Goal: Task Accomplishment & Management: Manage account settings

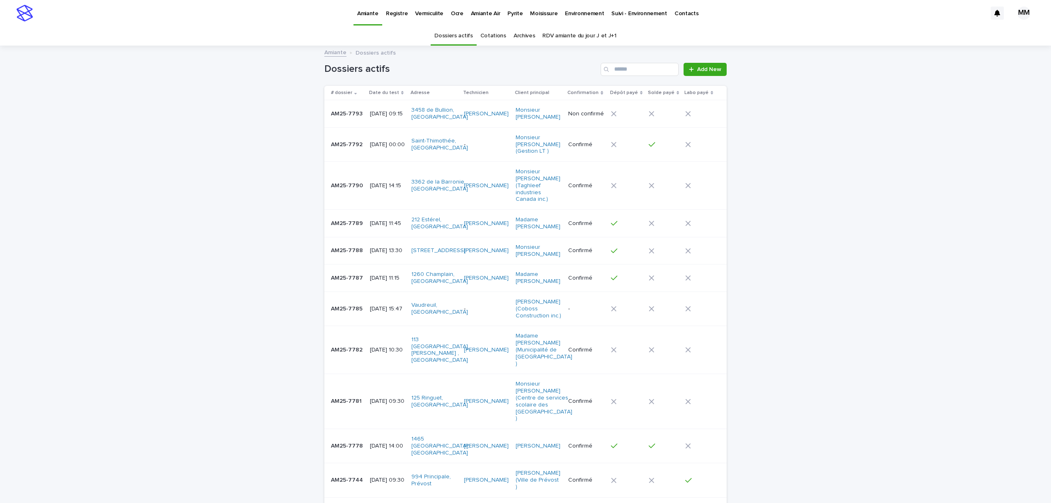
click at [569, 16] on p "Environnement" at bounding box center [584, 8] width 39 height 17
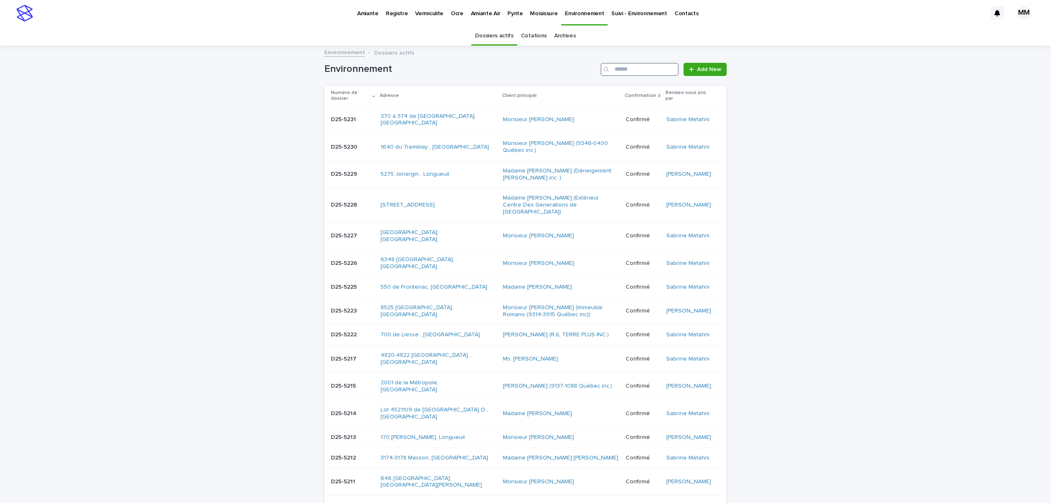
click at [623, 68] on input "Search" at bounding box center [640, 69] width 78 height 13
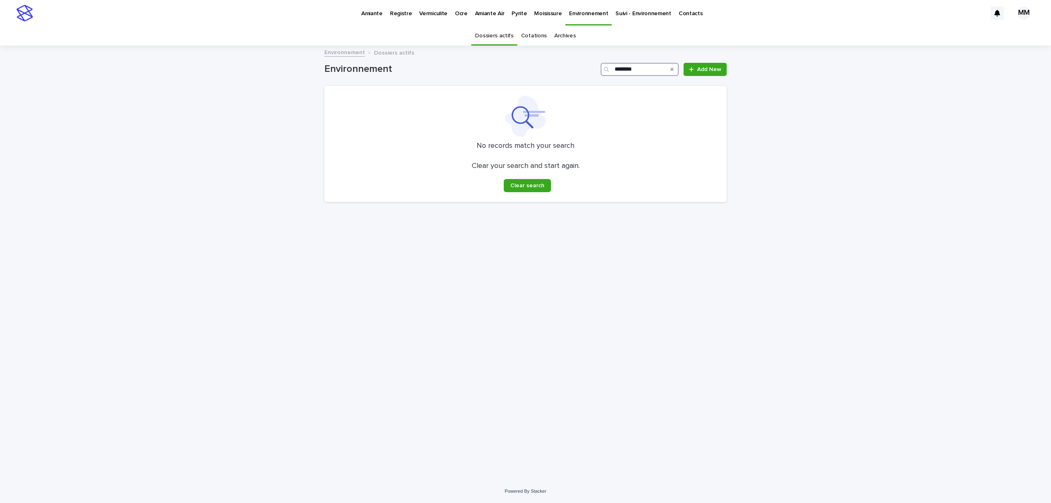
type input "********"
click at [543, 31] on link "Cotations" at bounding box center [534, 35] width 26 height 19
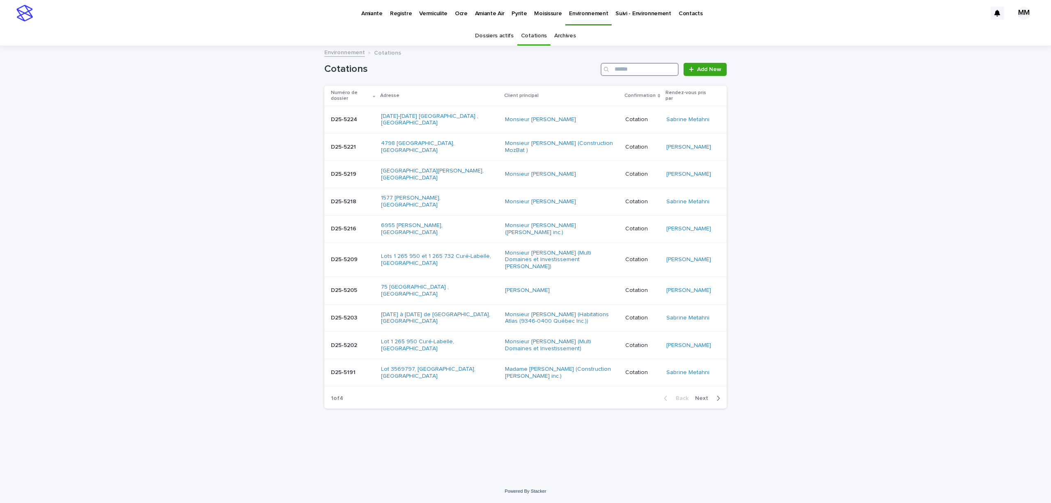
click at [635, 73] on input "Search" at bounding box center [640, 69] width 78 height 13
type input "********"
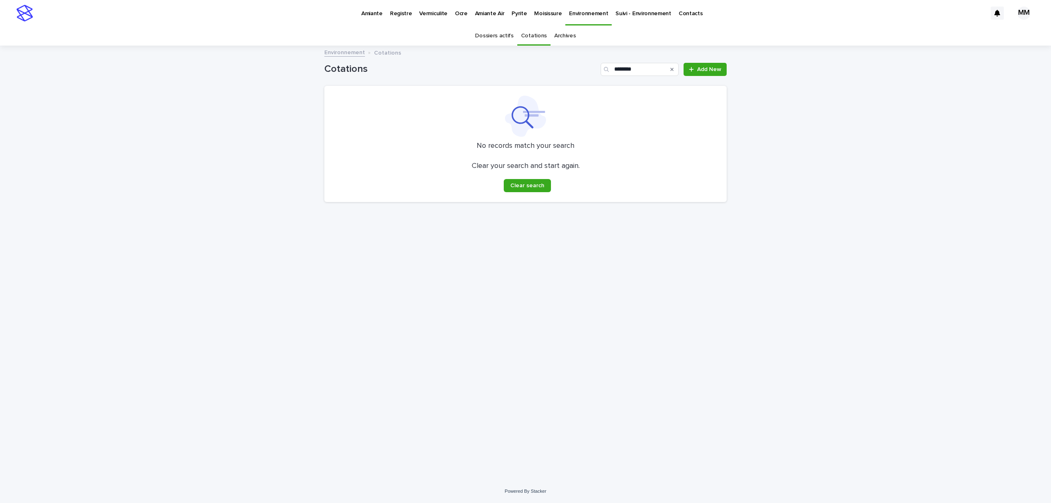
click at [577, 35] on div "Archives" at bounding box center [565, 35] width 29 height 19
click at [554, 41] on link "Archives" at bounding box center [565, 35] width 22 height 19
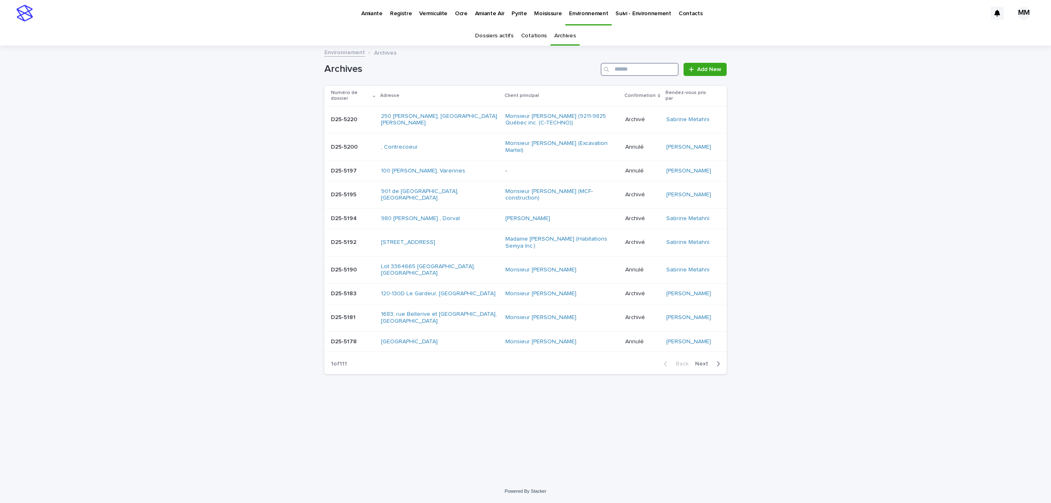
click at [628, 74] on input "Search" at bounding box center [640, 69] width 78 height 13
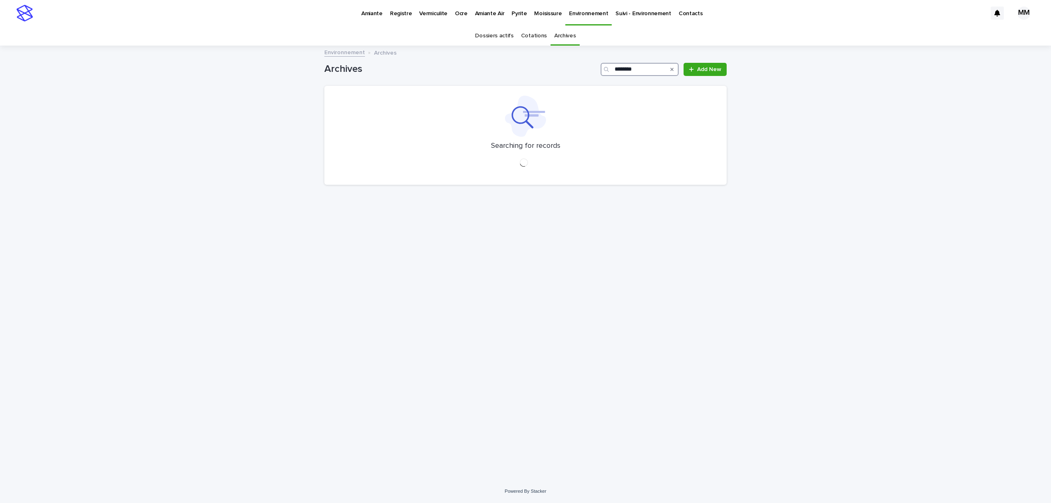
type input "********"
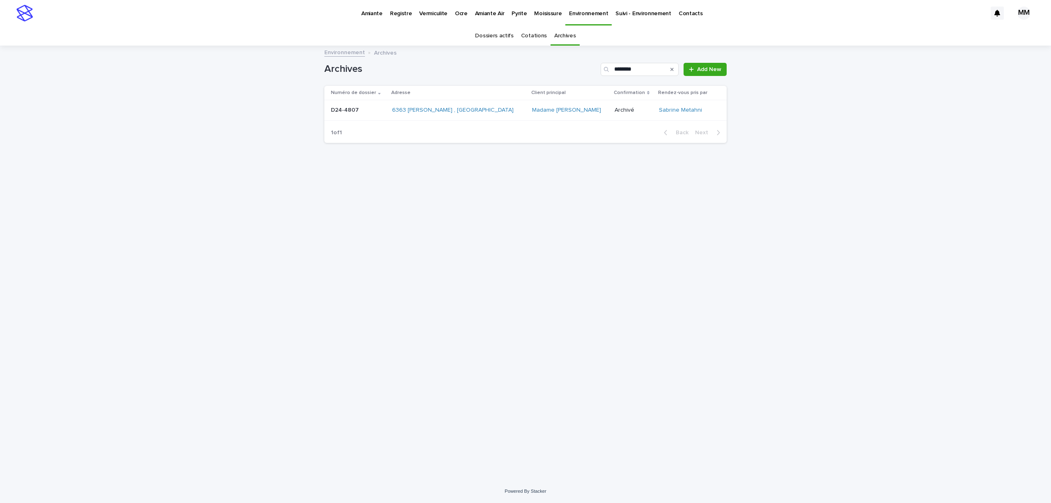
click at [377, 117] on td "D24-4807 D24-4807" at bounding box center [356, 110] width 64 height 21
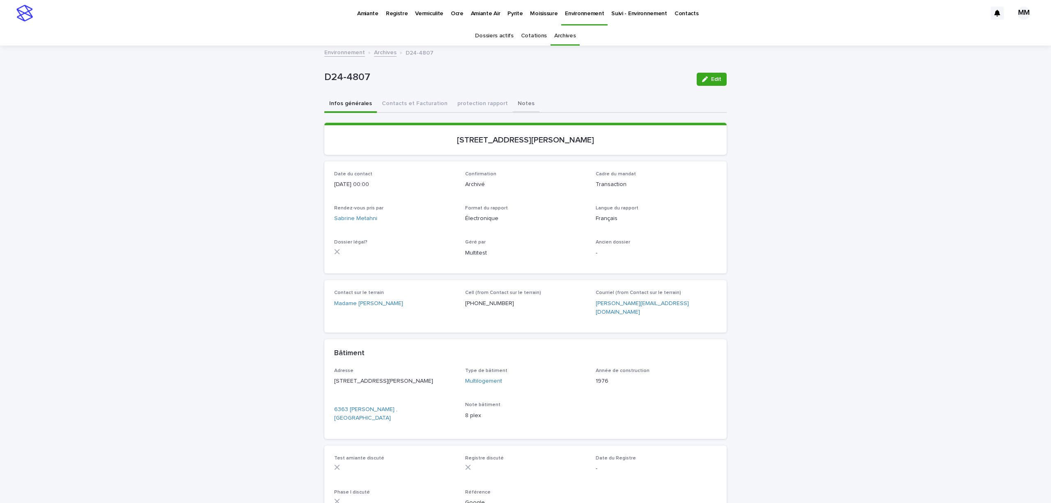
click at [513, 103] on button "Notes" at bounding box center [526, 104] width 27 height 17
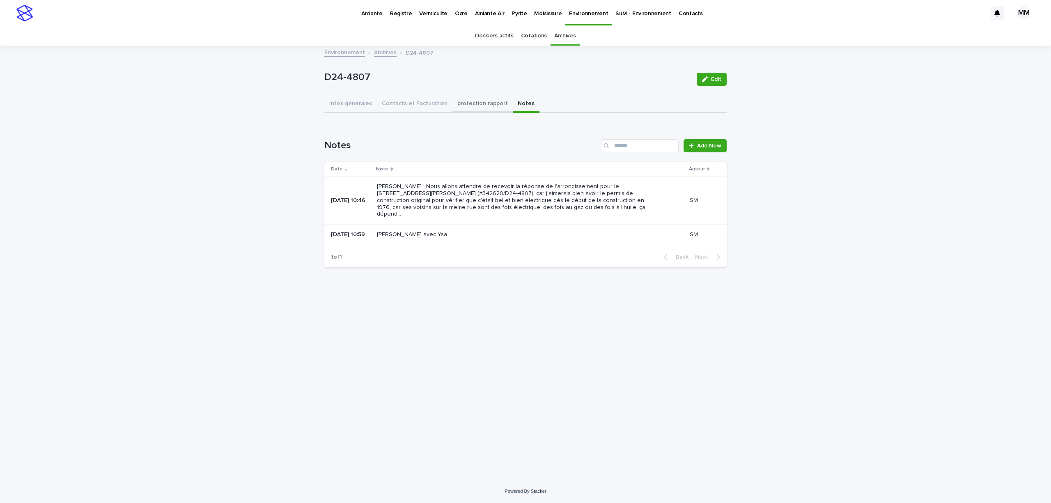
click at [461, 105] on button "protection rapport" at bounding box center [483, 104] width 60 height 17
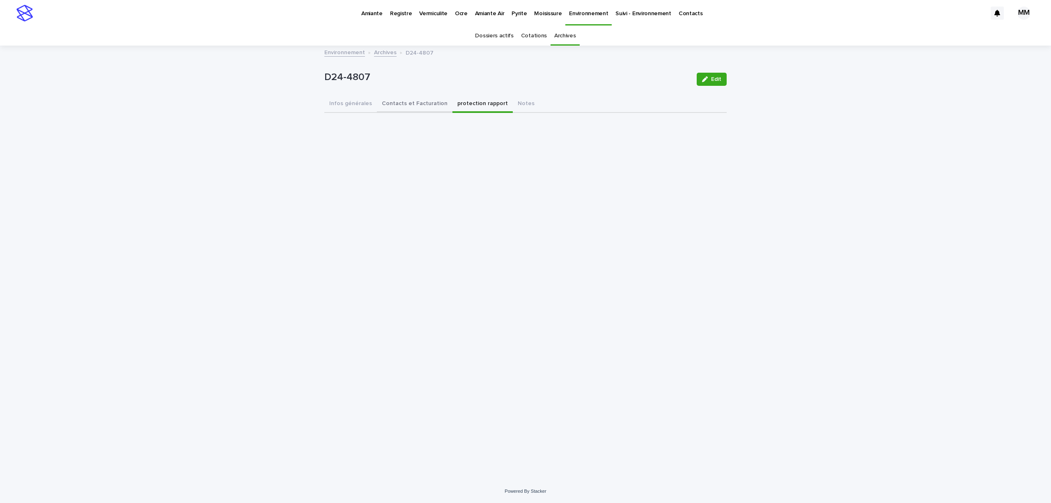
click at [428, 105] on button "Contacts et Facturation" at bounding box center [415, 104] width 76 height 17
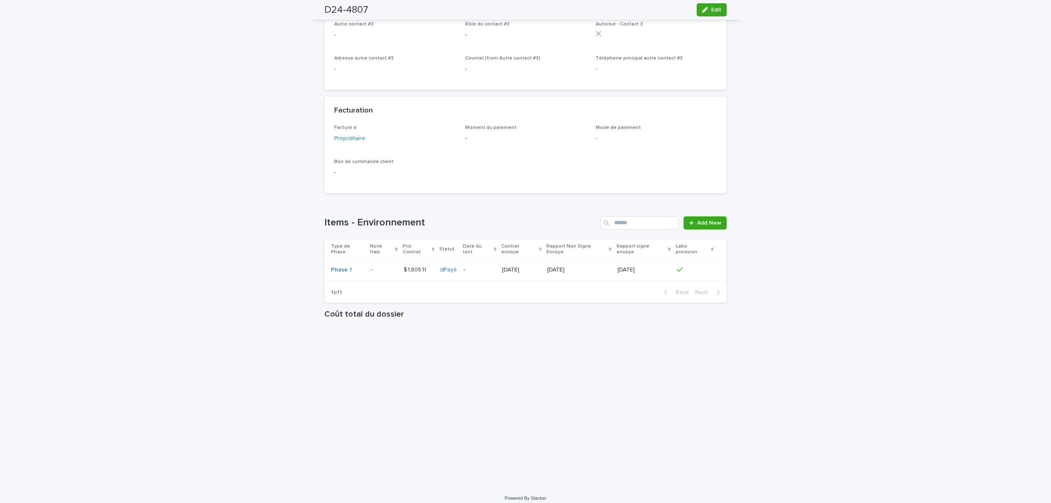
scroll to position [536, 0]
click at [594, 266] on p "[DATE]" at bounding box center [578, 269] width 63 height 7
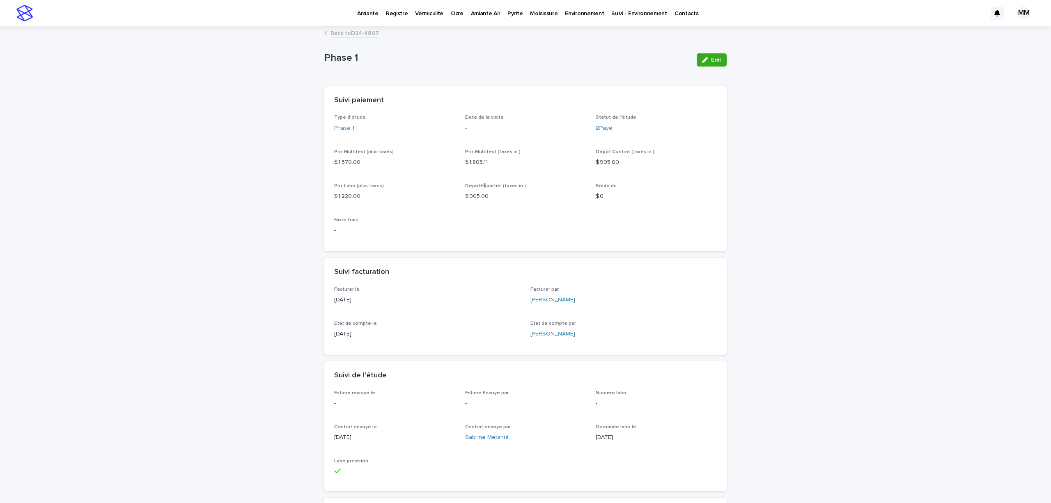
click at [361, 33] on link "Back to D24-4807" at bounding box center [355, 32] width 48 height 9
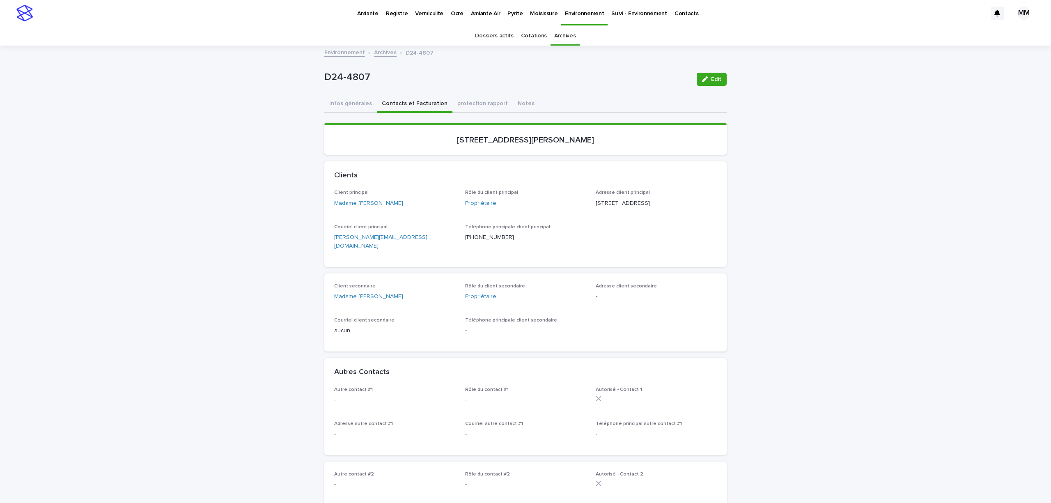
click at [349, 55] on link "Environnement" at bounding box center [344, 51] width 41 height 9
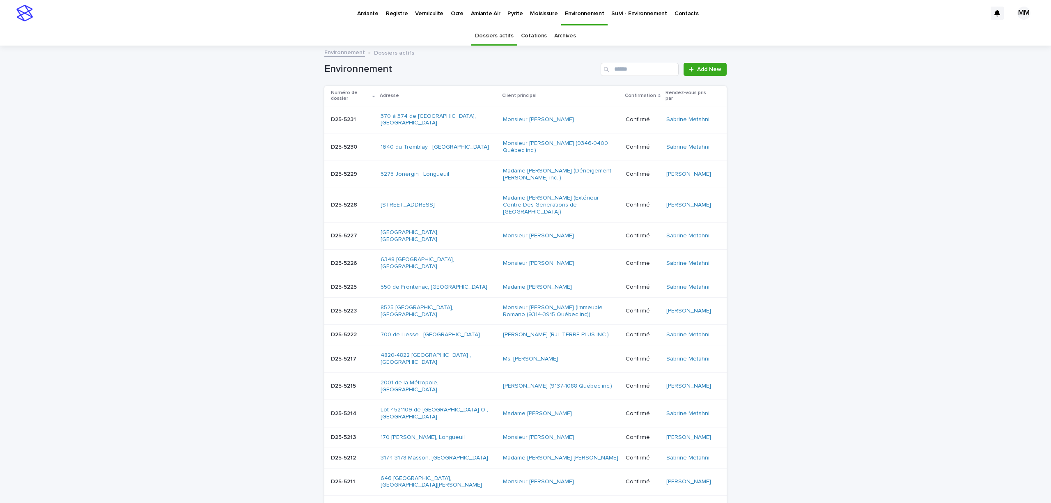
click at [508, 10] on p "Pyrite" at bounding box center [515, 8] width 15 height 17
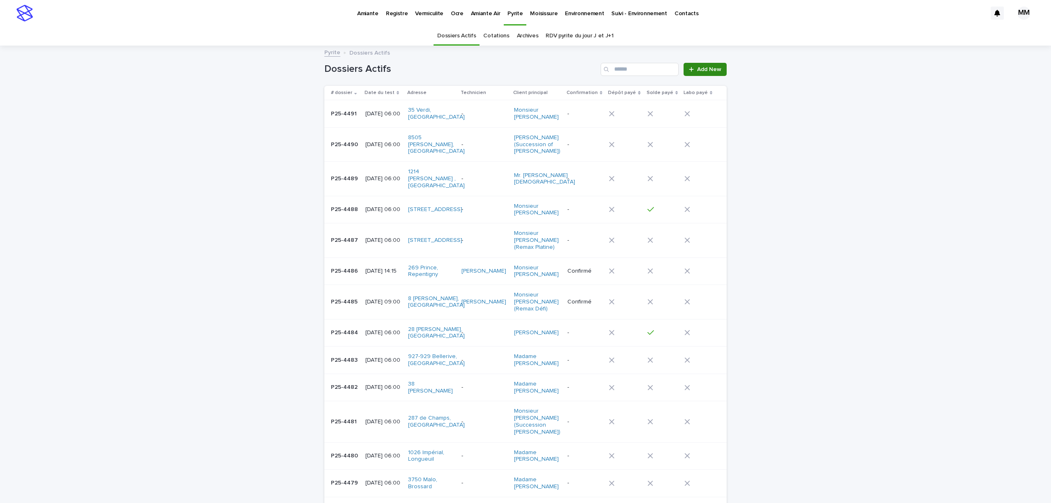
click at [707, 67] on span "Add New" at bounding box center [709, 70] width 24 height 6
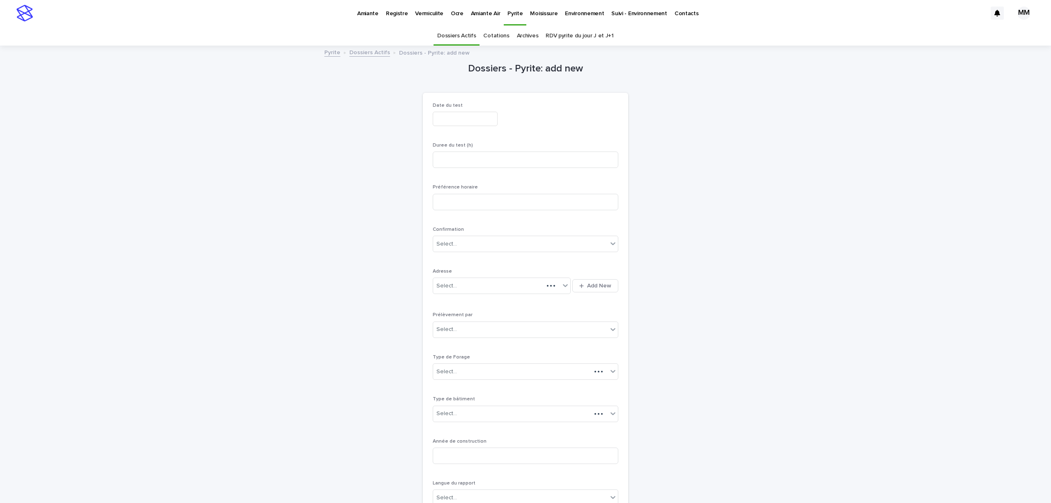
scroll to position [26, 0]
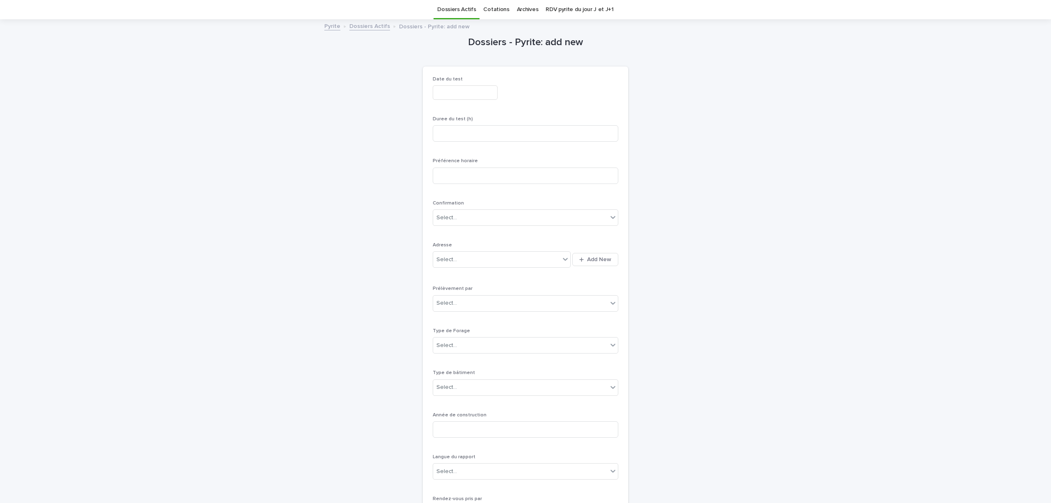
click at [455, 99] on input "text" at bounding box center [465, 92] width 65 height 14
drag, startPoint x: 438, startPoint y: 175, endPoint x: 556, endPoint y: 113, distance: 133.7
click at [439, 175] on div "17" at bounding box center [435, 176] width 11 height 11
type input "**********"
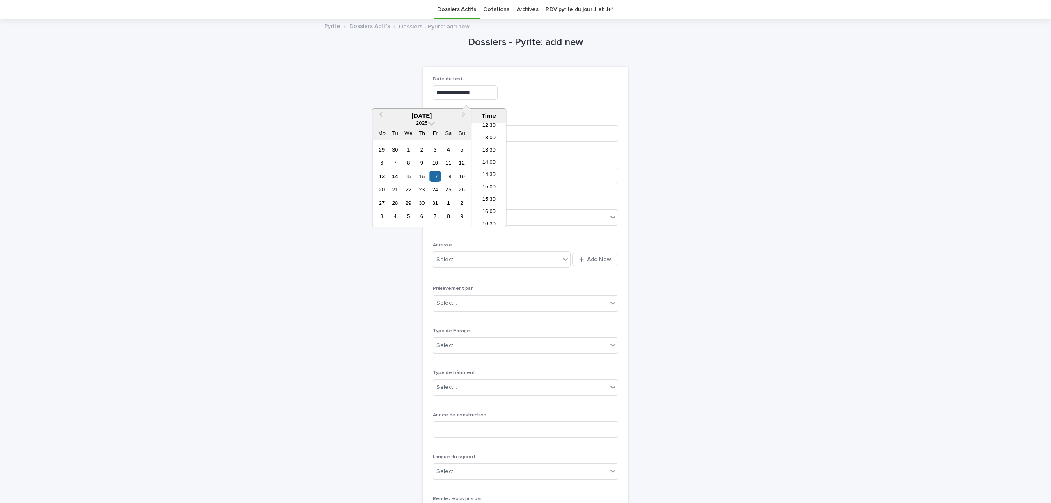
click at [564, 107] on div "**********" at bounding box center [526, 302] width 186 height 452
click at [472, 133] on input at bounding box center [526, 133] width 186 height 16
type input "****"
click at [676, 198] on div "**********" at bounding box center [525, 408] width 402 height 777
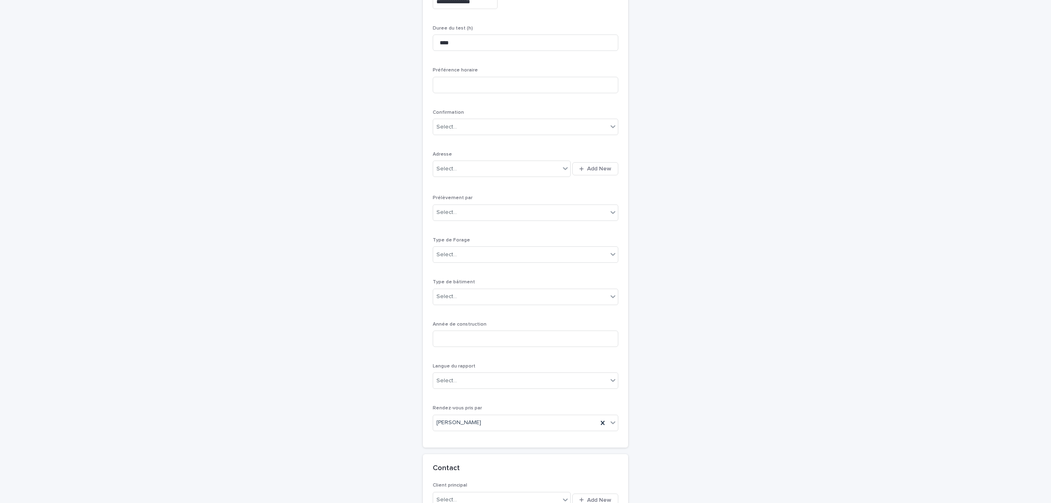
scroll to position [136, 0]
click at [593, 154] on button "Add New" at bounding box center [595, 150] width 46 height 13
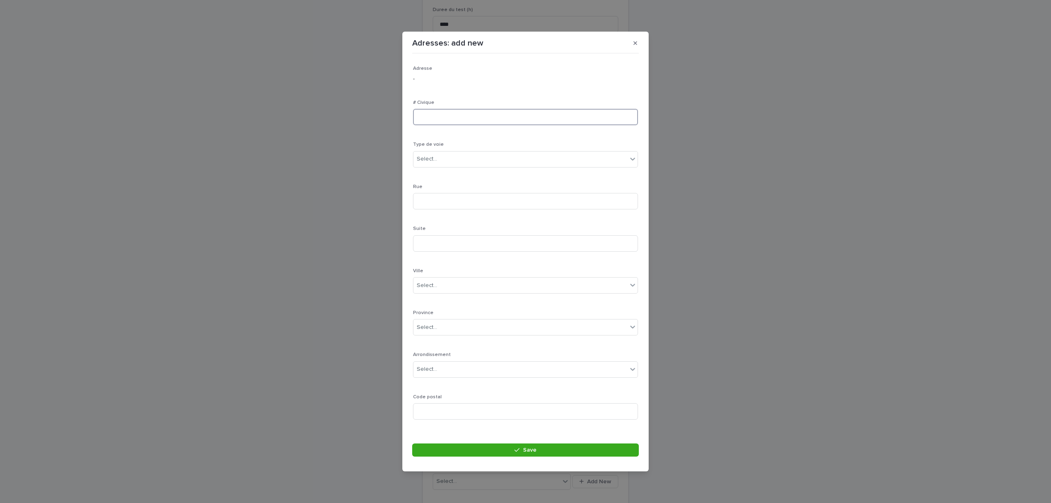
click at [452, 115] on input at bounding box center [525, 117] width 225 height 16
type input "*"
type input "****"
click at [449, 161] on div "Select..." at bounding box center [521, 159] width 214 height 14
click at [437, 262] on div "rue" at bounding box center [522, 269] width 216 height 14
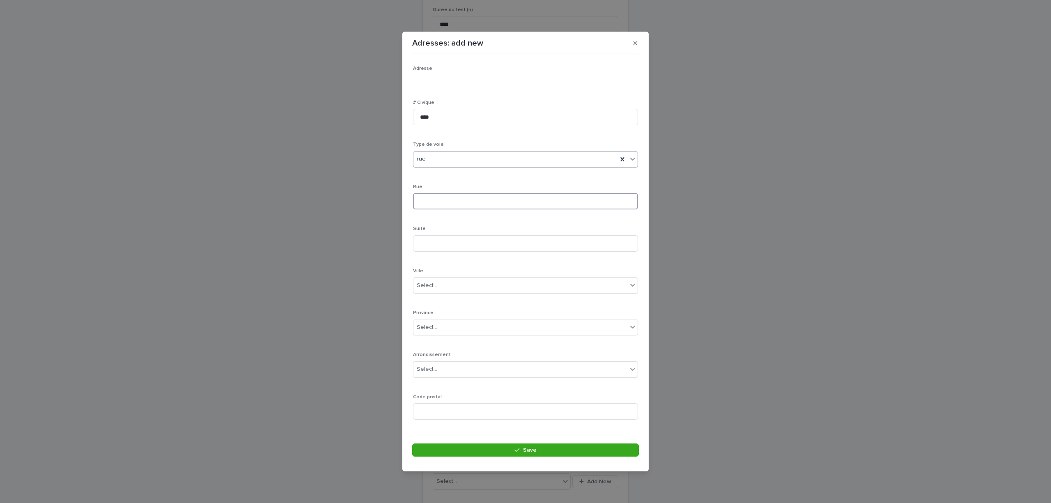
click at [446, 196] on input at bounding box center [525, 201] width 225 height 16
type input "*********"
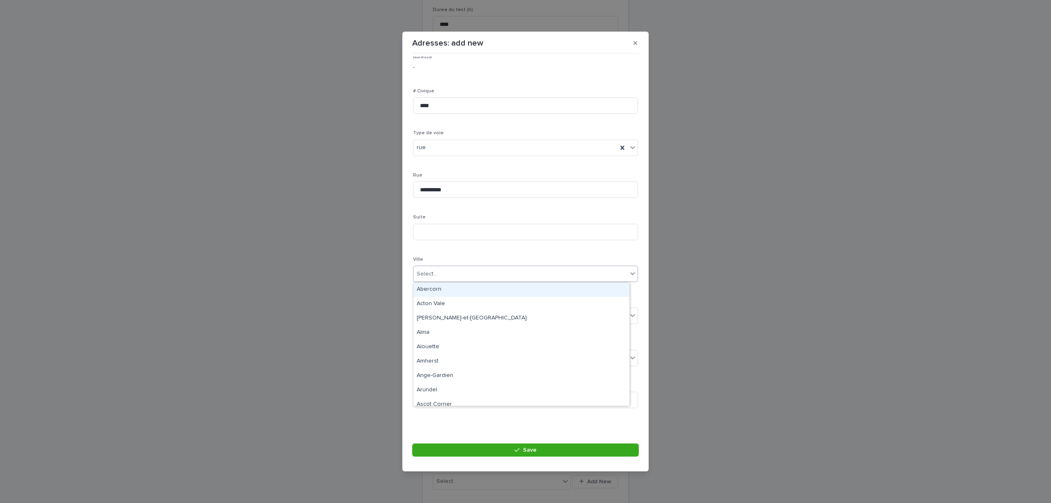
click at [458, 269] on div "Select..." at bounding box center [521, 274] width 214 height 14
type input "********"
click at [466, 291] on div "Longueuil" at bounding box center [522, 290] width 216 height 14
click at [457, 320] on div "Select..." at bounding box center [521, 316] width 214 height 14
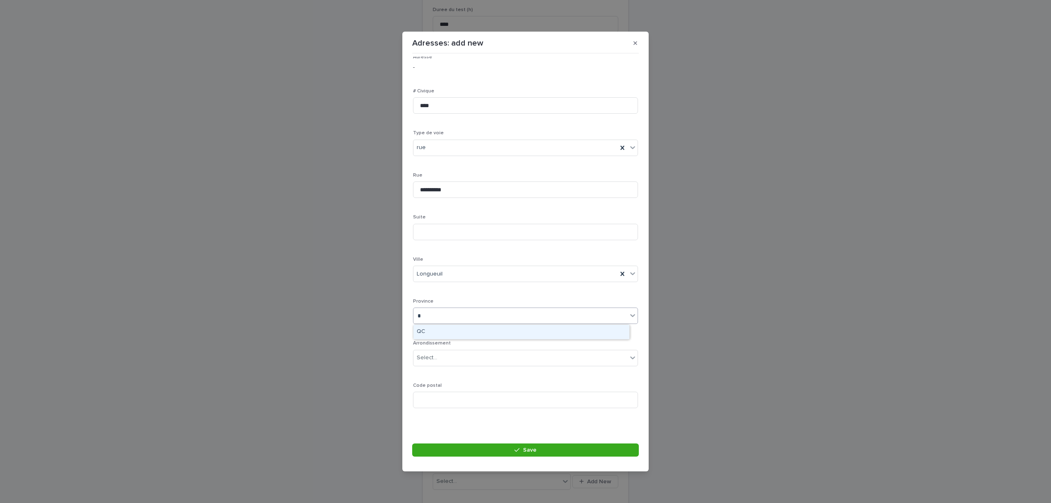
type input "**"
click at [426, 334] on div "QC" at bounding box center [522, 332] width 216 height 14
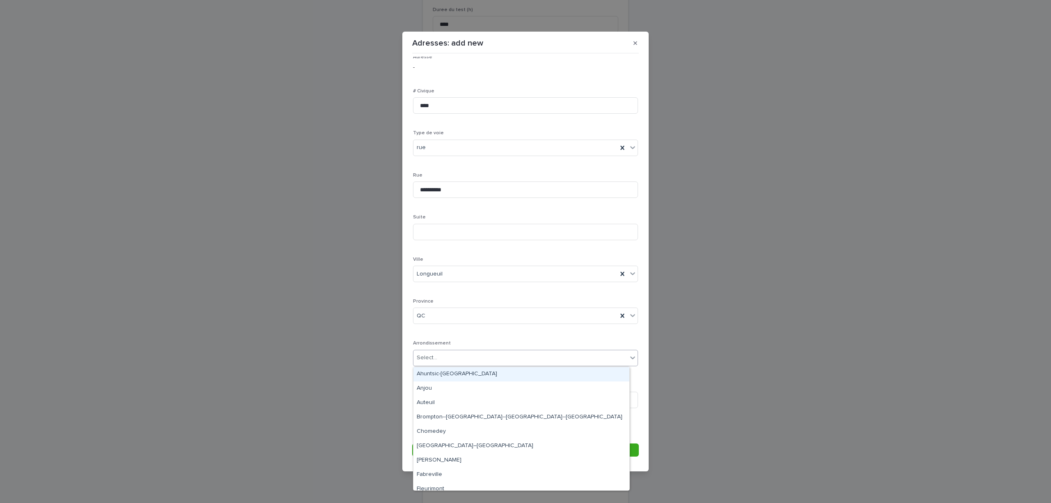
drag, startPoint x: 436, startPoint y: 357, endPoint x: 448, endPoint y: 354, distance: 11.9
click at [437, 357] on div "Select..." at bounding box center [521, 358] width 214 height 14
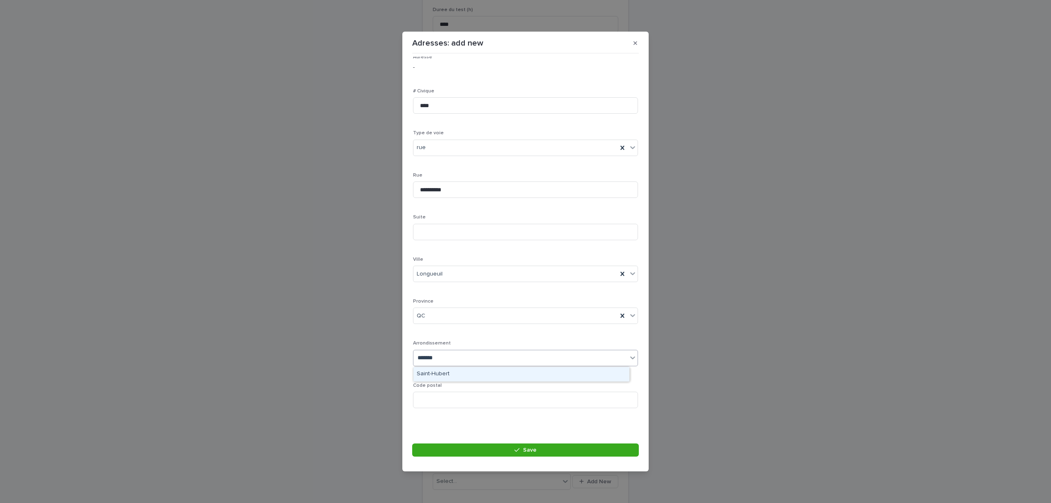
type input "********"
click at [434, 374] on div "Saint-Hubert" at bounding box center [522, 374] width 216 height 14
click at [439, 377] on input at bounding box center [525, 400] width 225 height 16
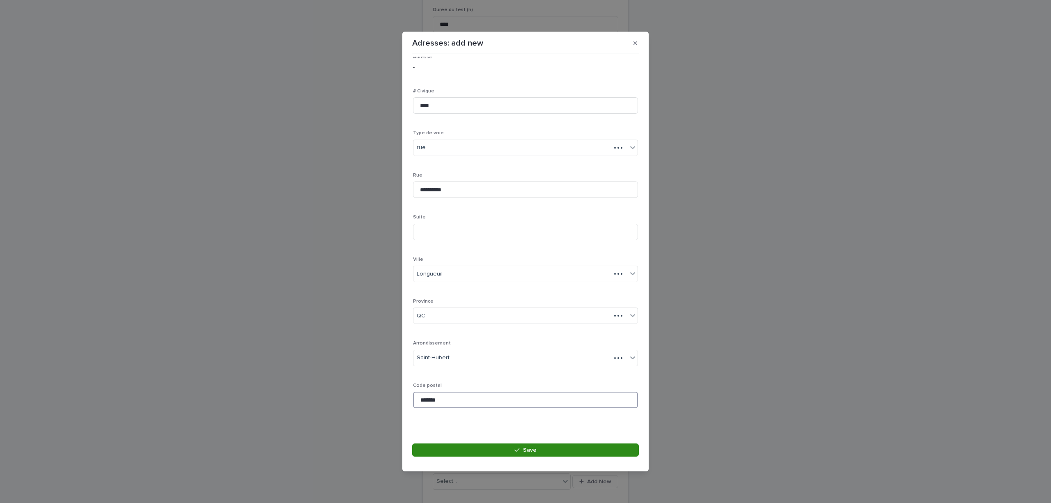
type input "*******"
drag, startPoint x: 549, startPoint y: 450, endPoint x: 559, endPoint y: 322, distance: 128.1
click at [549, 377] on button "Save" at bounding box center [525, 450] width 227 height 13
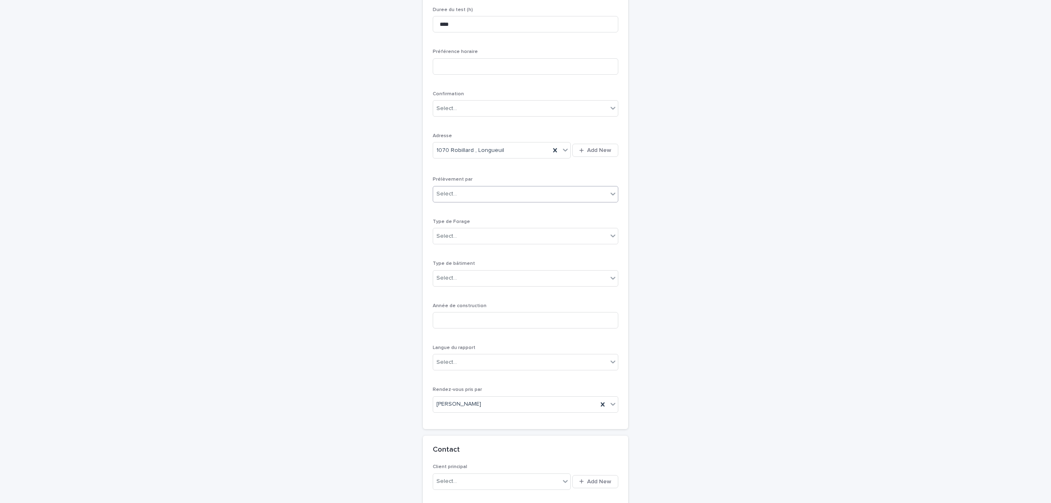
click at [459, 186] on div "Select..." at bounding box center [526, 194] width 186 height 16
click at [459, 209] on div "Multitest" at bounding box center [521, 211] width 185 height 14
click at [458, 122] on div "Select..." at bounding box center [520, 127] width 175 height 14
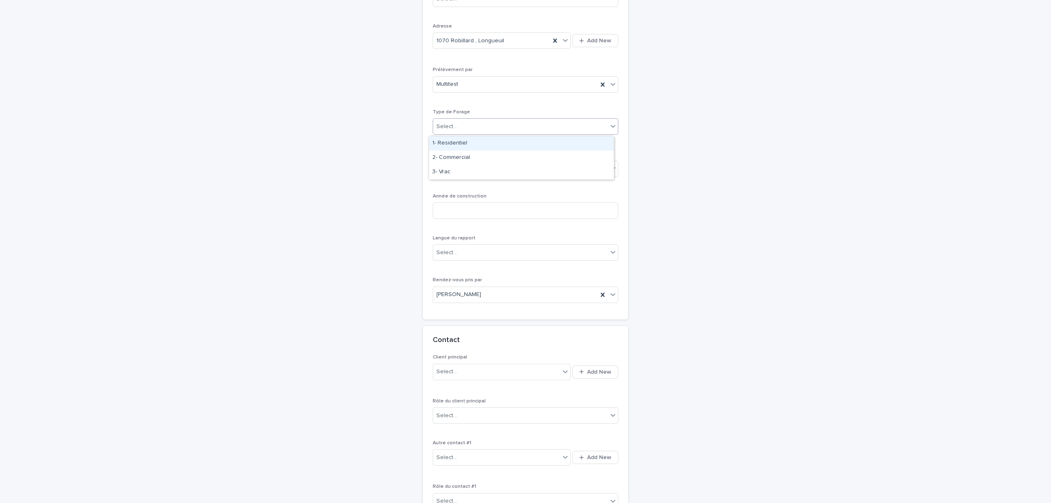
drag, startPoint x: 453, startPoint y: 151, endPoint x: 492, endPoint y: 140, distance: 40.1
click at [456, 143] on div "1- Residentiel" at bounding box center [521, 143] width 185 height 14
click at [469, 171] on div "Select..." at bounding box center [520, 169] width 175 height 14
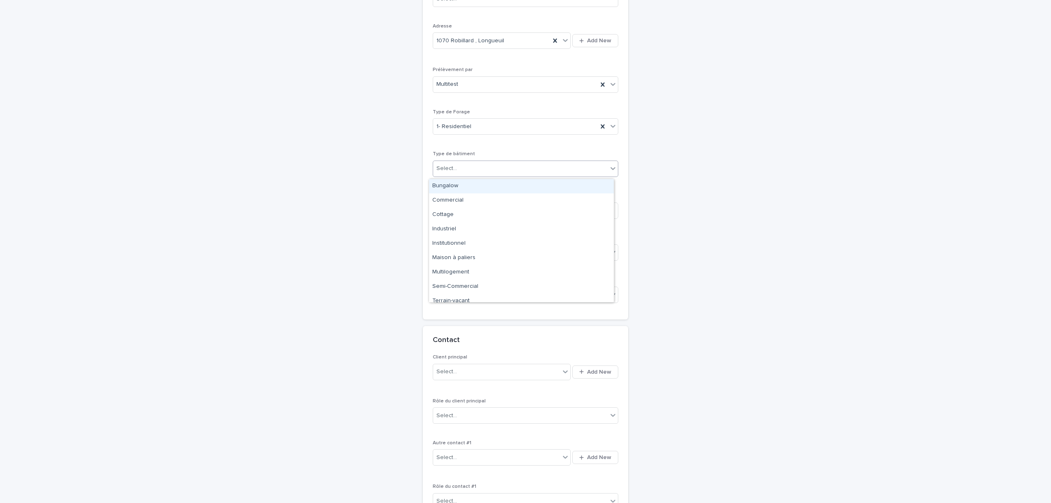
click at [453, 184] on div "Bungalow" at bounding box center [521, 186] width 185 height 14
click at [449, 217] on input at bounding box center [526, 210] width 186 height 16
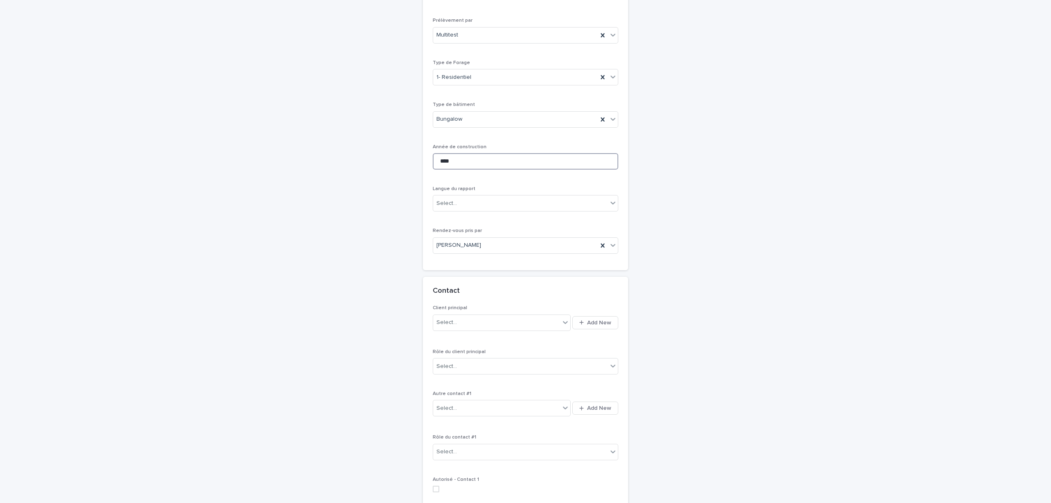
scroll to position [355, 0]
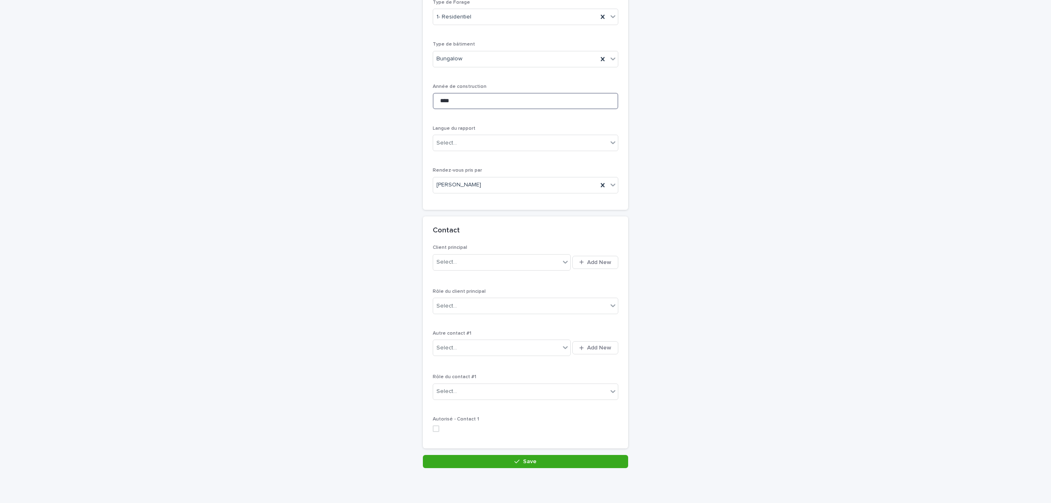
type input "****"
click at [725, 125] on div "**********" at bounding box center [525, 90] width 411 height 797
click at [539, 143] on div "Select..." at bounding box center [520, 143] width 175 height 14
click at [496, 159] on div "Français" at bounding box center [521, 161] width 185 height 14
click at [592, 264] on span "Add New" at bounding box center [599, 263] width 24 height 6
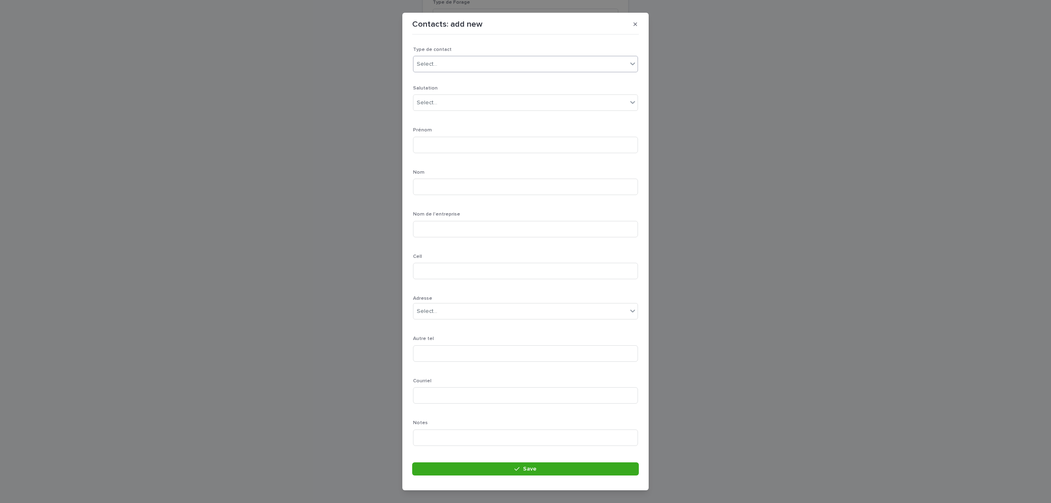
click at [452, 62] on div "Select..." at bounding box center [521, 64] width 214 height 14
click at [432, 82] on div "Particulier" at bounding box center [522, 80] width 216 height 14
click at [447, 103] on div "Select..." at bounding box center [521, 103] width 214 height 14
click at [448, 120] on div "Monsieur" at bounding box center [522, 119] width 216 height 14
drag, startPoint x: 457, startPoint y: 140, endPoint x: 479, endPoint y: 131, distance: 23.9
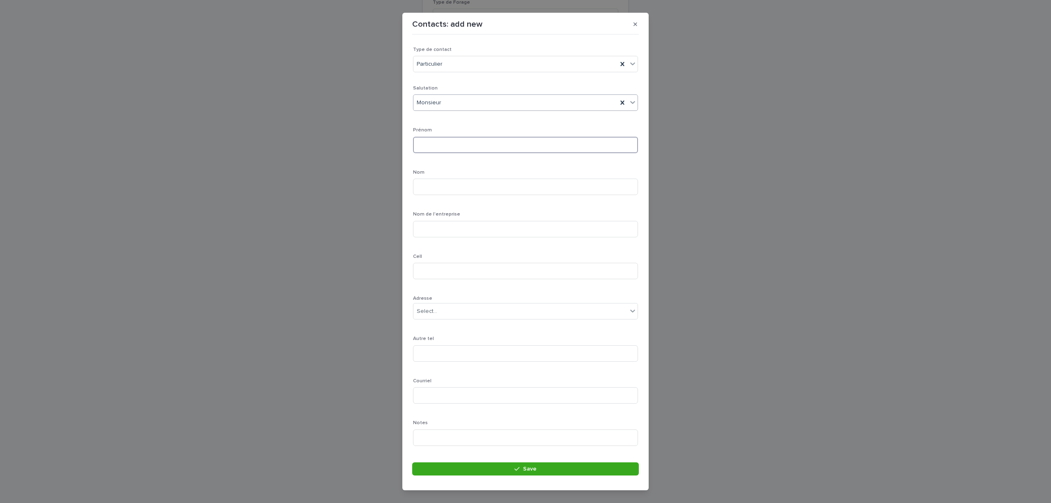
click at [457, 141] on input at bounding box center [525, 145] width 225 height 16
type input "********"
click at [429, 191] on input at bounding box center [525, 187] width 225 height 16
type input "*******"
click at [449, 273] on input at bounding box center [525, 271] width 225 height 16
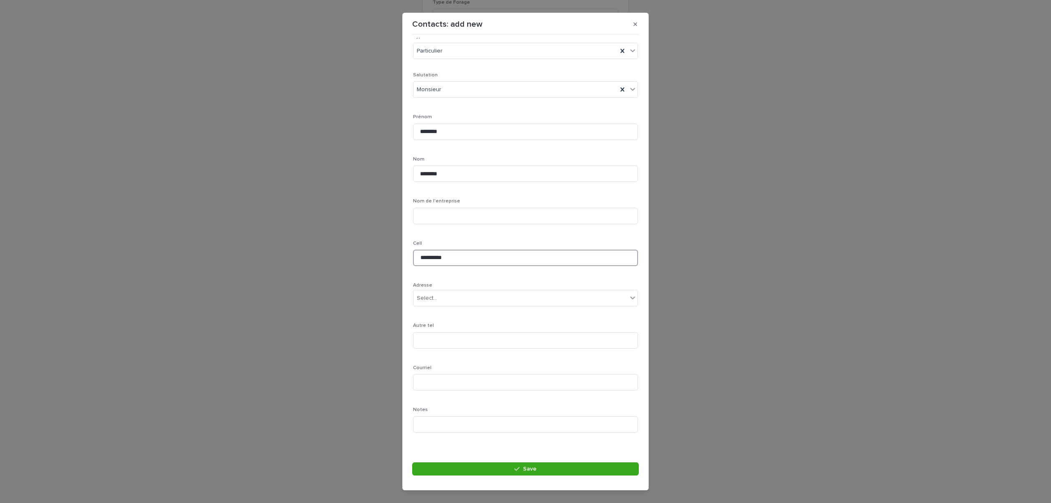
scroll to position [19, 0]
type input "**********"
click at [469, 377] on input at bounding box center [525, 377] width 225 height 16
type input "**********"
click at [499, 377] on div "**********" at bounding box center [525, 250] width 225 height 367
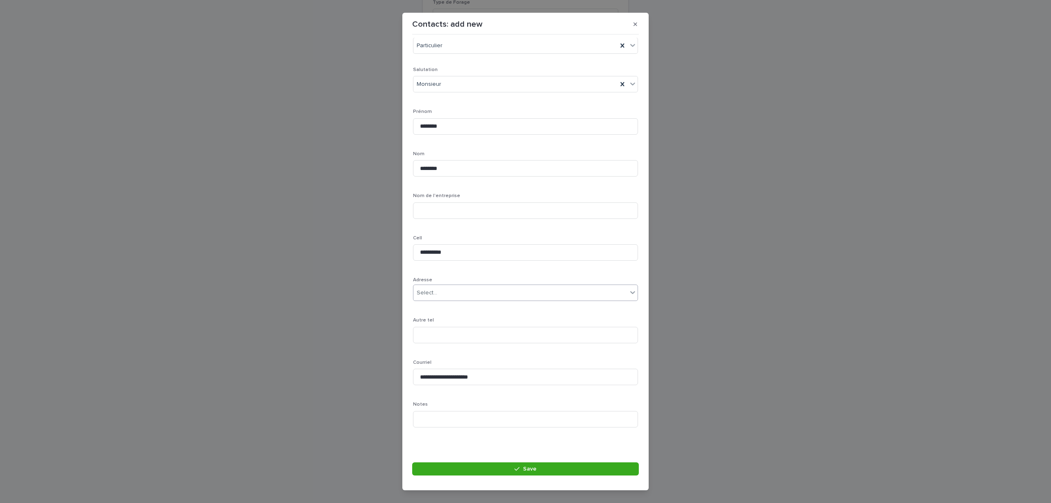
click at [445, 290] on div "Select..." at bounding box center [521, 293] width 214 height 14
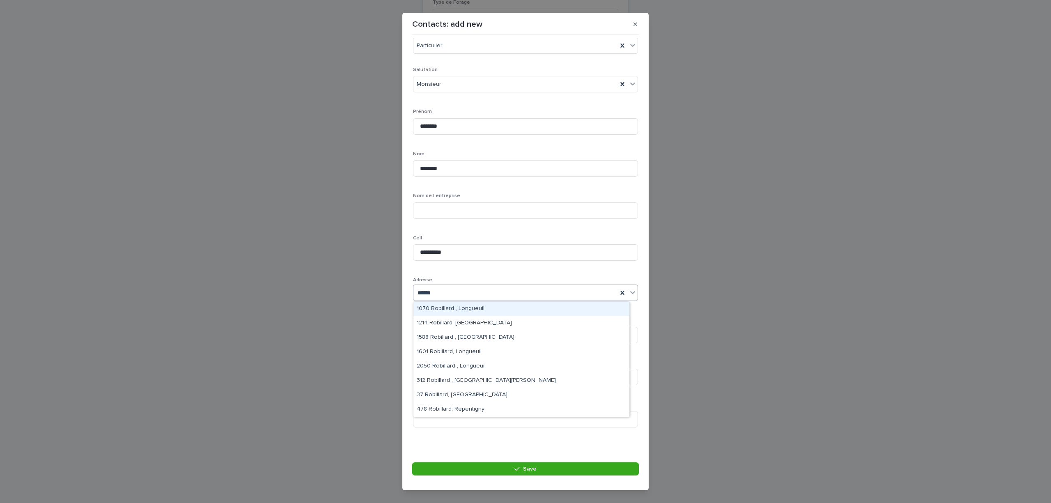
type input "*******"
click at [470, 306] on div "1070 Robillard , Longueuil" at bounding box center [522, 309] width 216 height 14
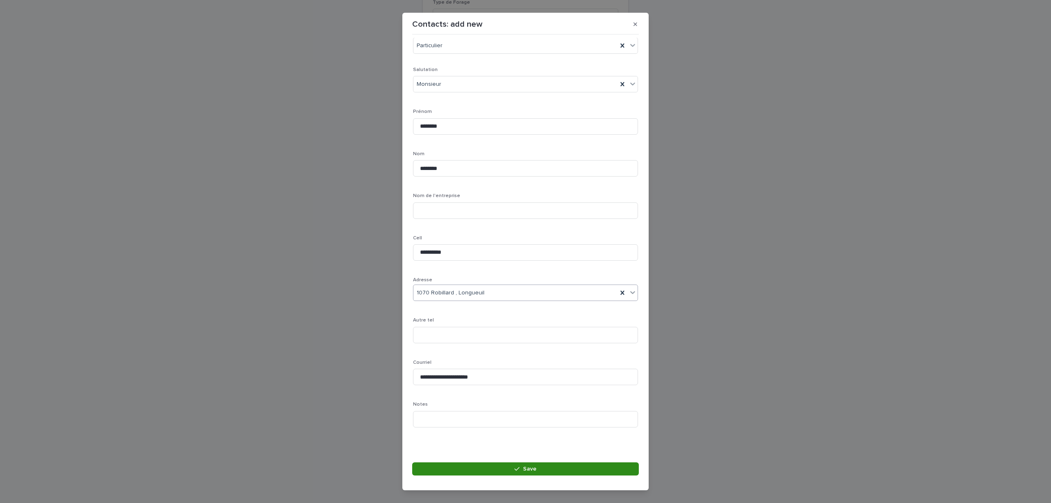
click at [526, 377] on span "Save" at bounding box center [530, 469] width 14 height 6
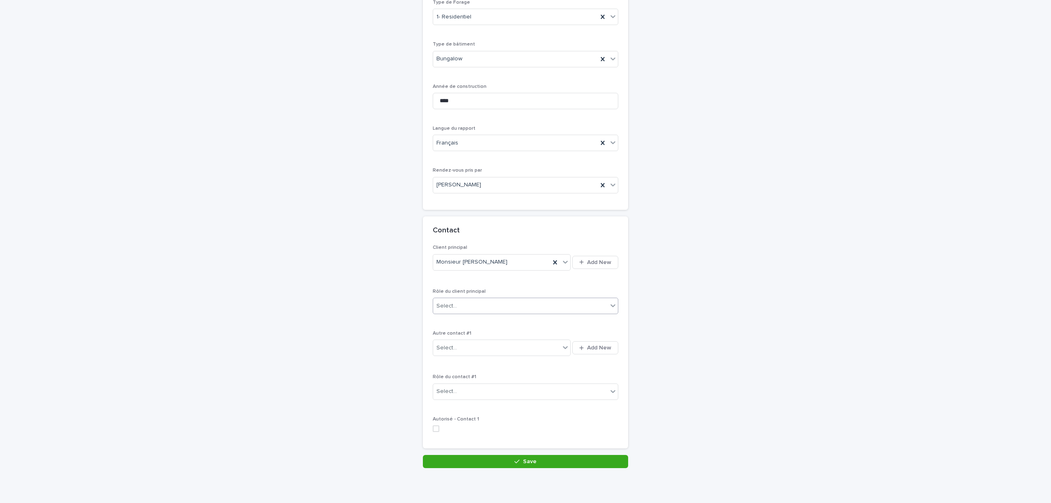
click at [481, 300] on div "Select..." at bounding box center [526, 306] width 186 height 16
drag, startPoint x: 462, startPoint y: 416, endPoint x: 467, endPoint y: 416, distance: 4.2
click at [463, 377] on div "Propriétaire" at bounding box center [521, 419] width 185 height 14
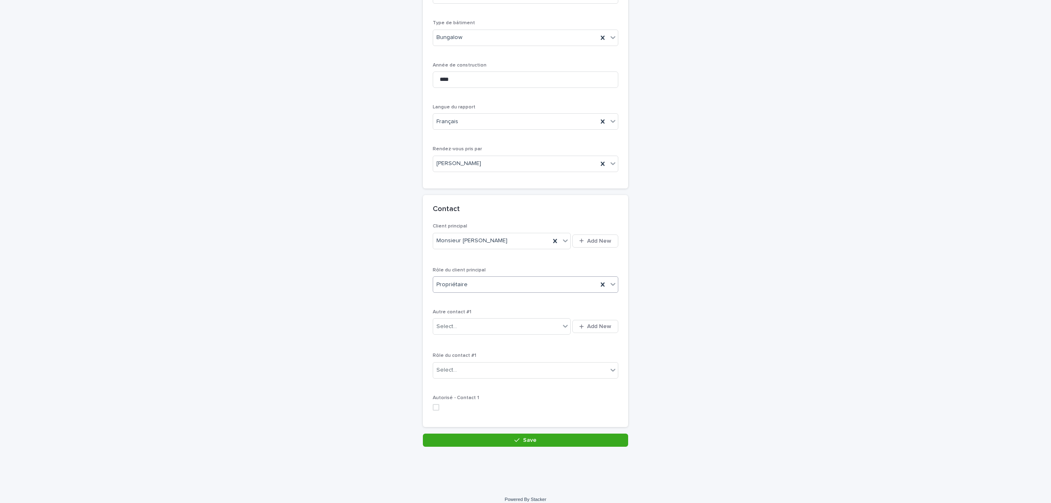
scroll to position [388, 0]
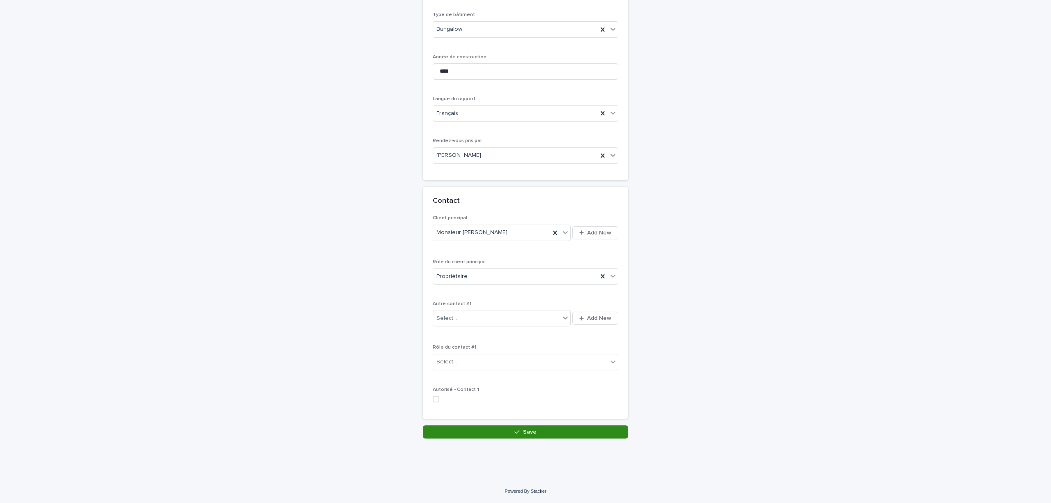
click at [515, 377] on icon "button" at bounding box center [517, 432] width 5 height 6
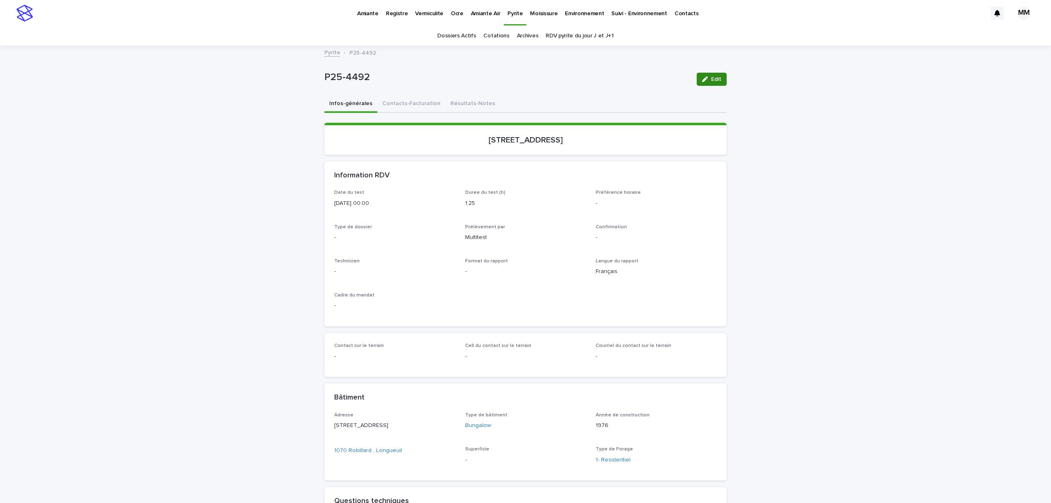
click at [713, 77] on span "Edit" at bounding box center [716, 79] width 10 height 6
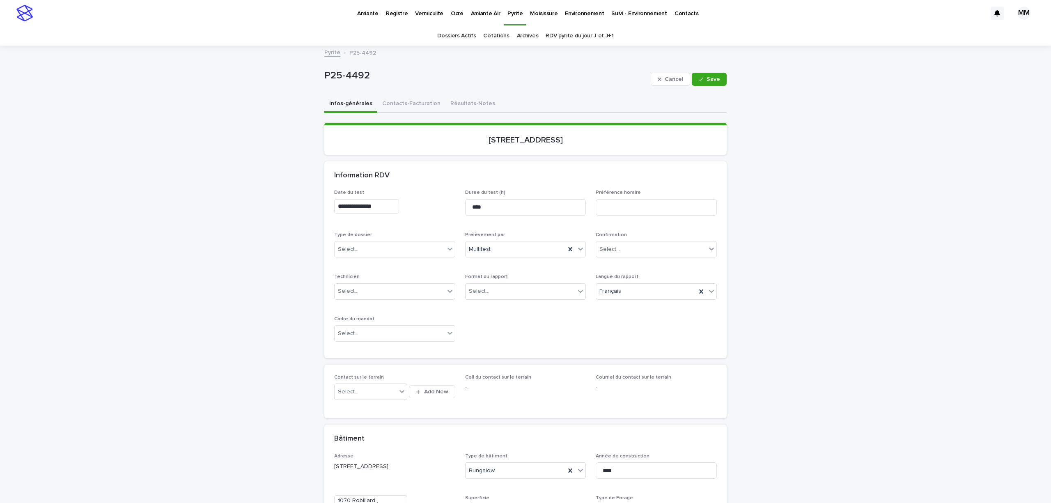
click at [370, 239] on div "Type de dossier Select..." at bounding box center [394, 248] width 121 height 32
click at [370, 250] on div "Select..." at bounding box center [390, 250] width 110 height 14
click at [378, 263] on div "Échantillonnage" at bounding box center [391, 265] width 120 height 14
click at [485, 323] on div "**********" at bounding box center [525, 269] width 383 height 159
click at [506, 294] on div "Select..." at bounding box center [521, 292] width 110 height 14
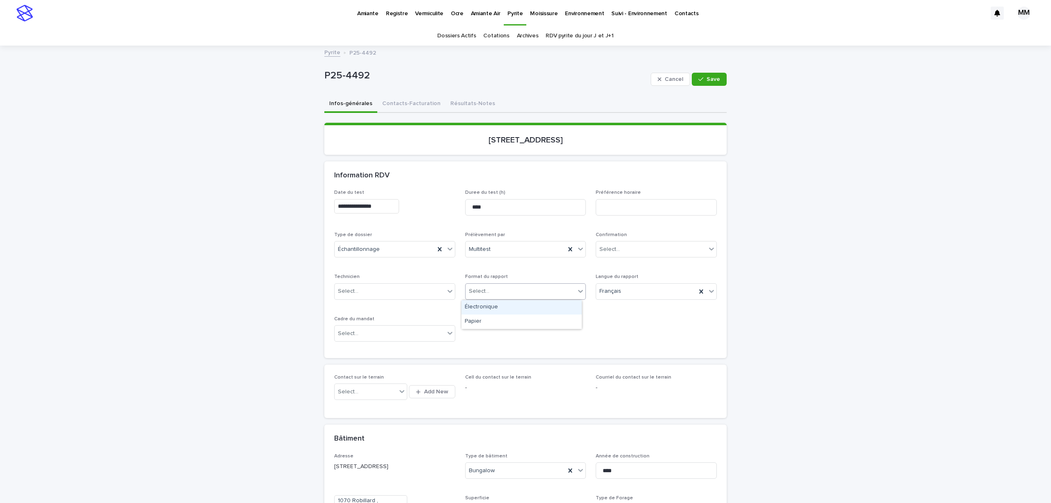
click at [505, 306] on div "Électronique" at bounding box center [522, 307] width 120 height 14
drag, startPoint x: 579, startPoint y: 333, endPoint x: 569, endPoint y: 323, distance: 14.5
click at [580, 333] on div "**********" at bounding box center [525, 269] width 383 height 159
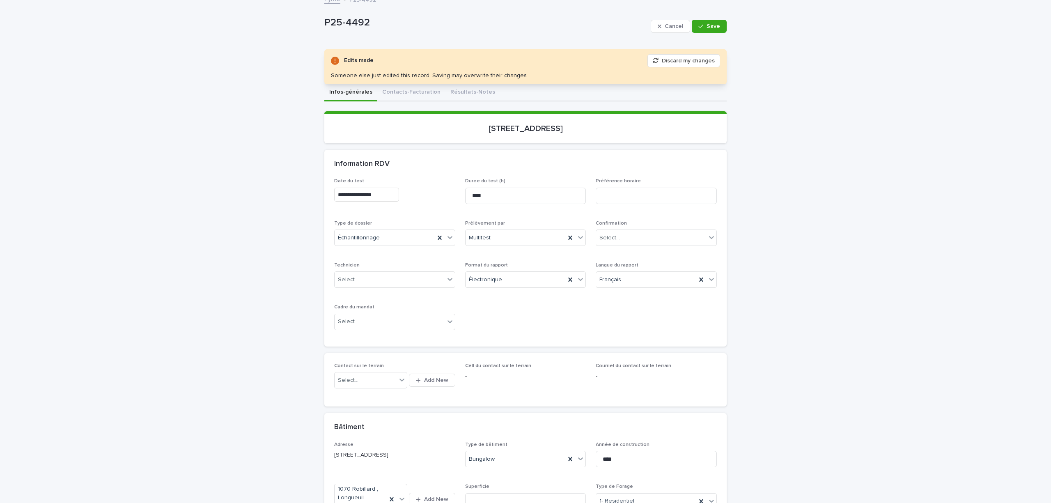
scroll to position [109, 0]
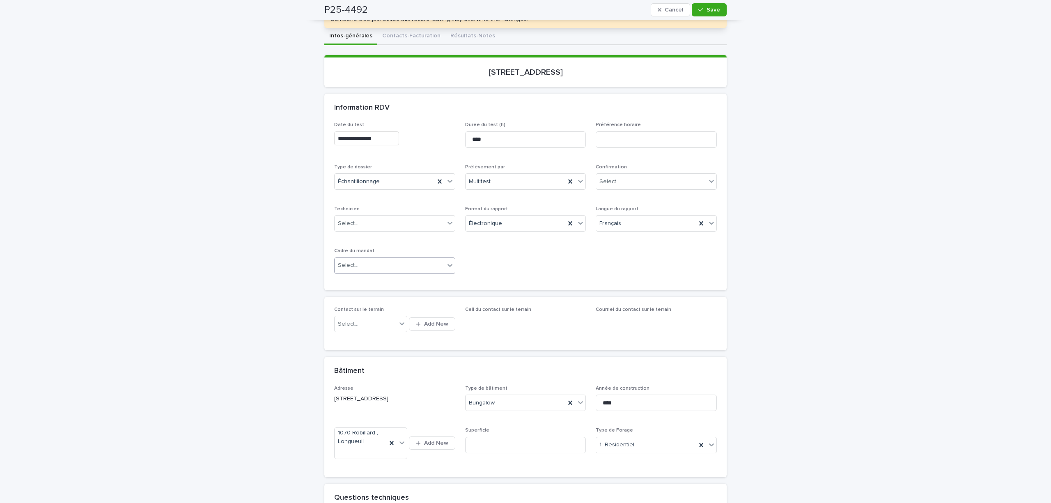
click at [369, 269] on div "Select..." at bounding box center [390, 266] width 110 height 14
click at [480, 258] on div "**********" at bounding box center [525, 201] width 383 height 159
click at [376, 268] on div "Select..." at bounding box center [390, 266] width 110 height 14
click at [355, 293] on div "Transaction" at bounding box center [391, 296] width 120 height 14
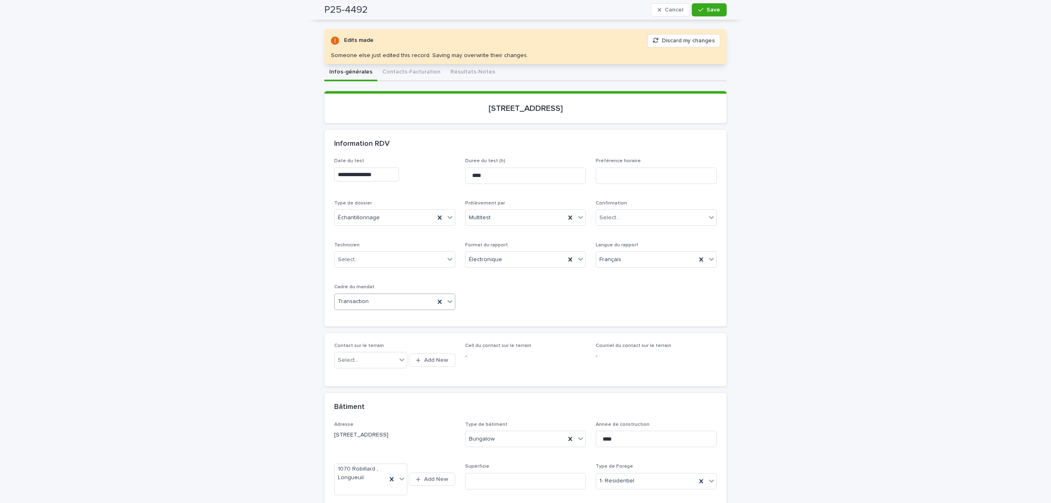
scroll to position [55, 0]
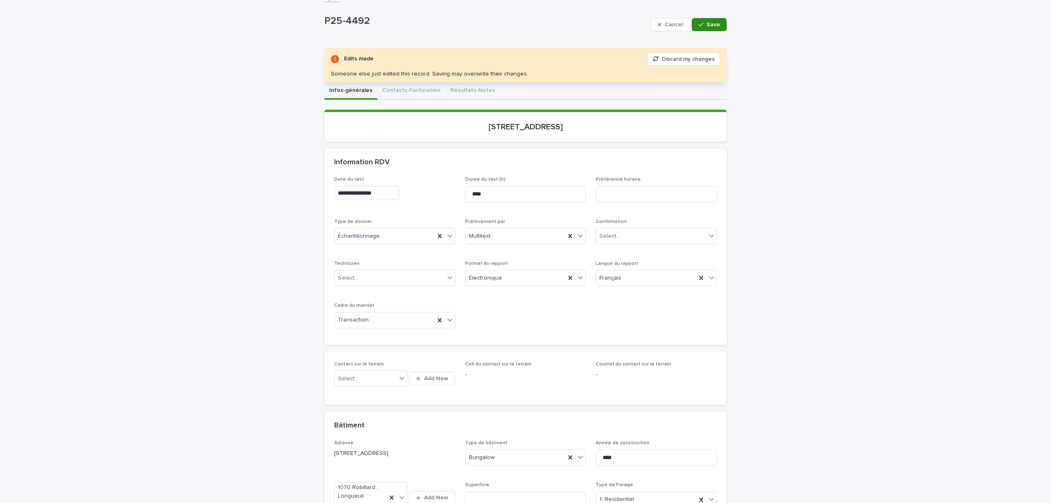
click at [714, 22] on span "Save" at bounding box center [714, 25] width 14 height 6
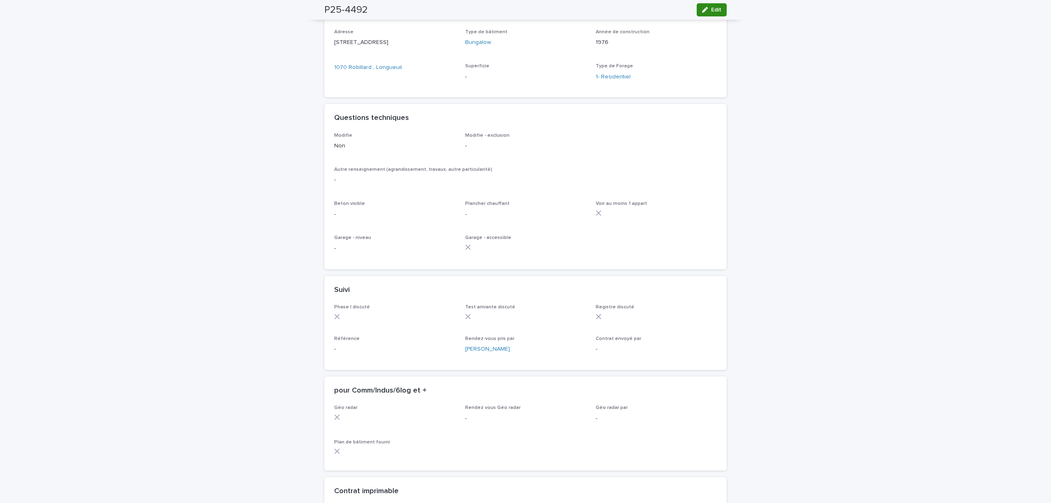
scroll to position [312, 0]
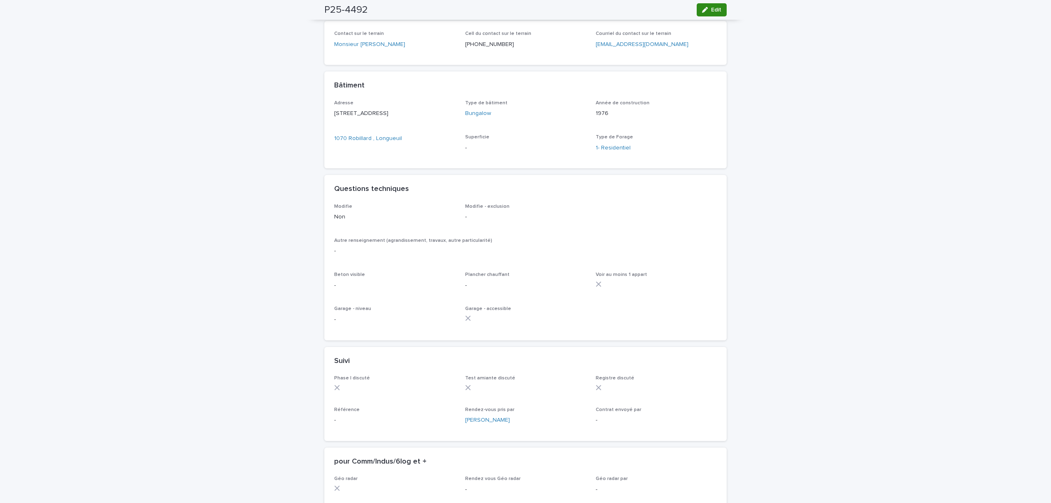
click at [714, 9] on span "Edit" at bounding box center [716, 10] width 10 height 6
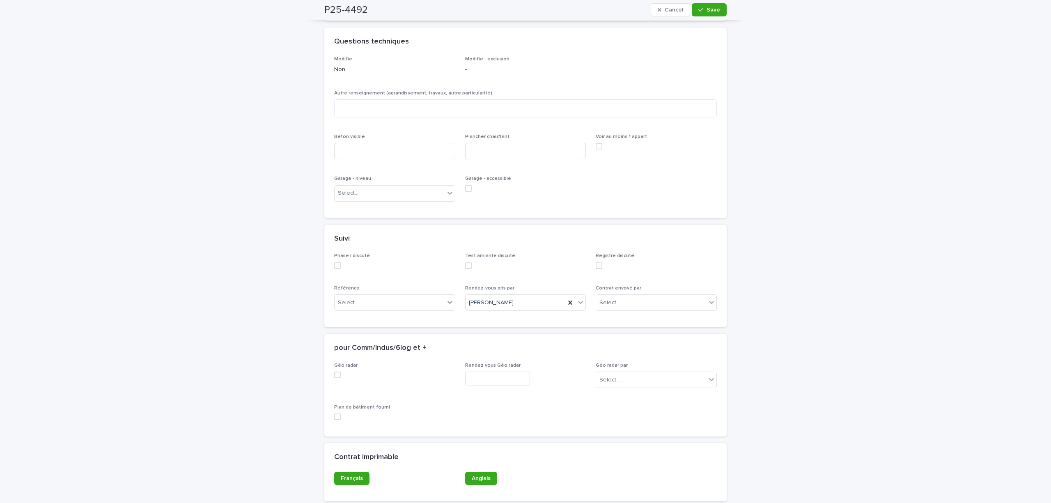
scroll to position [534, 0]
click at [364, 164] on input at bounding box center [394, 155] width 121 height 16
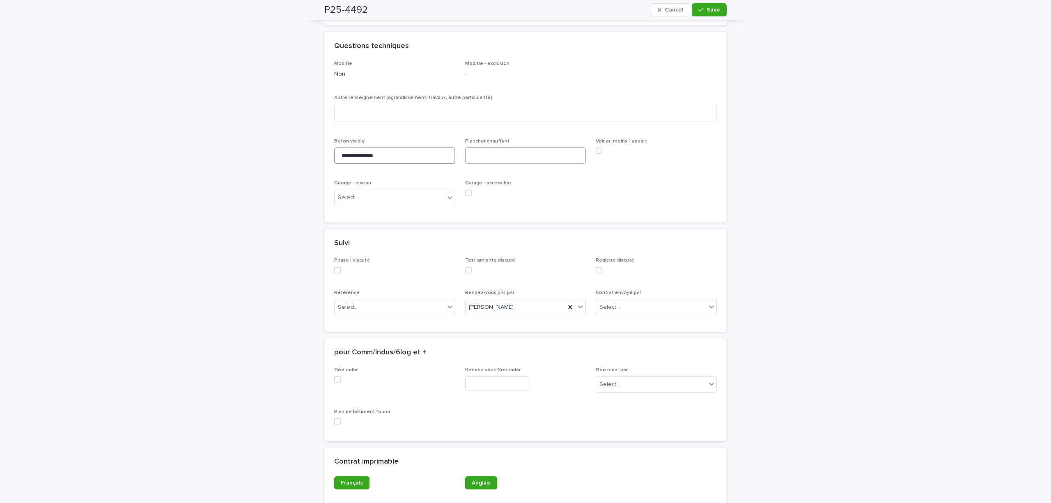
type input "**********"
drag, startPoint x: 474, startPoint y: 171, endPoint x: 508, endPoint y: 157, distance: 37.2
click at [475, 164] on input at bounding box center [525, 155] width 121 height 16
type input "**********"
click at [582, 213] on div "**********" at bounding box center [525, 137] width 383 height 152
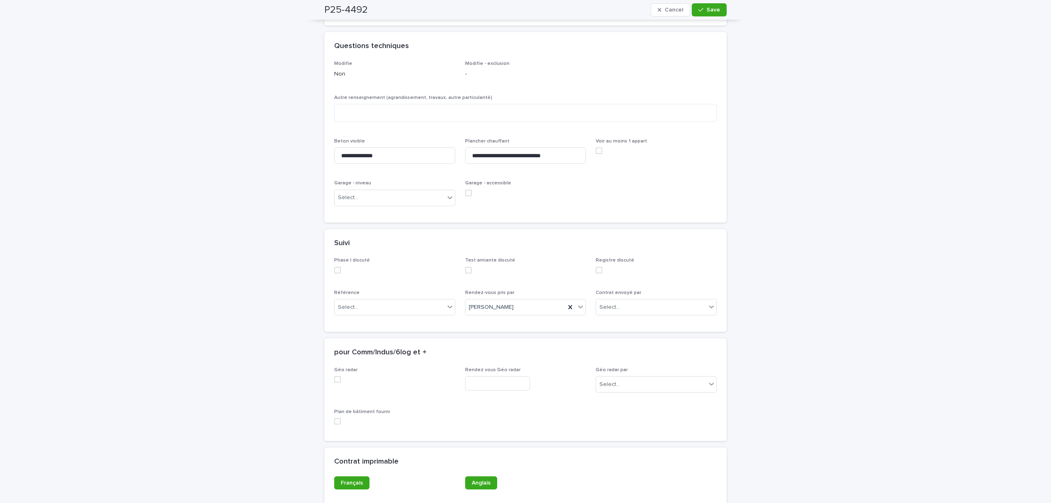
click at [563, 181] on div "**********" at bounding box center [525, 137] width 383 height 152
drag, startPoint x: 348, startPoint y: 124, endPoint x: 429, endPoint y: 114, distance: 81.6
click at [351, 122] on textarea at bounding box center [525, 113] width 383 height 18
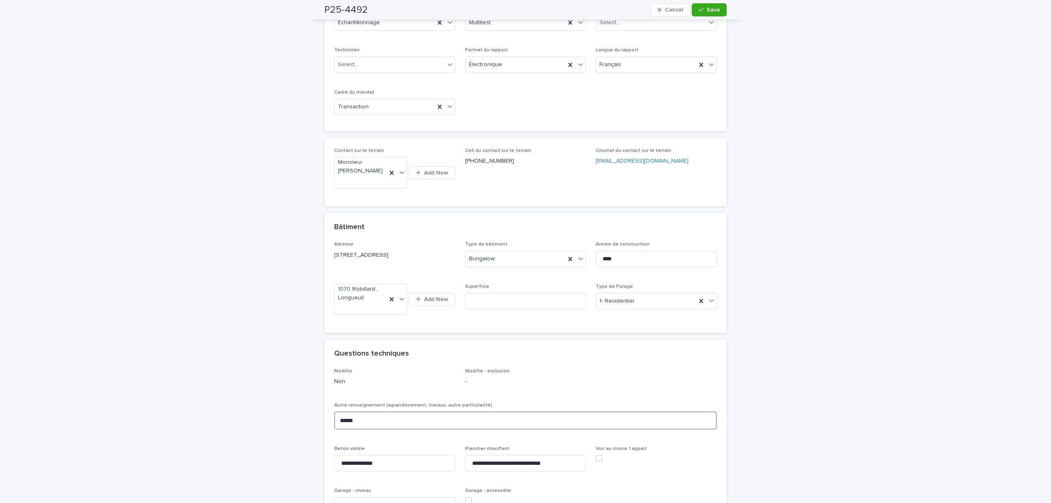
scroll to position [0, 0]
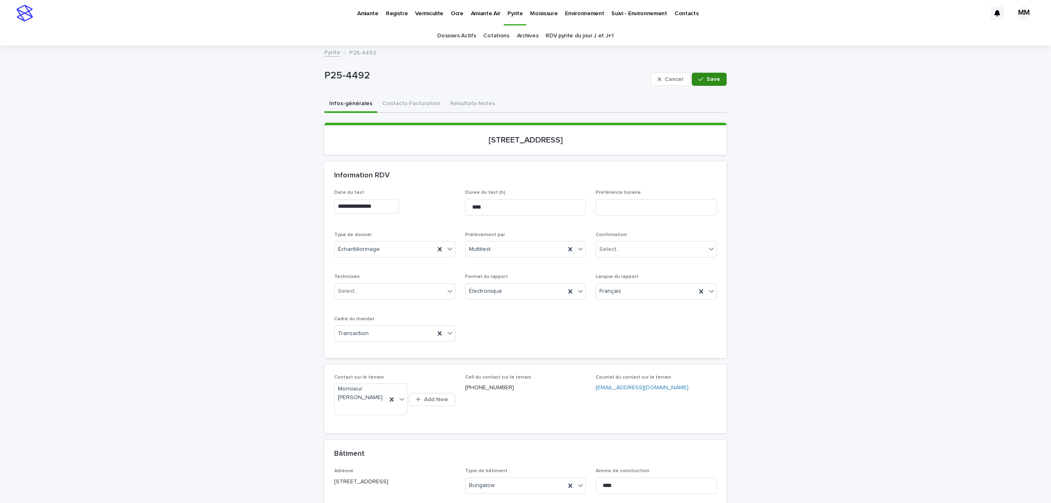
type textarea "*****"
drag, startPoint x: 702, startPoint y: 84, endPoint x: 707, endPoint y: 115, distance: 31.3
click at [702, 84] on button "Save" at bounding box center [709, 79] width 35 height 13
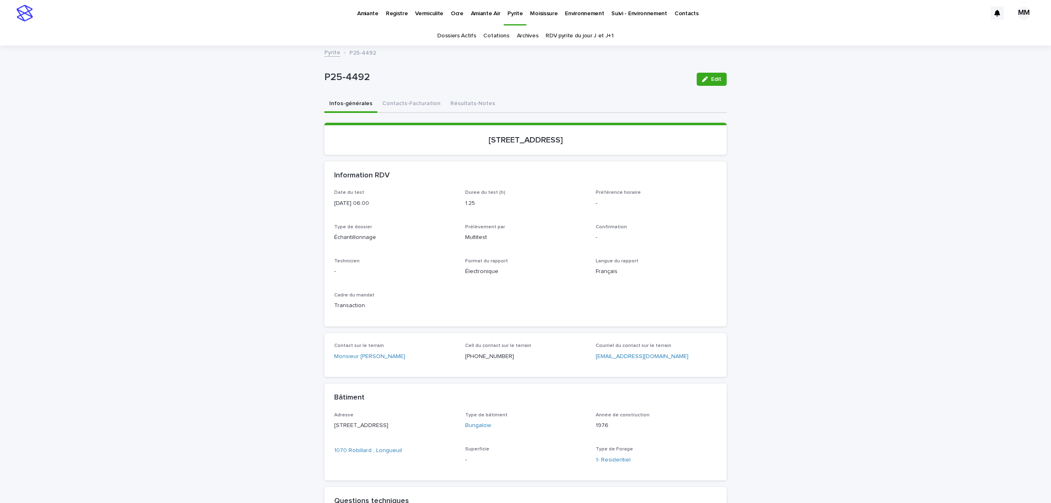
click at [715, 329] on div "Information RDV Date du test [DATE] 06:00 Duree du test (h) 1.25 Préférence hor…" at bounding box center [525, 507] width 402 height 692
click at [432, 107] on button "Contacts-Facturation" at bounding box center [411, 104] width 68 height 17
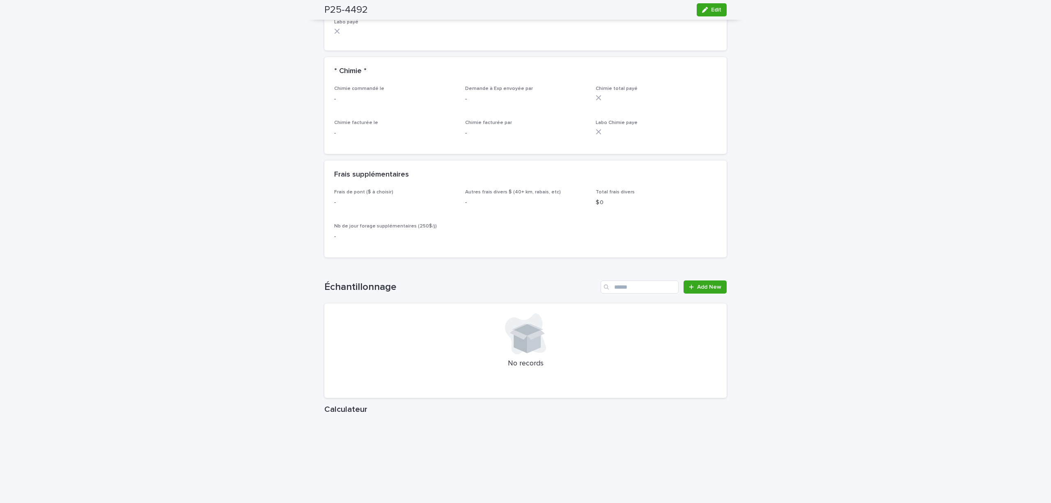
scroll to position [986, 0]
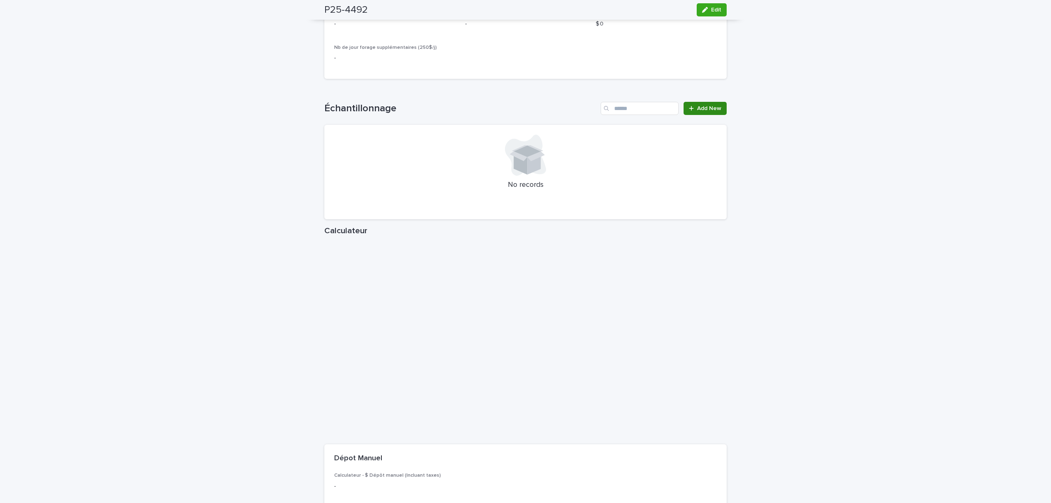
click at [697, 111] on span "Add New" at bounding box center [709, 109] width 24 height 6
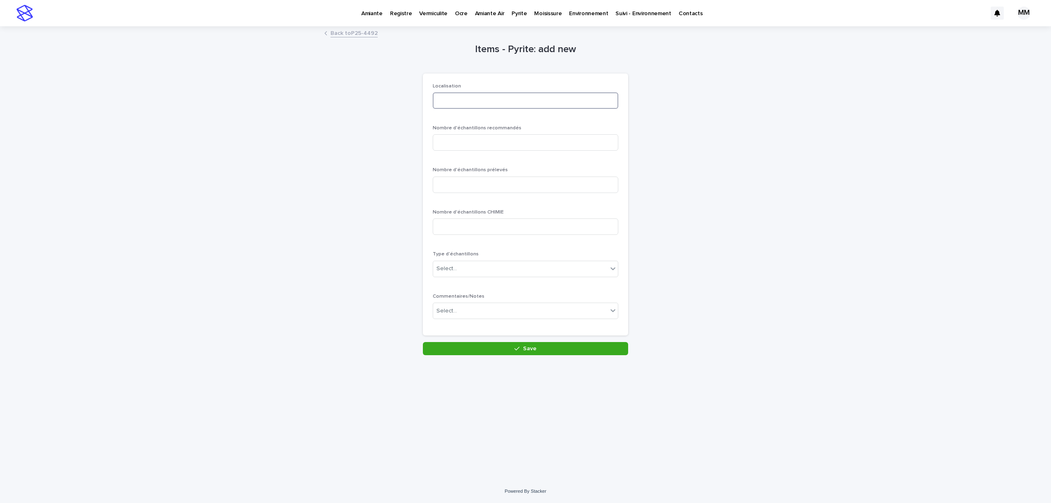
click at [453, 101] on input at bounding box center [526, 100] width 186 height 16
type input "********"
click at [482, 145] on input at bounding box center [526, 142] width 186 height 16
type input "*"
click at [465, 183] on input at bounding box center [526, 185] width 186 height 16
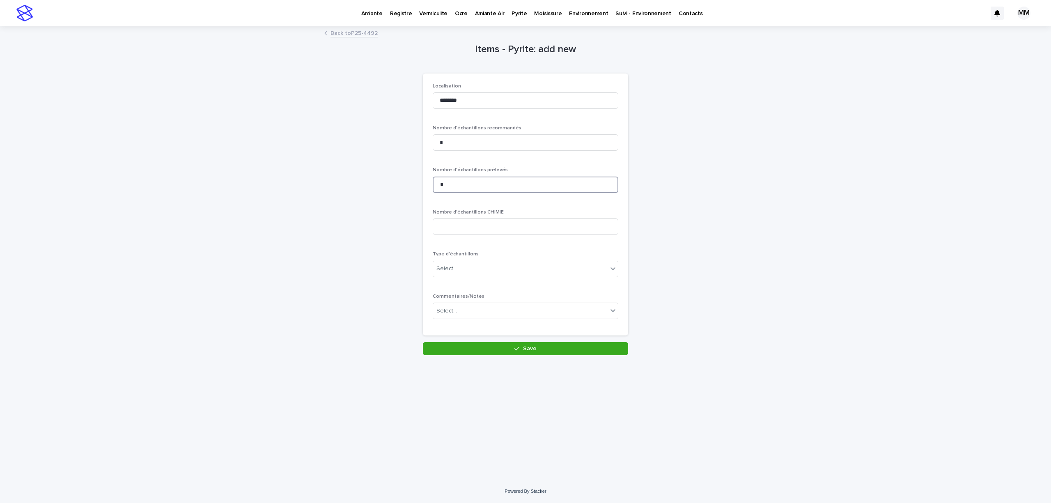
type input "*"
drag, startPoint x: 475, startPoint y: 255, endPoint x: 476, endPoint y: 265, distance: 9.9
click at [475, 257] on p "Type d'échantillons" at bounding box center [526, 254] width 186 height 6
drag, startPoint x: 476, startPoint y: 265, endPoint x: 476, endPoint y: 270, distance: 4.9
click at [476, 266] on div "Select..." at bounding box center [520, 269] width 175 height 14
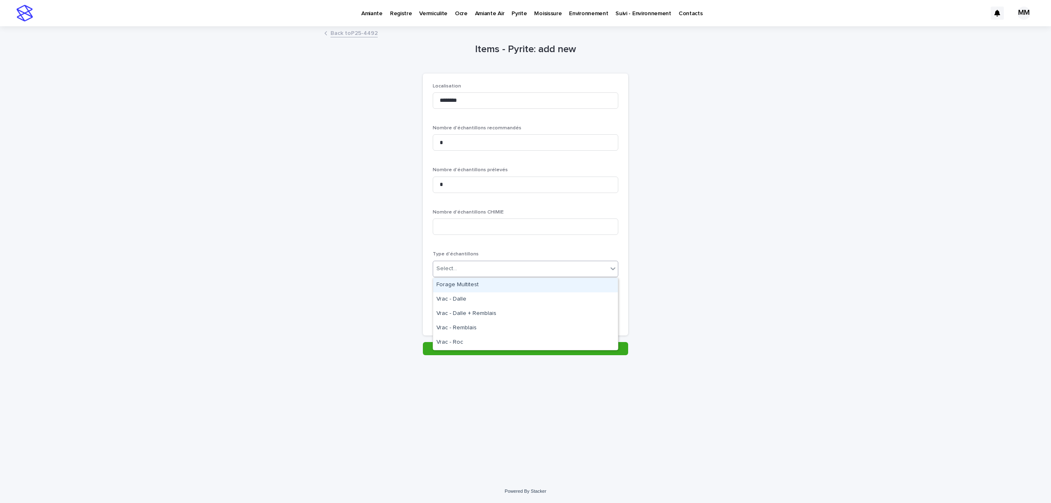
click at [478, 285] on div "Forage Multitest" at bounding box center [525, 285] width 185 height 14
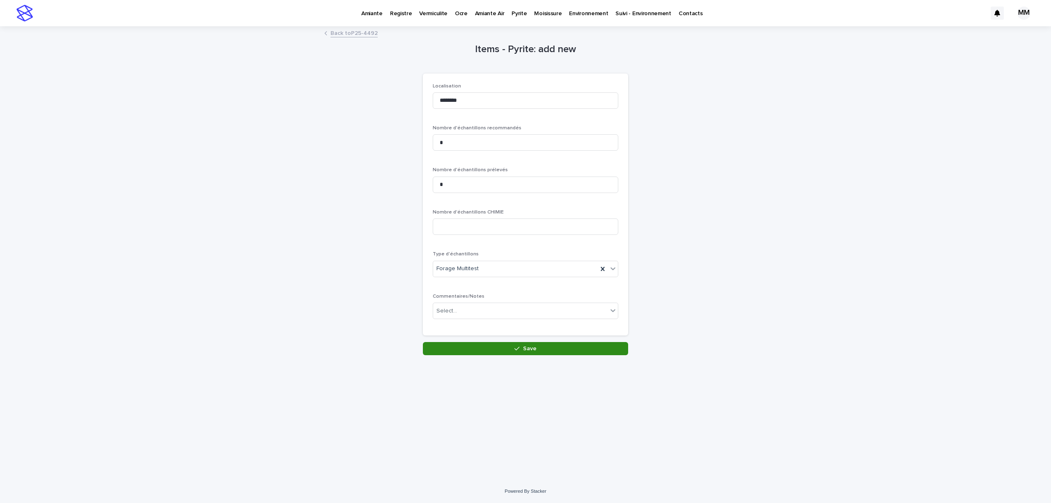
click at [502, 350] on button "Save" at bounding box center [525, 348] width 205 height 13
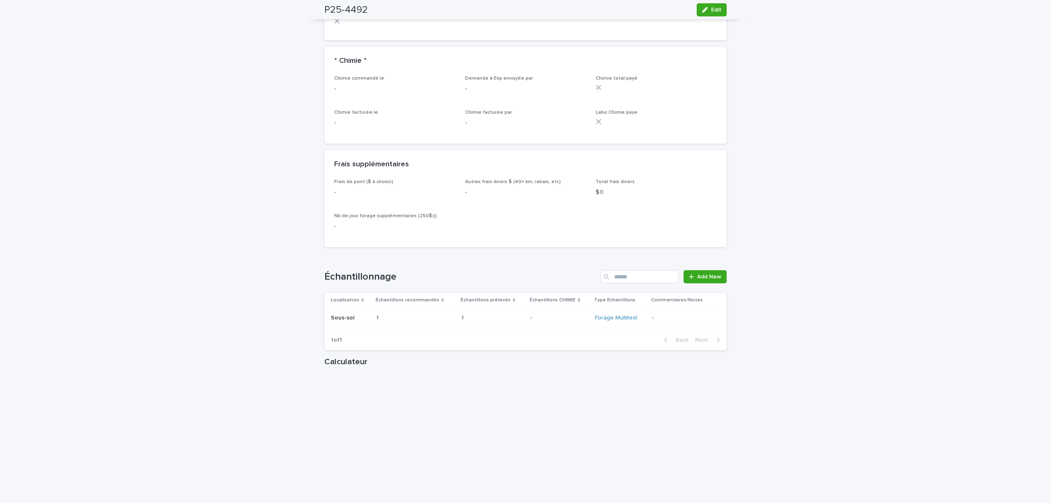
scroll to position [967, 0]
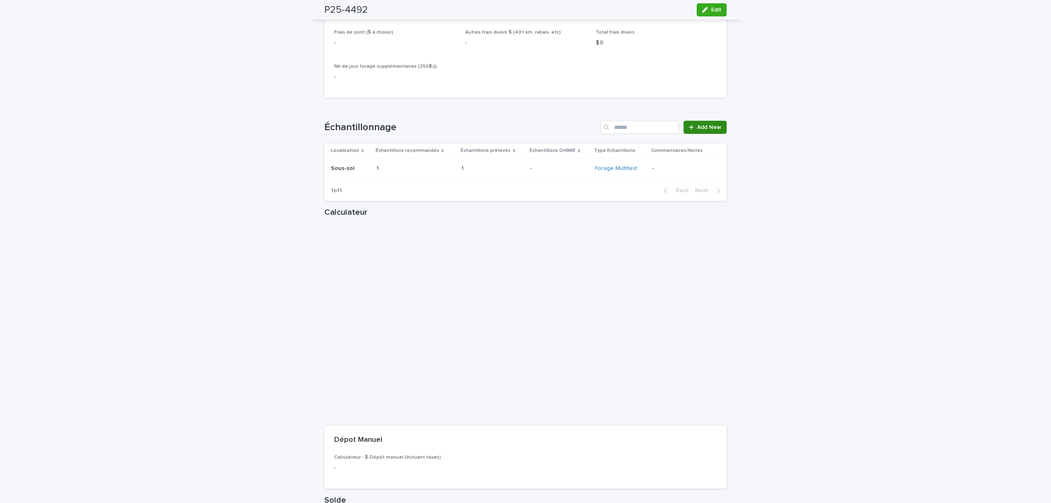
click at [697, 130] on span "Add New" at bounding box center [709, 127] width 24 height 6
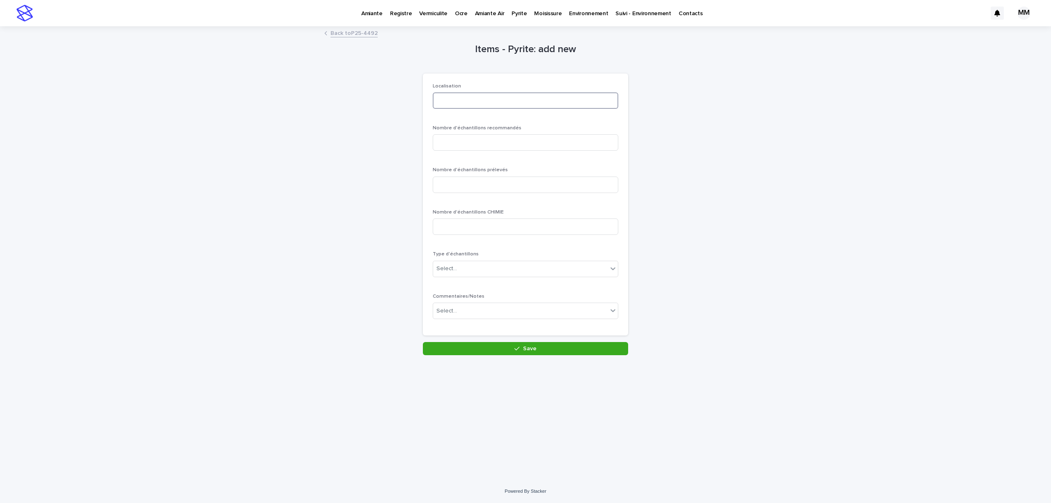
click at [454, 102] on input at bounding box center [526, 100] width 186 height 16
type input "******"
click at [493, 143] on input at bounding box center [526, 142] width 186 height 16
type input "*"
drag, startPoint x: 471, startPoint y: 185, endPoint x: 475, endPoint y: 237, distance: 51.9
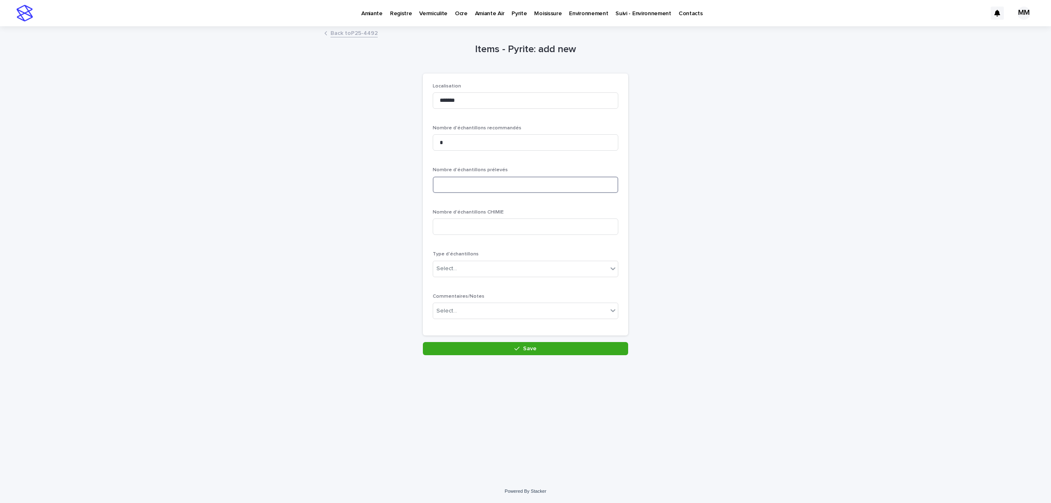
click at [472, 187] on input at bounding box center [526, 185] width 186 height 16
type input "*"
drag, startPoint x: 469, startPoint y: 271, endPoint x: 472, endPoint y: 276, distance: 5.4
click at [469, 273] on div "Select..." at bounding box center [520, 269] width 175 height 14
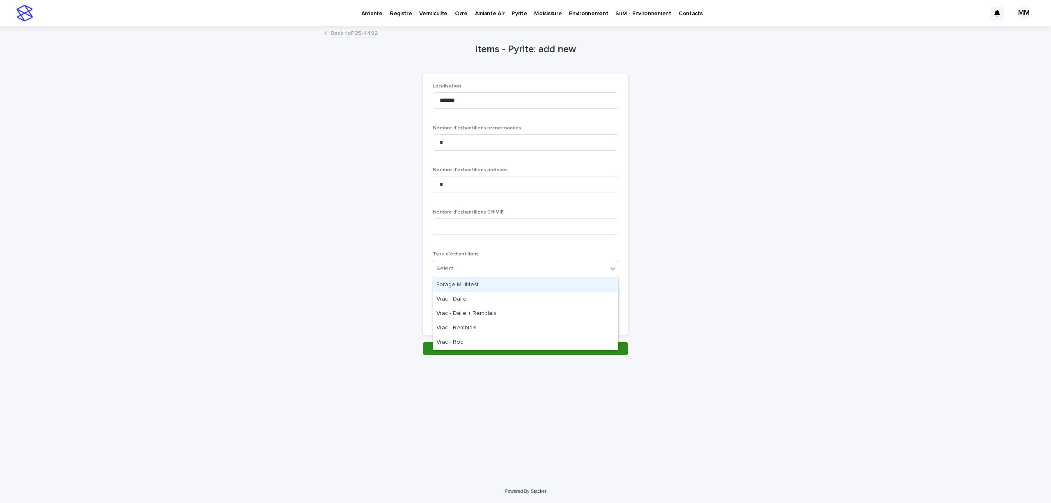
drag, startPoint x: 478, startPoint y: 290, endPoint x: 503, endPoint y: 355, distance: 70.2
click at [478, 289] on div "Forage Multitest" at bounding box center [525, 285] width 185 height 14
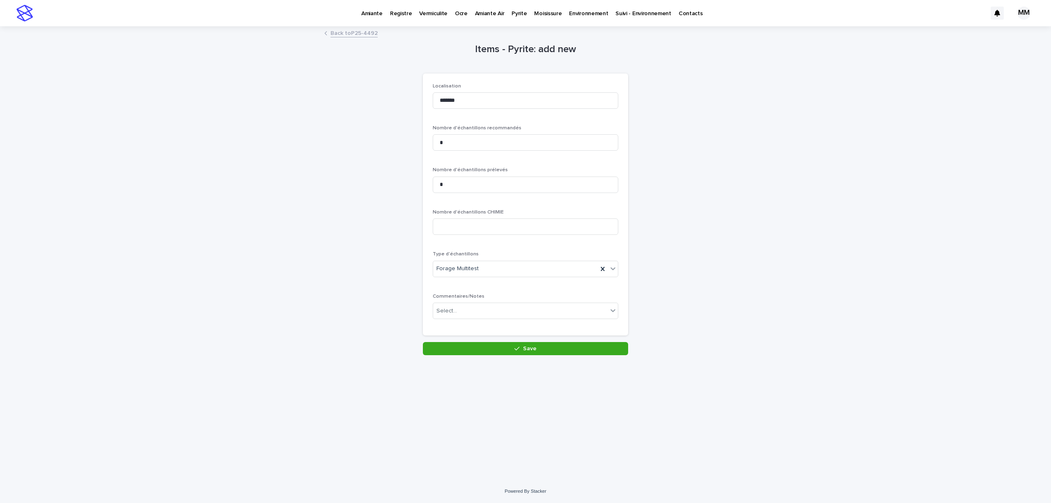
click at [536, 337] on div "Loading... Saving… Localisation ****** Nombre d'échantillons recommandés * Nomb…" at bounding box center [525, 208] width 205 height 269
drag, startPoint x: 538, startPoint y: 349, endPoint x: 687, endPoint y: 253, distance: 176.9
click at [539, 348] on button "Save" at bounding box center [525, 348] width 205 height 13
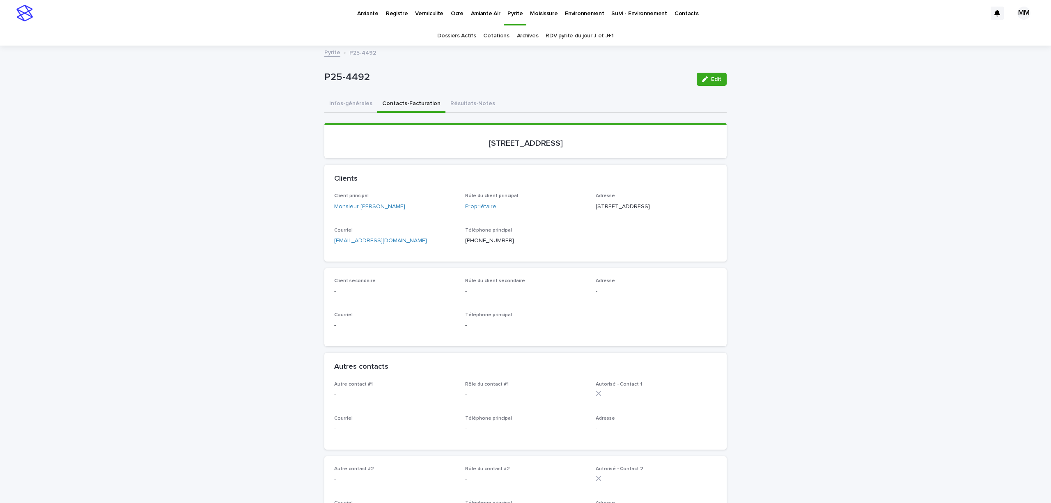
click at [338, 104] on button "Infos-générales" at bounding box center [350, 104] width 53 height 17
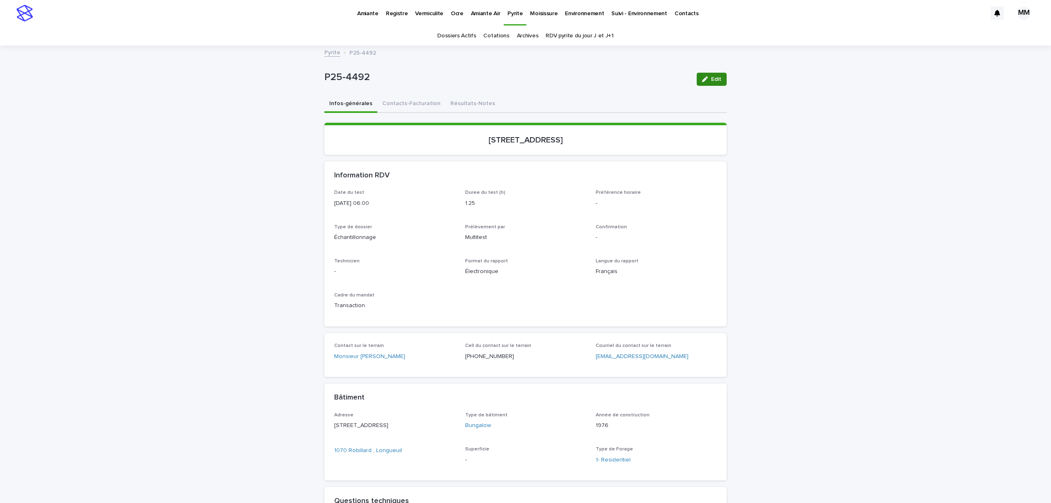
click at [705, 81] on div "button" at bounding box center [706, 79] width 9 height 6
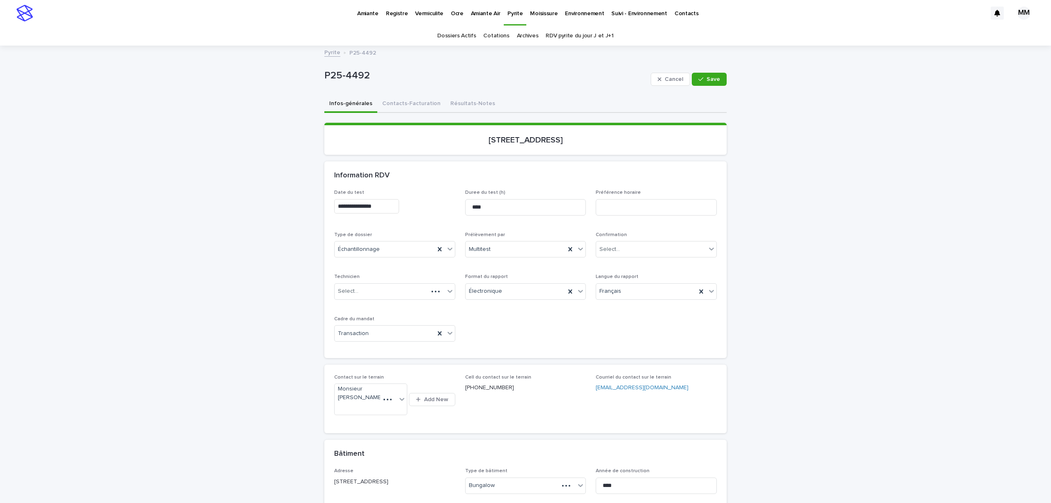
scroll to position [438, 0]
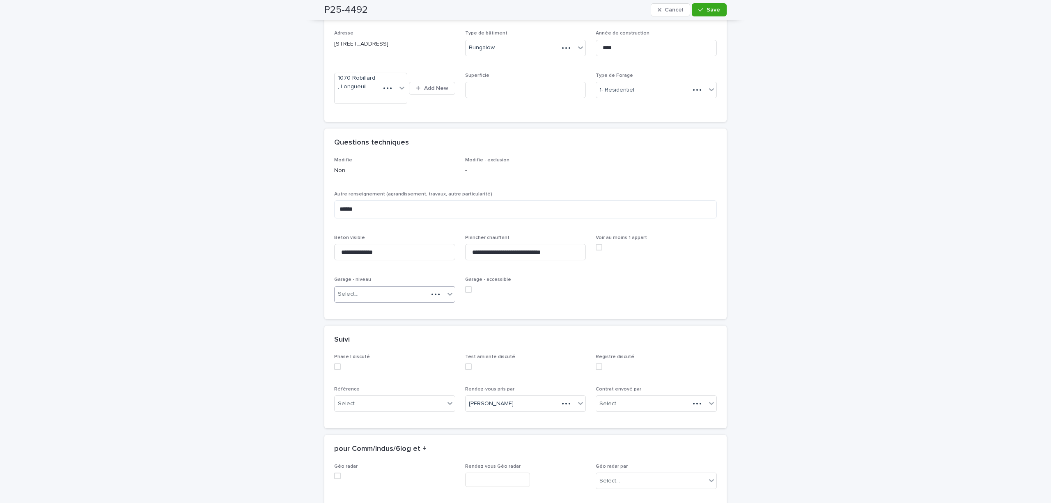
click at [394, 301] on div "Select..." at bounding box center [382, 294] width 94 height 14
click at [374, 368] on div "Rez-de-chaussée" at bounding box center [391, 372] width 120 height 14
click at [711, 11] on span "Save" at bounding box center [714, 10] width 14 height 6
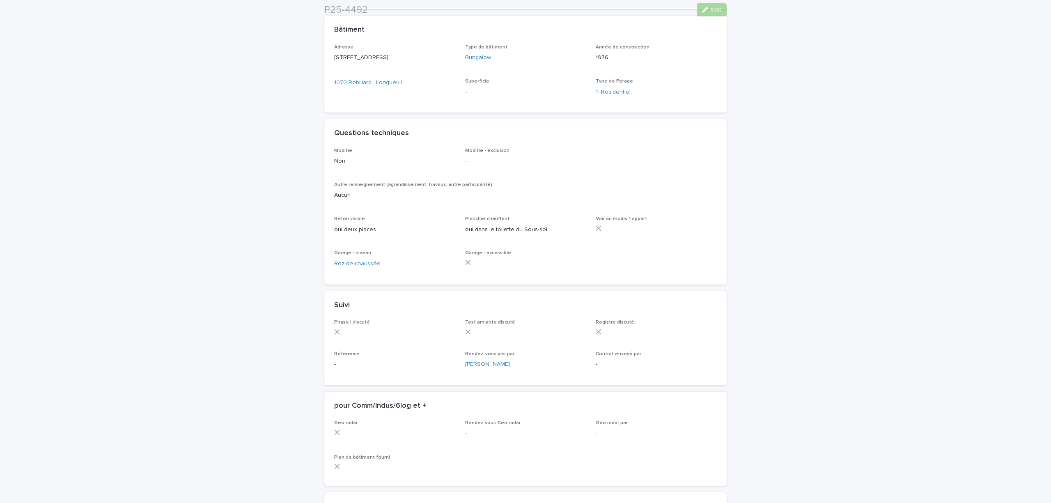
scroll to position [493, 0]
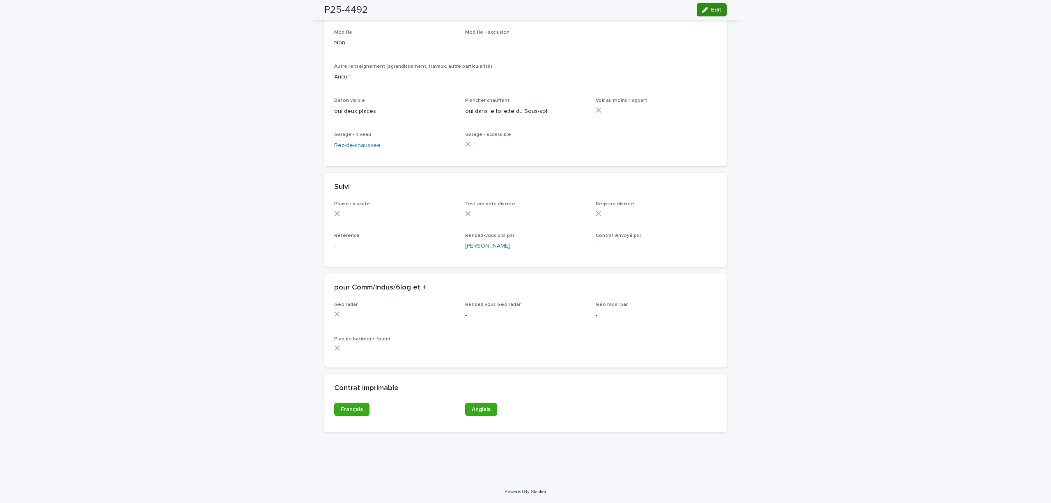
click at [711, 10] on span "Edit" at bounding box center [716, 10] width 10 height 6
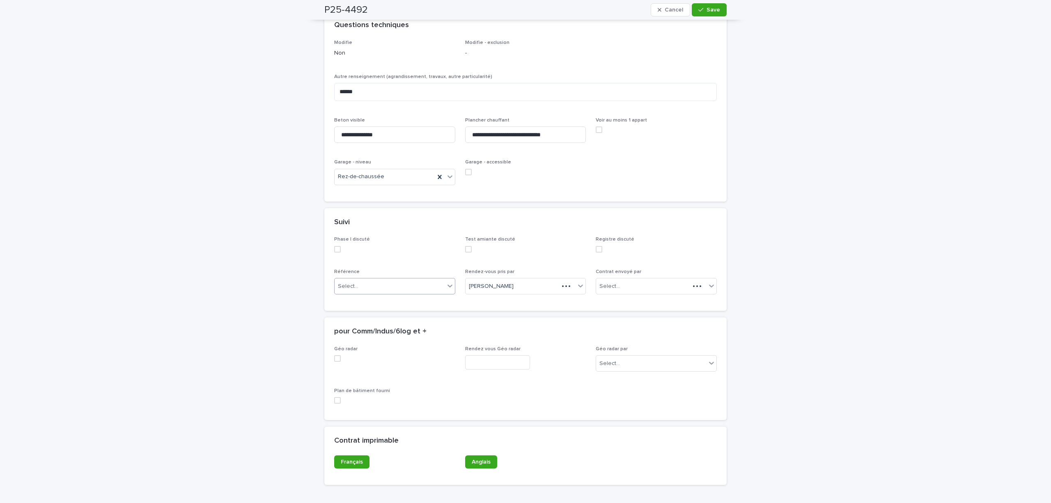
click at [388, 293] on div "Select..." at bounding box center [390, 287] width 110 height 14
click at [367, 334] on div "Google" at bounding box center [391, 331] width 120 height 14
click at [719, 9] on button "Save" at bounding box center [709, 9] width 35 height 13
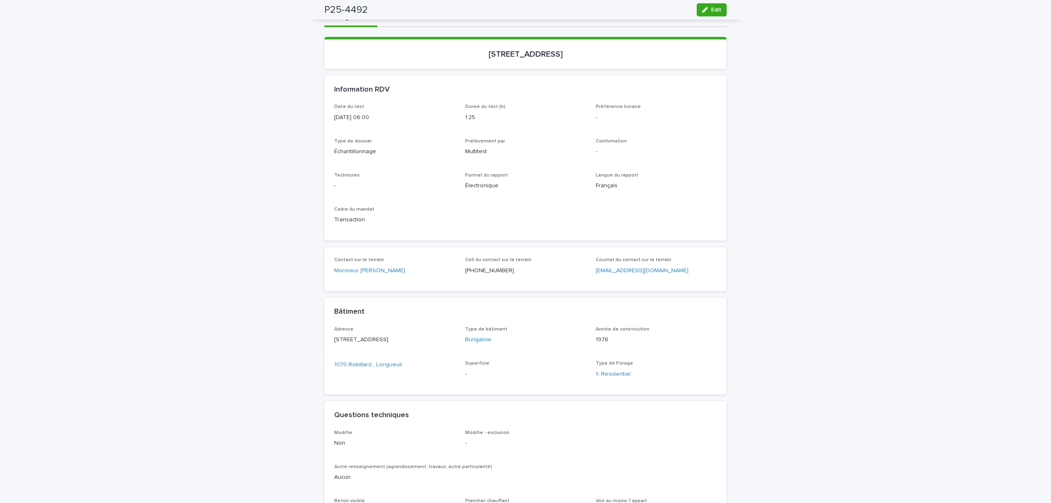
scroll to position [0, 0]
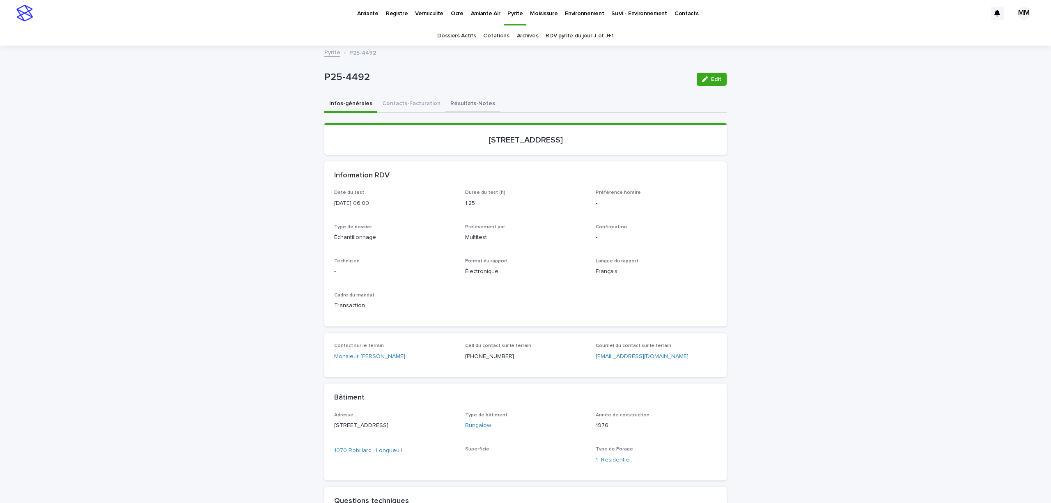
click at [462, 97] on button "Résultats-Notes" at bounding box center [473, 104] width 55 height 17
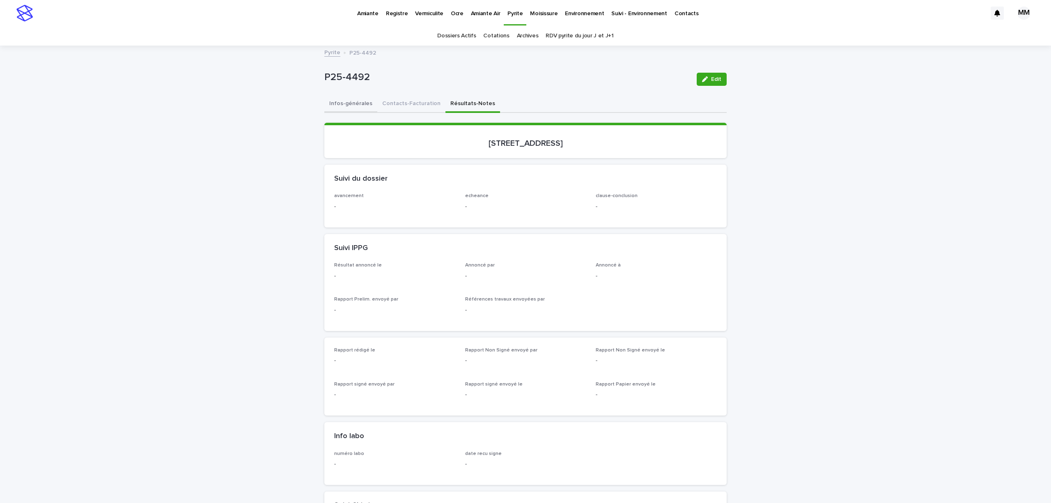
click at [347, 99] on button "Infos-générales" at bounding box center [350, 104] width 53 height 17
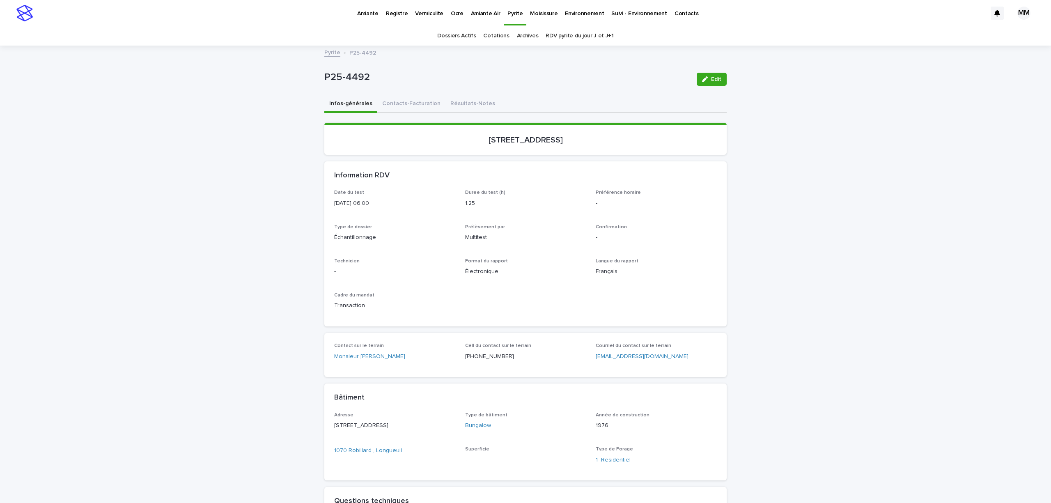
click at [324, 50] on link "Pyrite" at bounding box center [332, 51] width 16 height 9
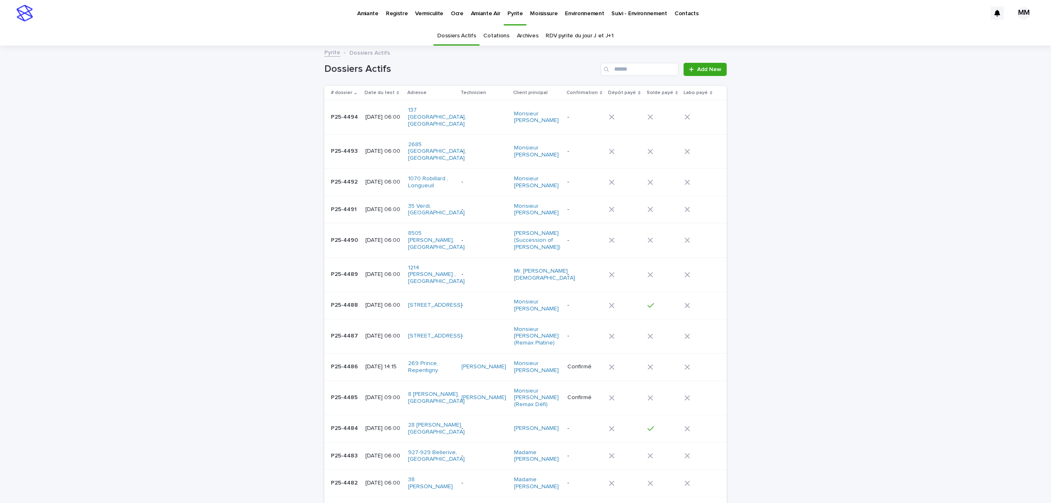
click at [376, 17] on p "Amiante" at bounding box center [367, 8] width 21 height 17
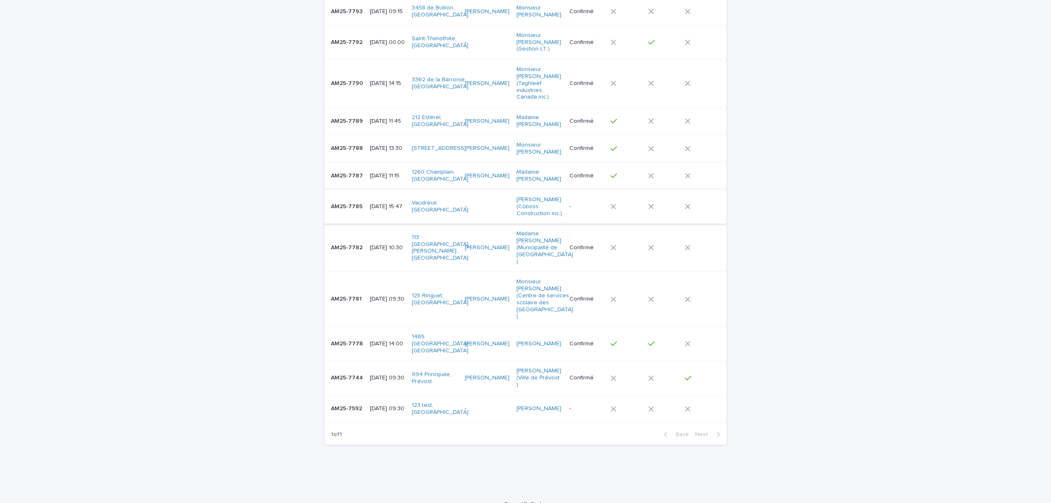
scroll to position [103, 0]
click at [359, 182] on td "AM25-7787 AM25-7787" at bounding box center [345, 176] width 42 height 28
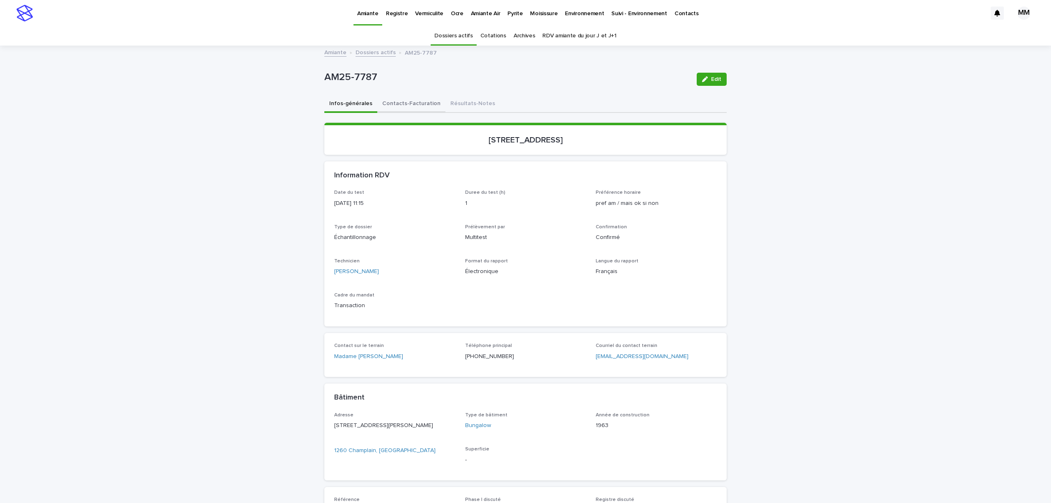
drag, startPoint x: 406, startPoint y: 98, endPoint x: 743, endPoint y: 317, distance: 402.4
click at [407, 98] on button "Contacts-Facturation" at bounding box center [411, 104] width 68 height 17
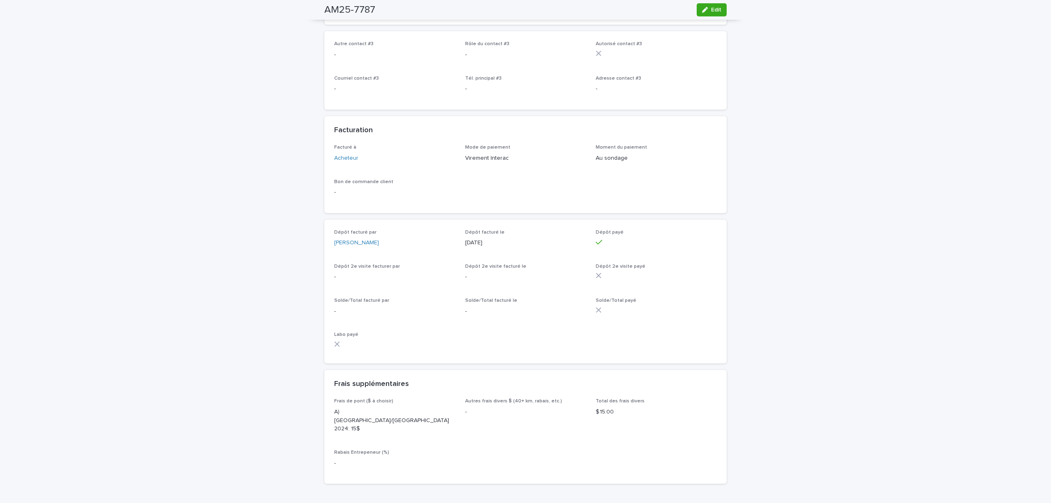
scroll to position [789, 0]
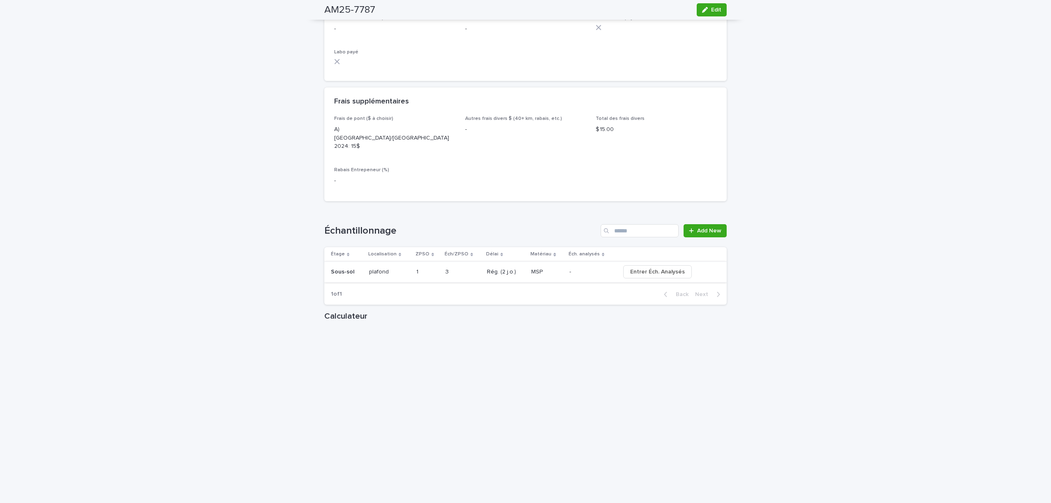
click at [677, 267] on button "Entrer Éch. Analysés" at bounding box center [657, 271] width 69 height 13
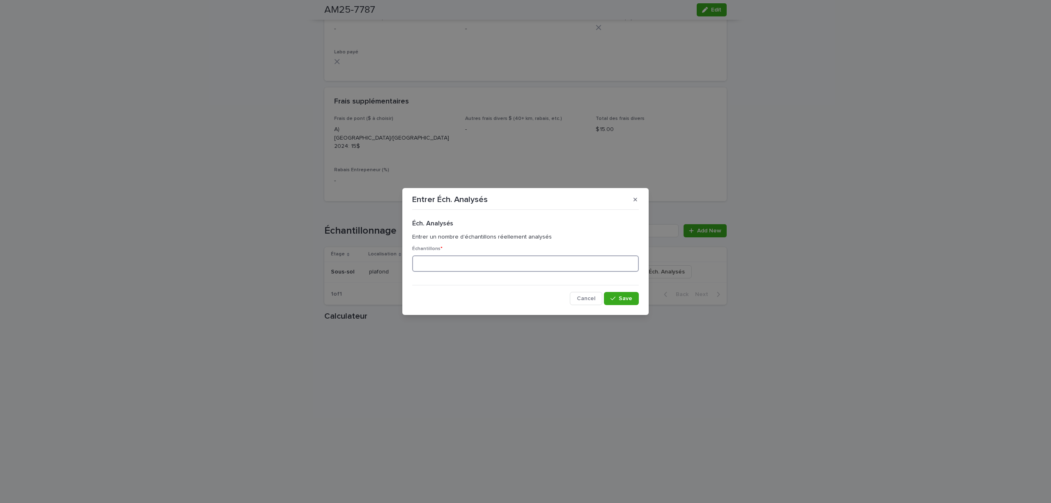
click at [452, 260] on input at bounding box center [525, 263] width 227 height 16
type input "*"
click at [605, 298] on button "Save" at bounding box center [621, 298] width 35 height 13
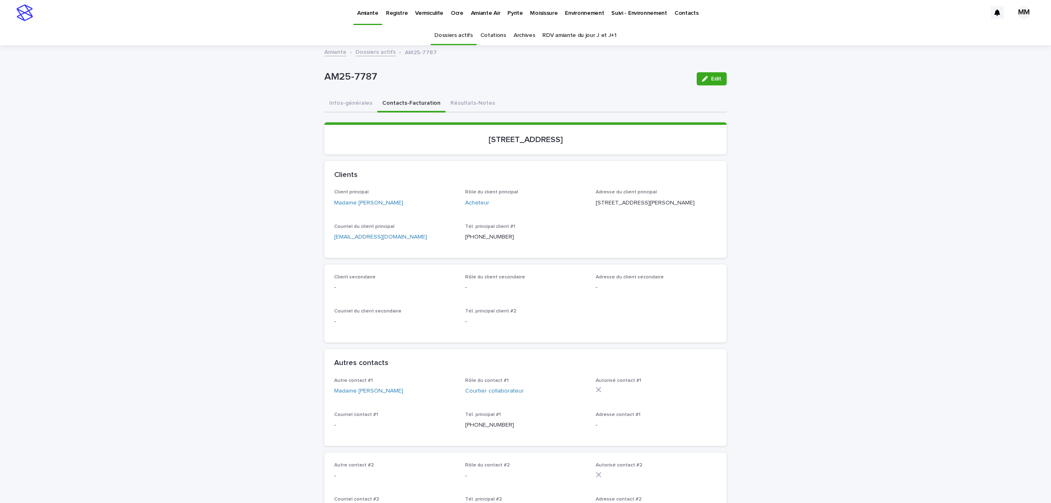
scroll to position [0, 0]
drag, startPoint x: 466, startPoint y: 100, endPoint x: 677, endPoint y: 96, distance: 211.1
click at [467, 99] on button "Résultats-Notes" at bounding box center [473, 104] width 55 height 17
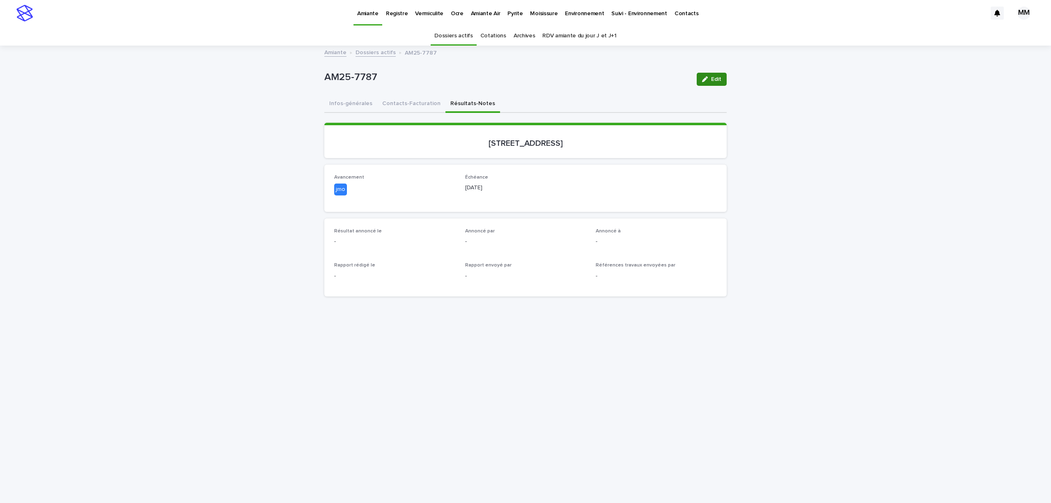
click at [702, 81] on icon "button" at bounding box center [705, 79] width 6 height 6
click at [359, 292] on input "text" at bounding box center [366, 291] width 65 height 14
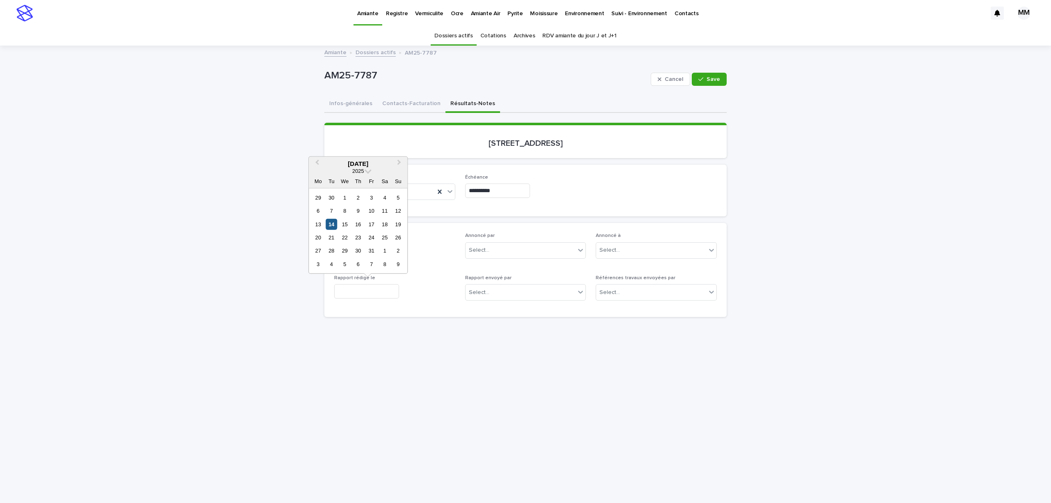
click at [330, 225] on div "14" at bounding box center [331, 223] width 11 height 11
type input "**********"
click at [372, 244] on input "text" at bounding box center [366, 249] width 65 height 14
drag, startPoint x: 332, startPoint y: 184, endPoint x: 456, endPoint y: 257, distance: 143.8
click at [333, 184] on div "14" at bounding box center [331, 182] width 11 height 11
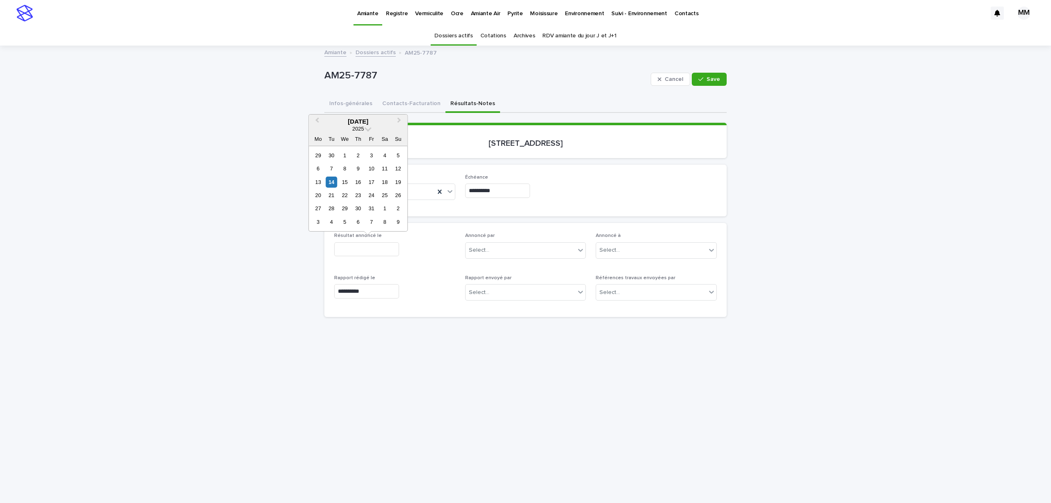
type input "**********"
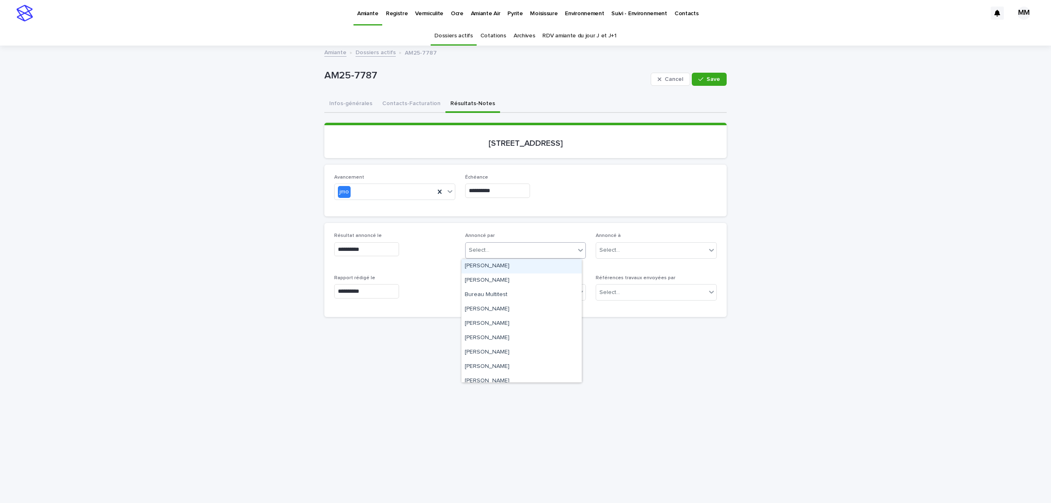
click at [490, 253] on div "Select..." at bounding box center [521, 251] width 110 height 14
type input "**"
click at [500, 260] on div "[PERSON_NAME]" at bounding box center [522, 266] width 120 height 14
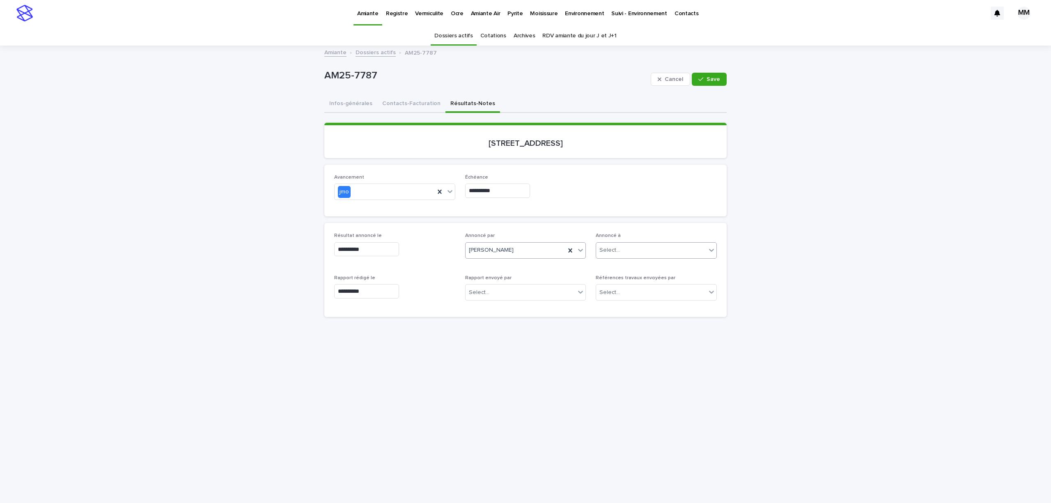
click at [624, 245] on div "Select..." at bounding box center [651, 251] width 110 height 14
type input "*********"
drag, startPoint x: 641, startPoint y: 267, endPoint x: 635, endPoint y: 281, distance: 15.6
click at [641, 267] on div "Madame [PERSON_NAME]" at bounding box center [652, 266] width 120 height 14
click at [524, 293] on div "Select..." at bounding box center [521, 293] width 110 height 14
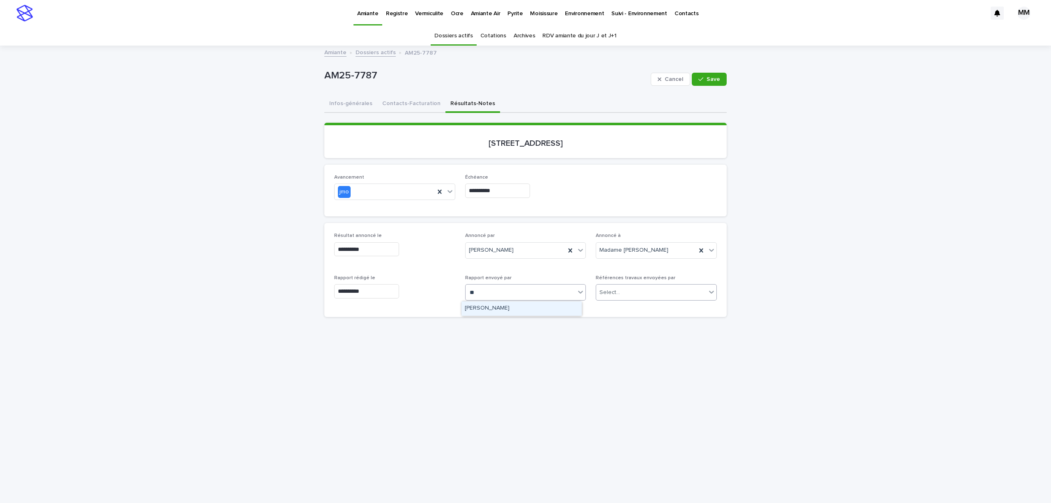
type input "*"
click at [715, 73] on button "Save" at bounding box center [709, 79] width 35 height 13
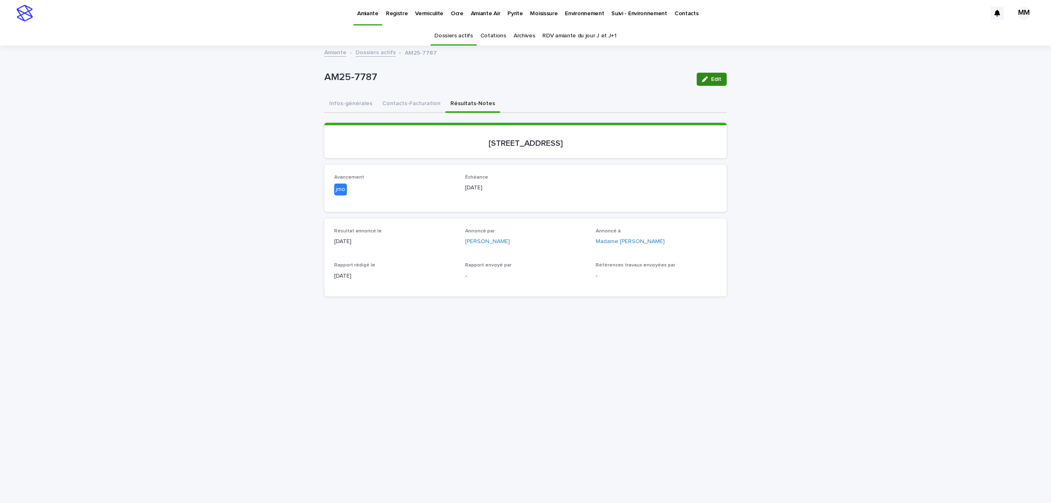
click at [706, 73] on button "Edit" at bounding box center [712, 79] width 30 height 13
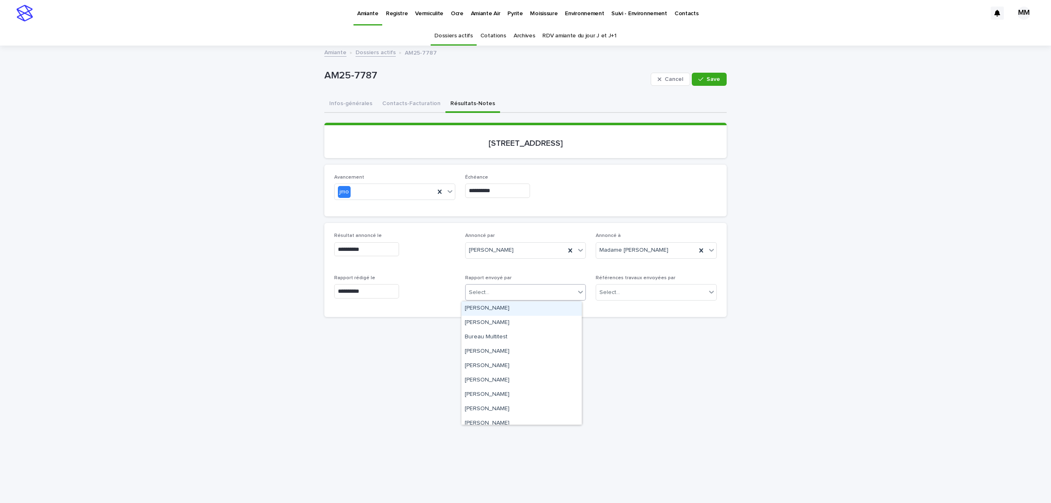
click at [512, 292] on div "Select..." at bounding box center [521, 293] width 110 height 14
type input "**"
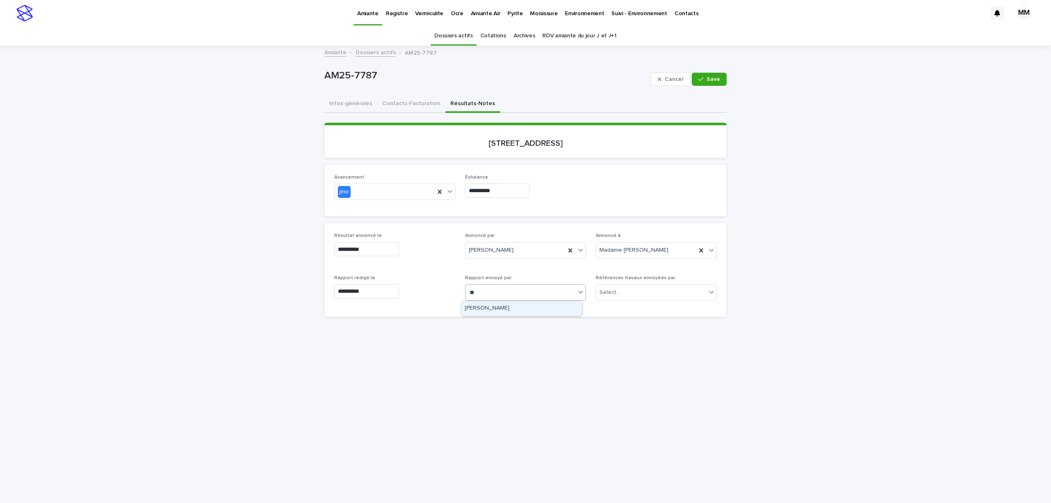
click at [510, 313] on div "[PERSON_NAME]" at bounding box center [522, 308] width 120 height 14
click at [699, 78] on icon "button" at bounding box center [701, 79] width 5 height 6
drag, startPoint x: 855, startPoint y: 248, endPoint x: 697, endPoint y: 119, distance: 203.4
click at [788, 239] on div "Loading... Saving… Loading... Saving… AM25-7787 Edit AM25-7787 Edit Sorry, ther…" at bounding box center [525, 349] width 1051 height 607
click at [585, 15] on p "Environnement" at bounding box center [584, 8] width 39 height 17
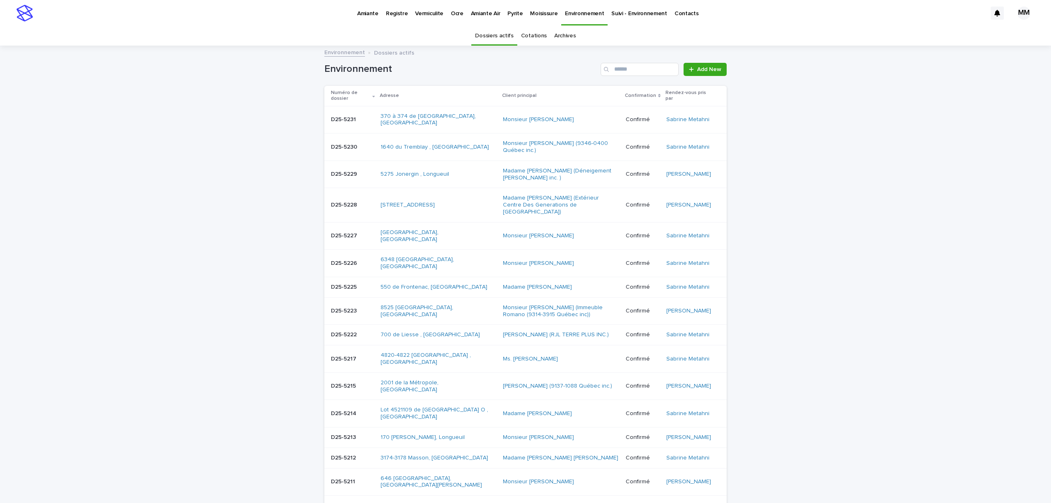
drag, startPoint x: 572, startPoint y: 40, endPoint x: 579, endPoint y: 43, distance: 7.2
click at [574, 40] on div "Dossiers actifs Cotations Archives" at bounding box center [525, 35] width 1051 height 19
click at [560, 28] on link "Archives" at bounding box center [565, 35] width 22 height 19
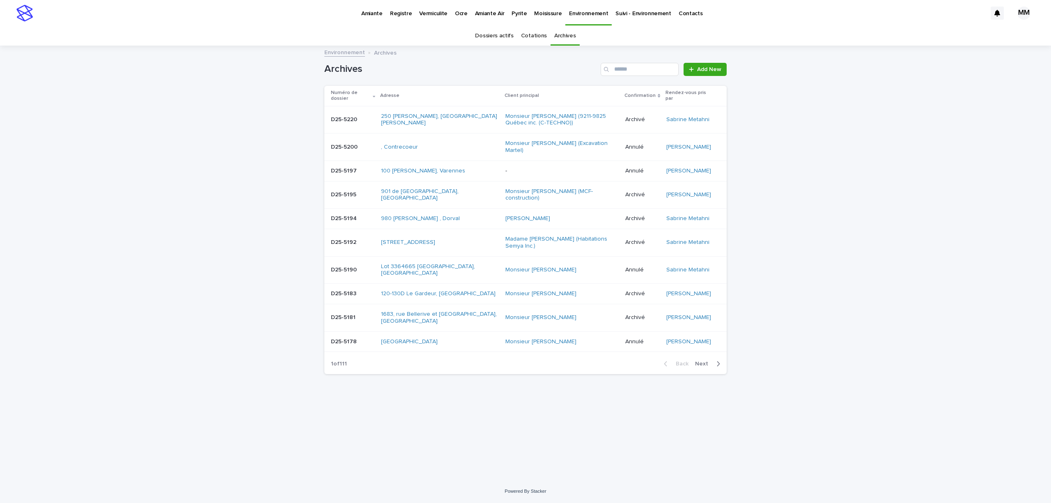
click at [717, 360] on div "Back Next" at bounding box center [691, 364] width 69 height 21
click at [707, 367] on span "Next" at bounding box center [704, 364] width 18 height 6
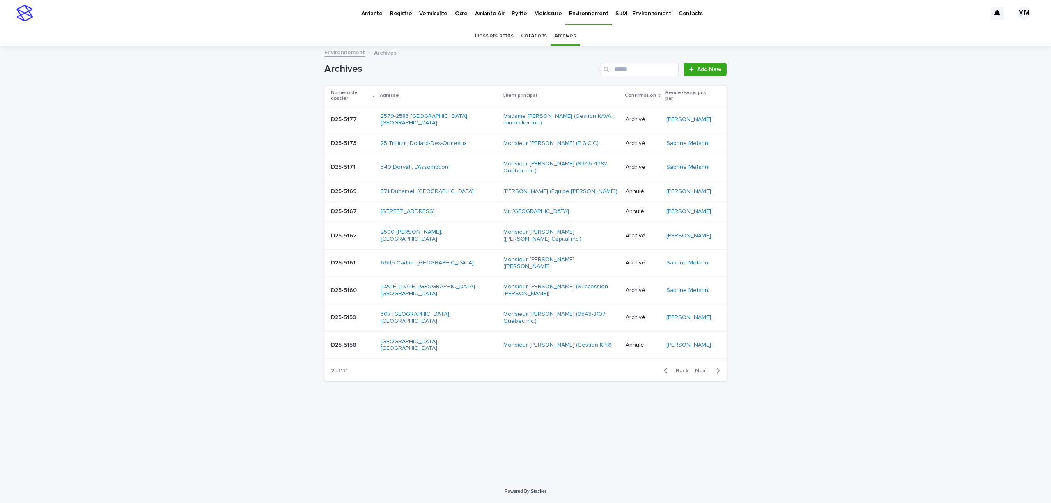
click at [711, 368] on span "Next" at bounding box center [704, 371] width 18 height 6
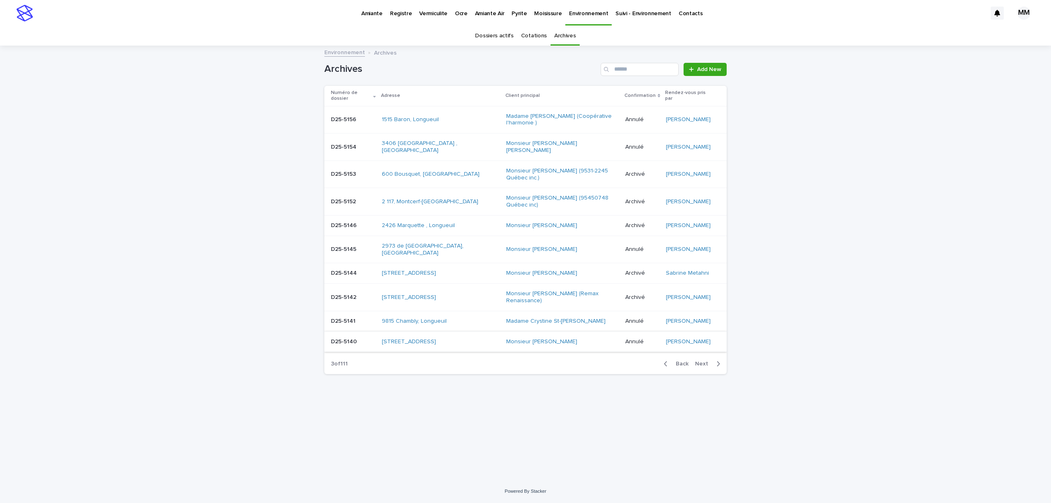
drag, startPoint x: 709, startPoint y: 320, endPoint x: 703, endPoint y: 302, distance: 18.2
click at [710, 361] on span "Next" at bounding box center [704, 364] width 18 height 6
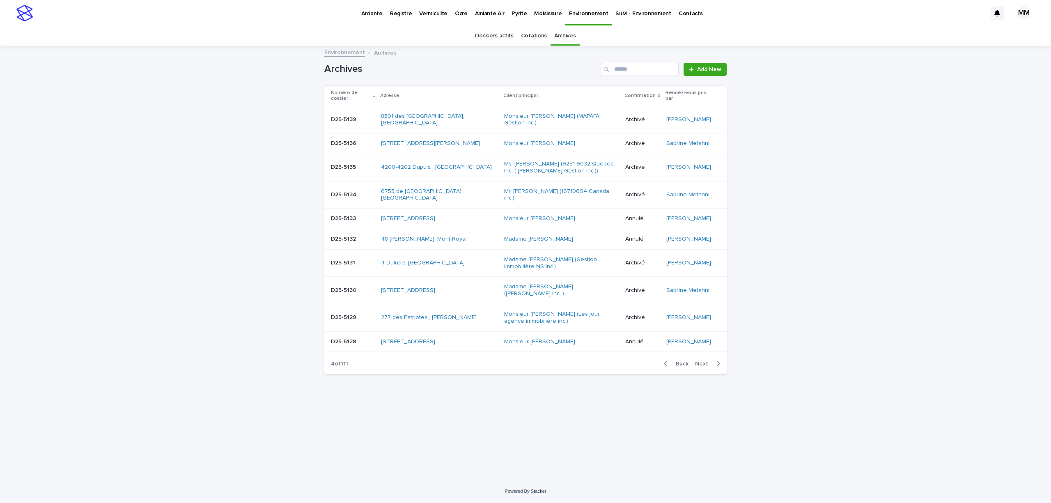
click at [720, 354] on div "Back Next" at bounding box center [691, 364] width 69 height 21
click at [703, 356] on div "Back Next" at bounding box center [691, 364] width 69 height 21
drag, startPoint x: 700, startPoint y: 353, endPoint x: 700, endPoint y: 332, distance: 21.4
click at [701, 361] on span "Next" at bounding box center [704, 364] width 18 height 6
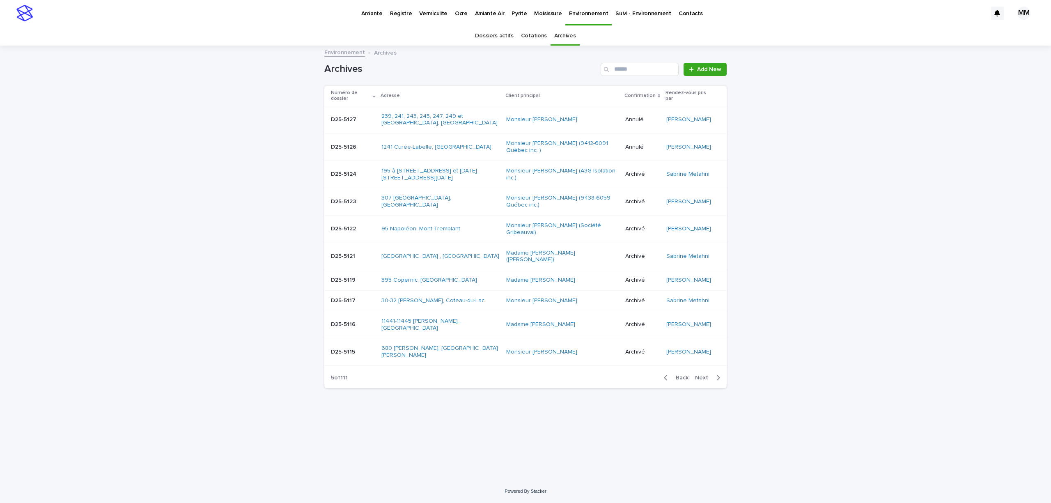
click at [526, 33] on link "Cotations" at bounding box center [534, 35] width 26 height 19
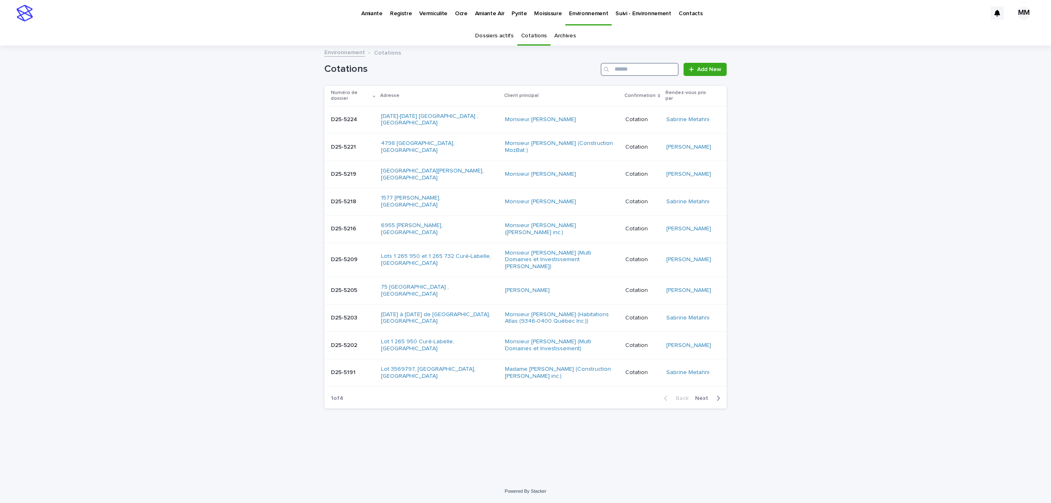
click at [623, 74] on input "Search" at bounding box center [640, 69] width 78 height 13
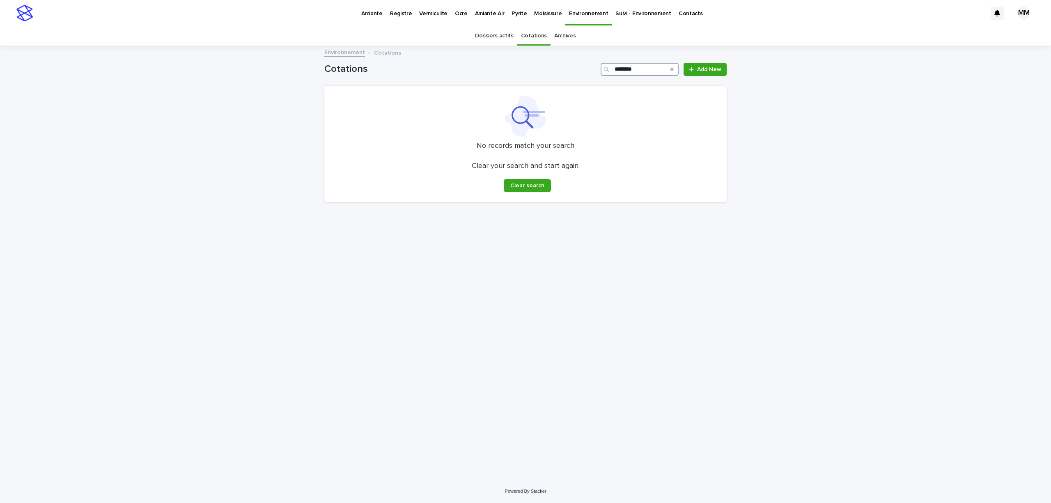
type input "********"
click at [493, 37] on link "Dossiers actifs" at bounding box center [494, 35] width 38 height 19
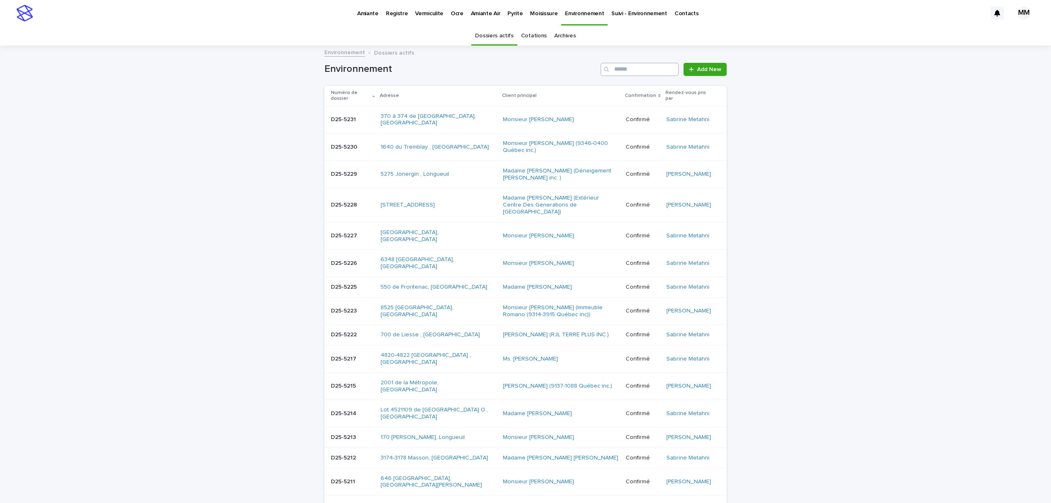
click at [621, 63] on div "Environnement Add New" at bounding box center [525, 65] width 402 height 39
click at [628, 64] on input "Search" at bounding box center [640, 69] width 78 height 13
type input "********"
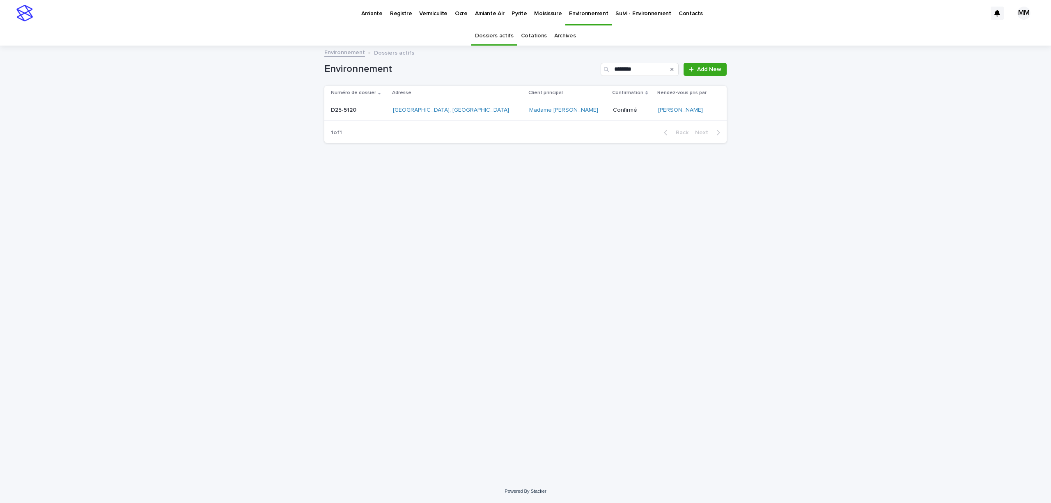
click at [385, 112] on p at bounding box center [358, 110] width 55 height 7
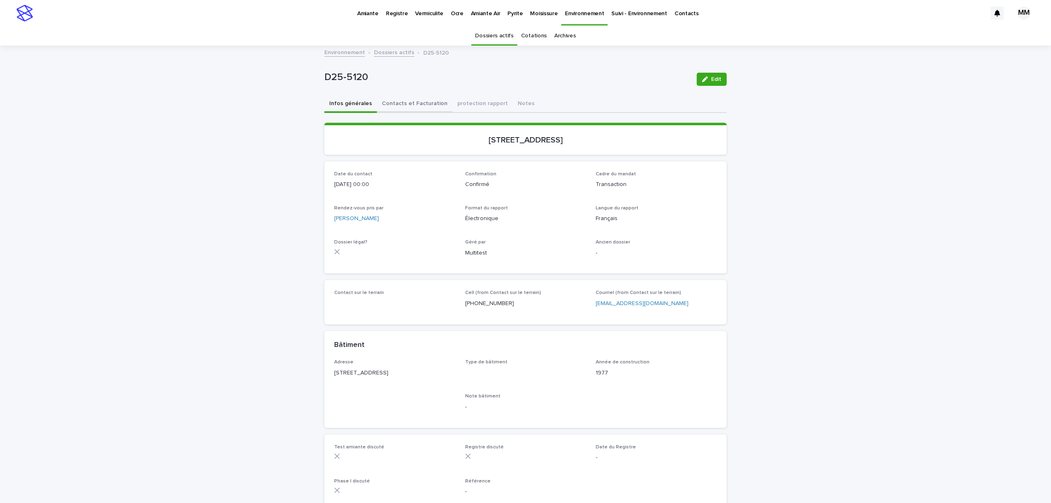
click at [426, 96] on button "Contacts et Facturation" at bounding box center [415, 104] width 76 height 17
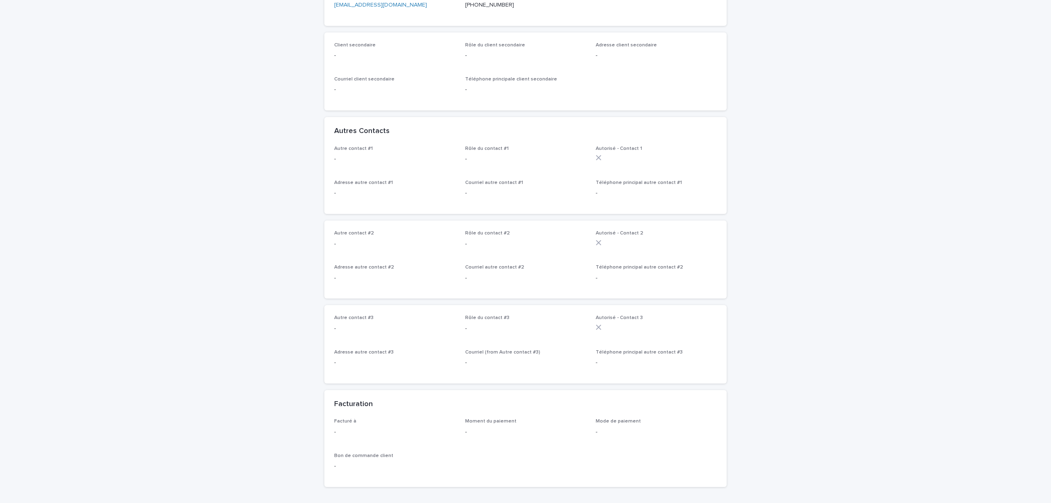
scroll to position [490, 0]
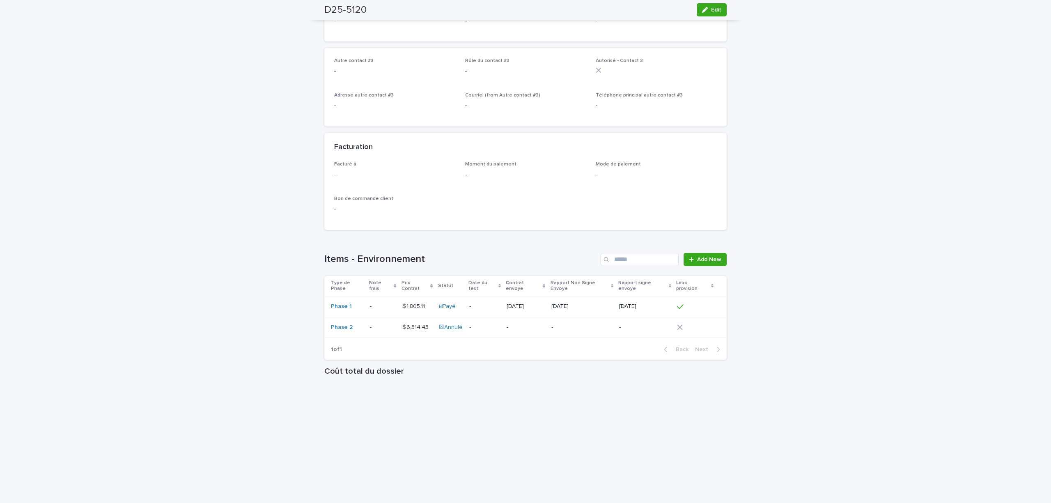
click at [574, 329] on p "-" at bounding box center [583, 327] width 62 height 7
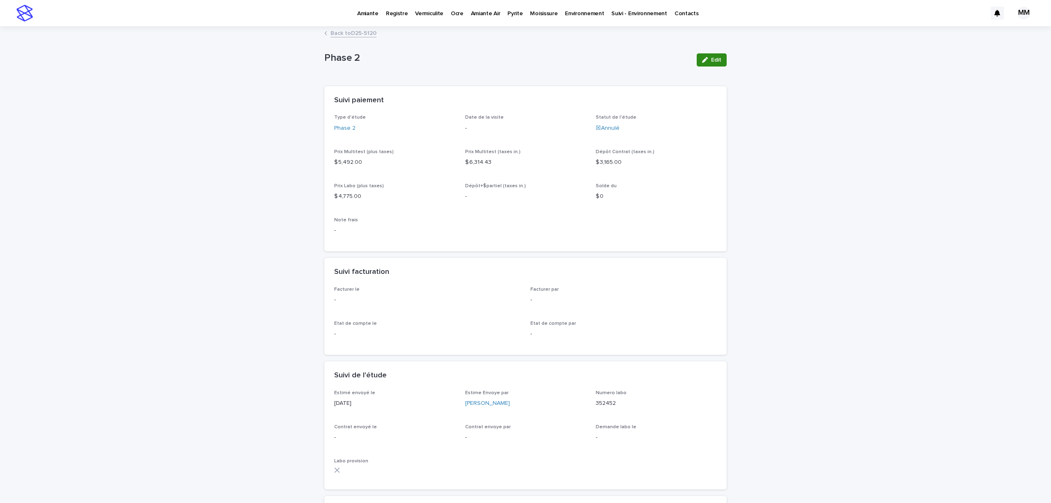
click at [711, 60] on span "Edit" at bounding box center [716, 60] width 10 height 6
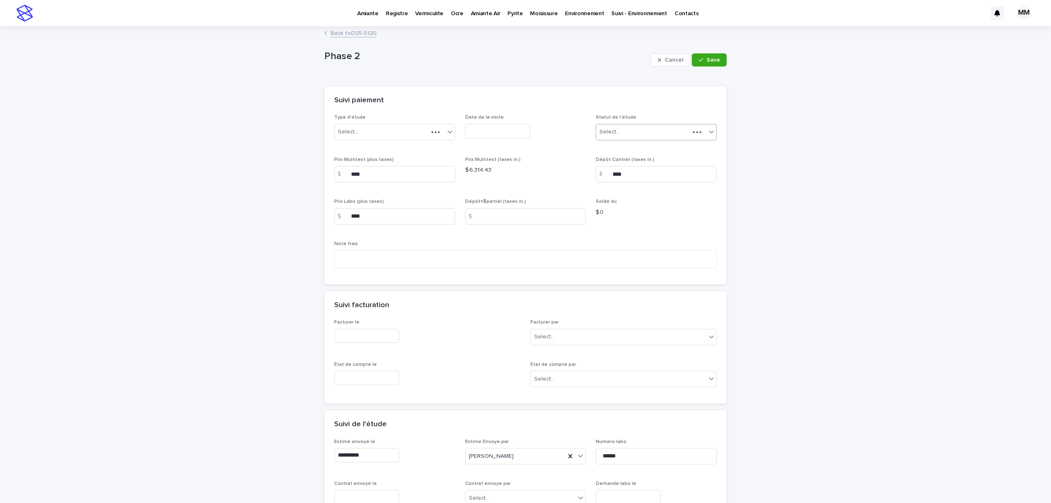
click at [635, 129] on div "Select..." at bounding box center [643, 132] width 94 height 14
click at [626, 151] on div "En cotation" at bounding box center [652, 148] width 120 height 14
click at [748, 215] on div "**********" at bounding box center [525, 365] width 1051 height 676
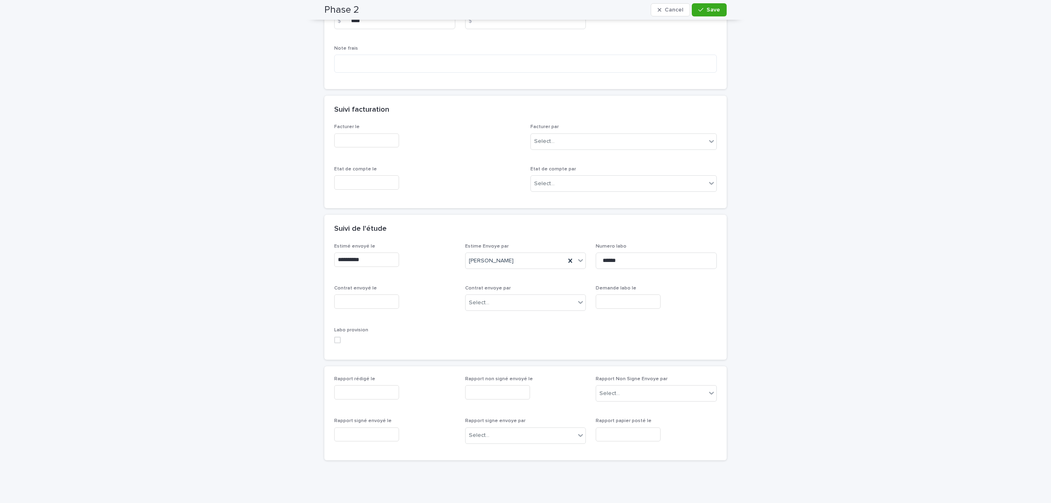
scroll to position [225, 0]
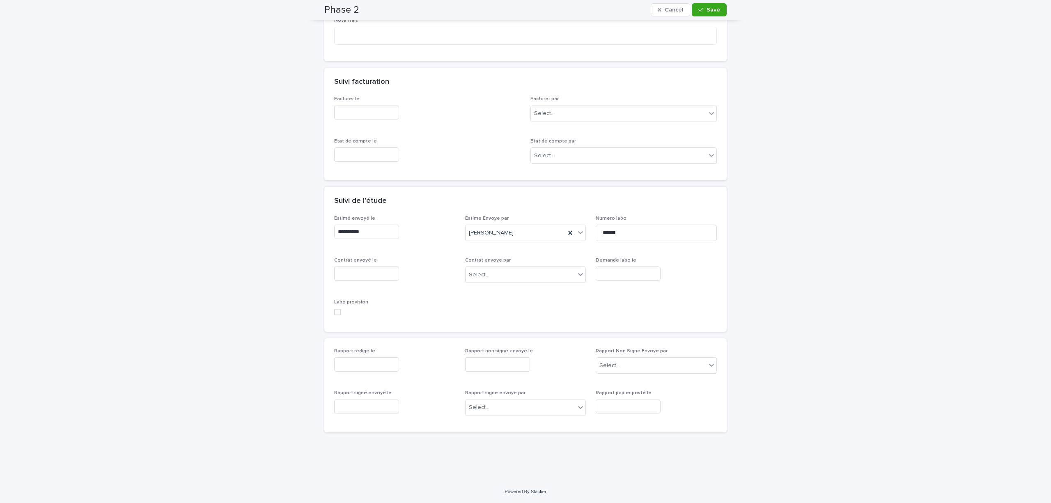
click at [359, 273] on input "text" at bounding box center [366, 274] width 65 height 14
click at [332, 211] on div "14" at bounding box center [331, 205] width 11 height 11
type input "**********"
click at [537, 278] on div "Select..." at bounding box center [521, 275] width 110 height 14
type input "**"
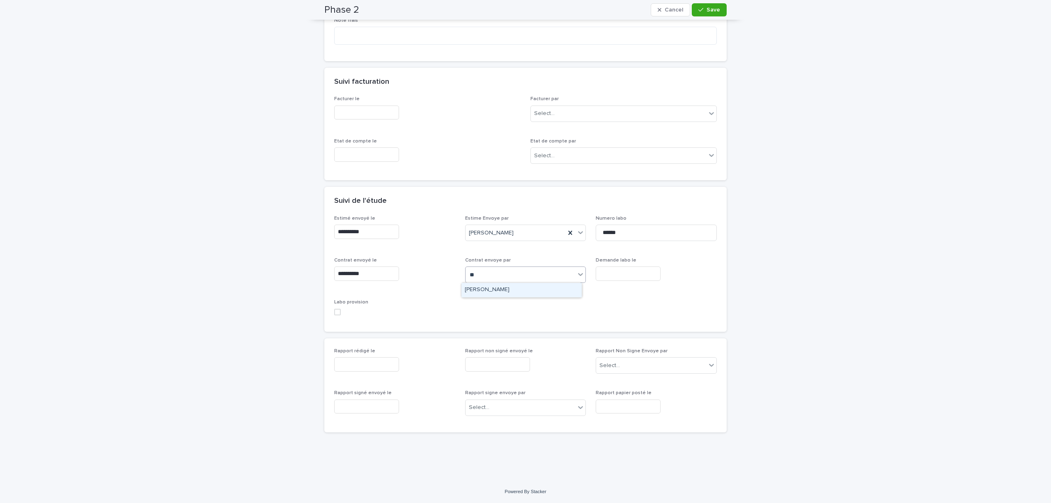
click at [488, 285] on div "[PERSON_NAME]" at bounding box center [522, 290] width 120 height 14
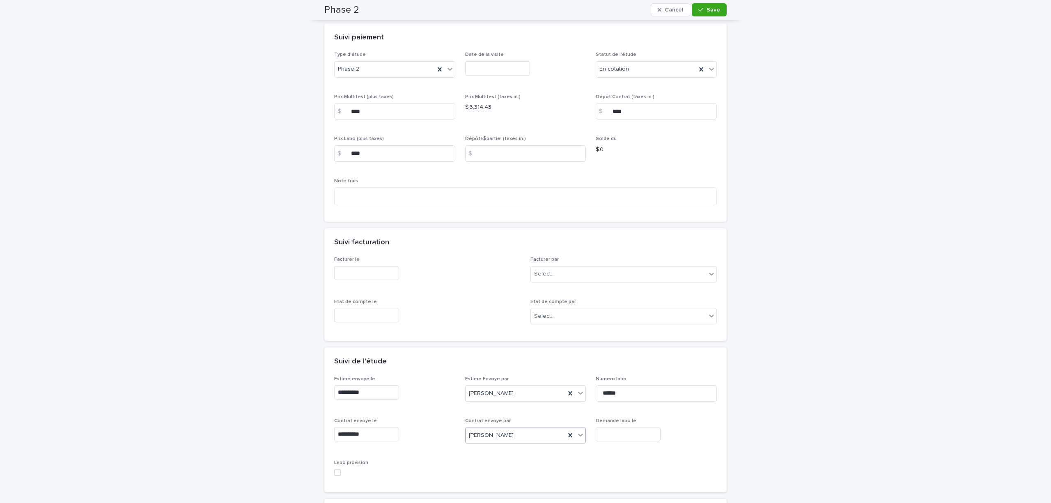
scroll to position [0, 0]
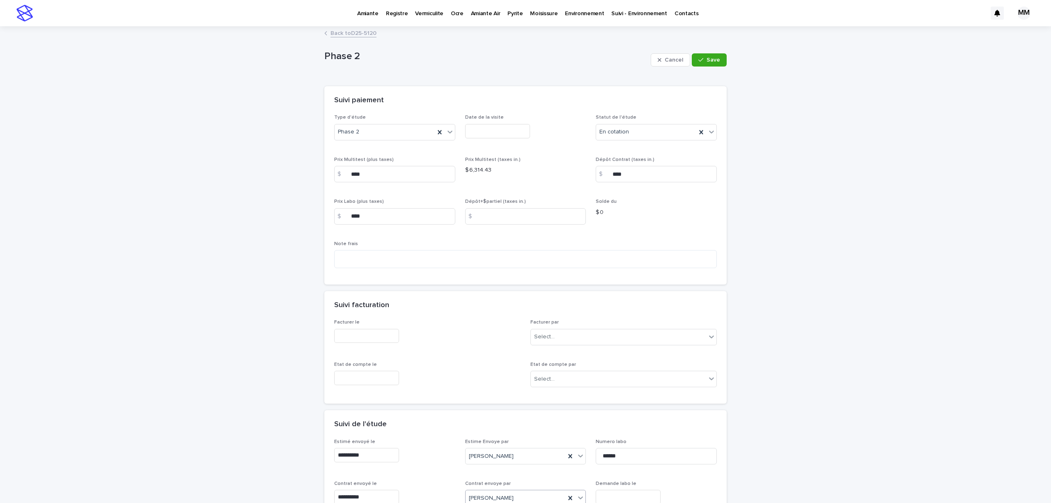
click at [500, 129] on input "text" at bounding box center [497, 131] width 65 height 14
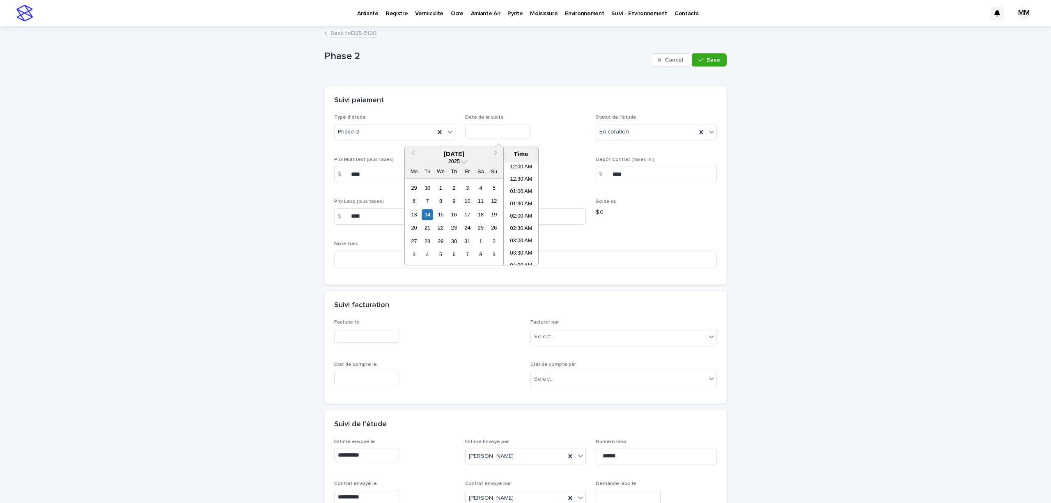
scroll to position [349, 0]
drag, startPoint x: 457, startPoint y: 230, endPoint x: 478, endPoint y: 205, distance: 33.8
click at [457, 230] on div "23" at bounding box center [453, 228] width 11 height 11
type input "**********"
click at [706, 56] on button "Save" at bounding box center [709, 59] width 35 height 13
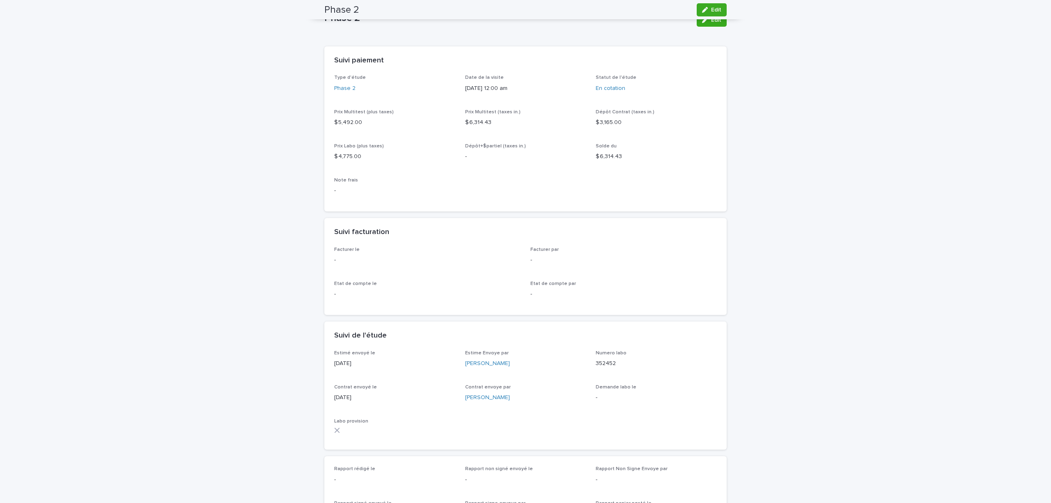
scroll to position [0, 0]
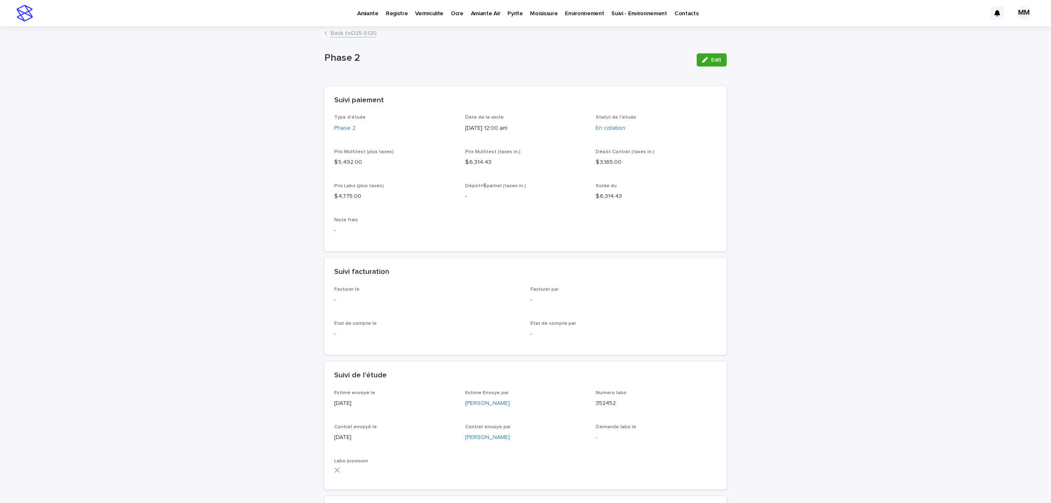
click at [504, 13] on div "Pyrite" at bounding box center [515, 8] width 23 height 17
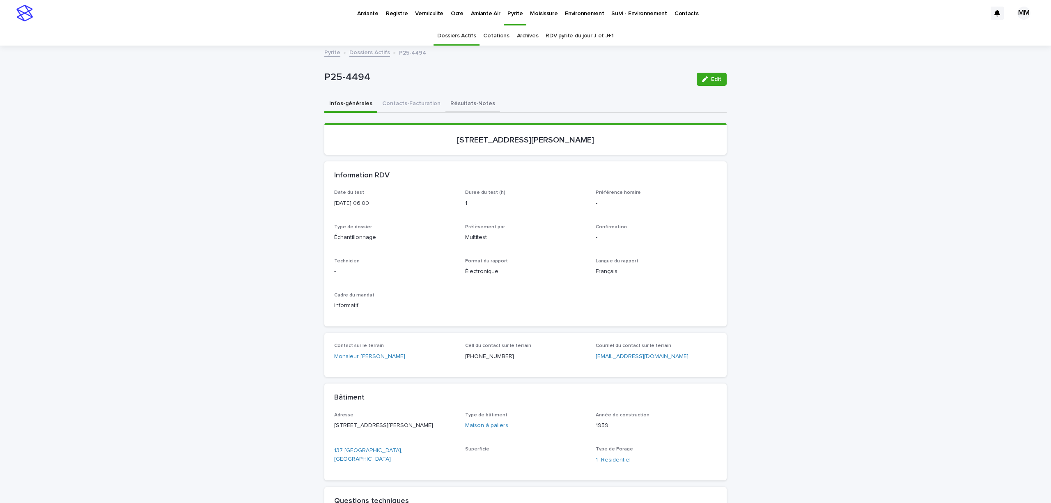
click at [467, 110] on button "Résultats-Notes" at bounding box center [473, 104] width 55 height 17
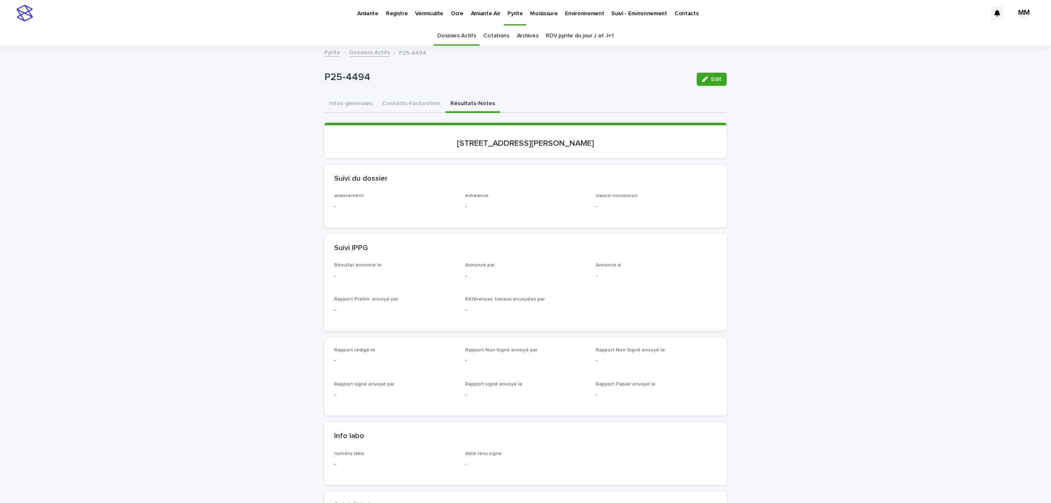
click at [580, 18] on link "Environnement" at bounding box center [584, 12] width 46 height 25
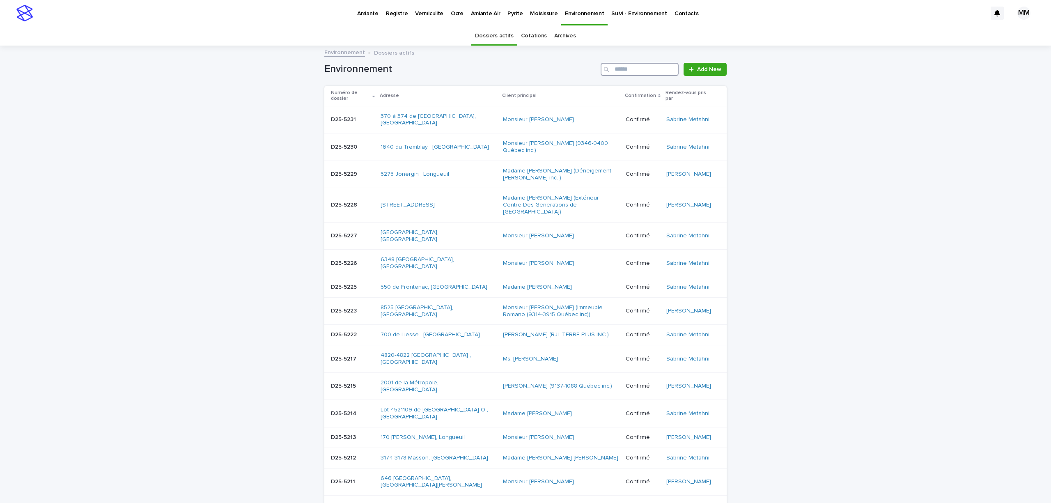
drag, startPoint x: 628, startPoint y: 73, endPoint x: 630, endPoint y: 68, distance: 5.0
click at [628, 73] on input "Search" at bounding box center [640, 69] width 78 height 13
type input "********"
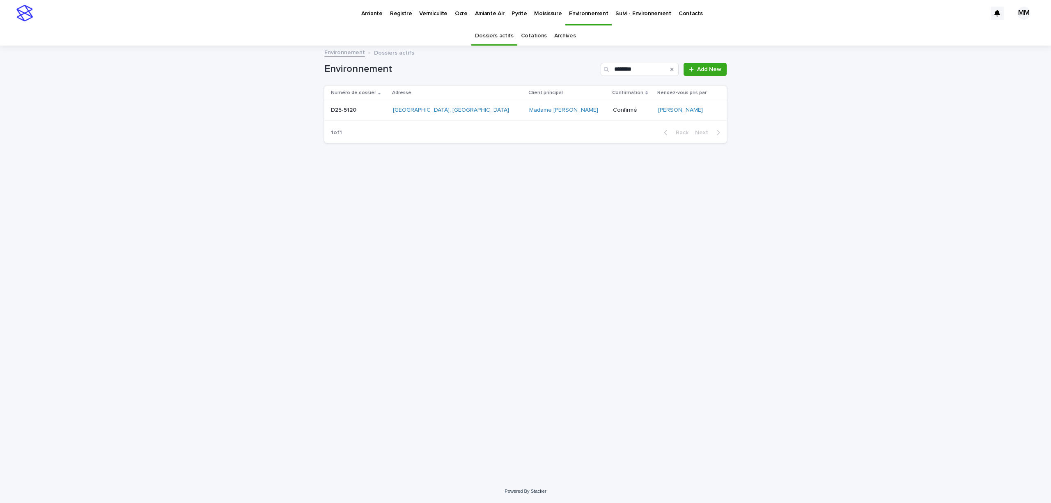
click at [361, 108] on p at bounding box center [358, 110] width 55 height 7
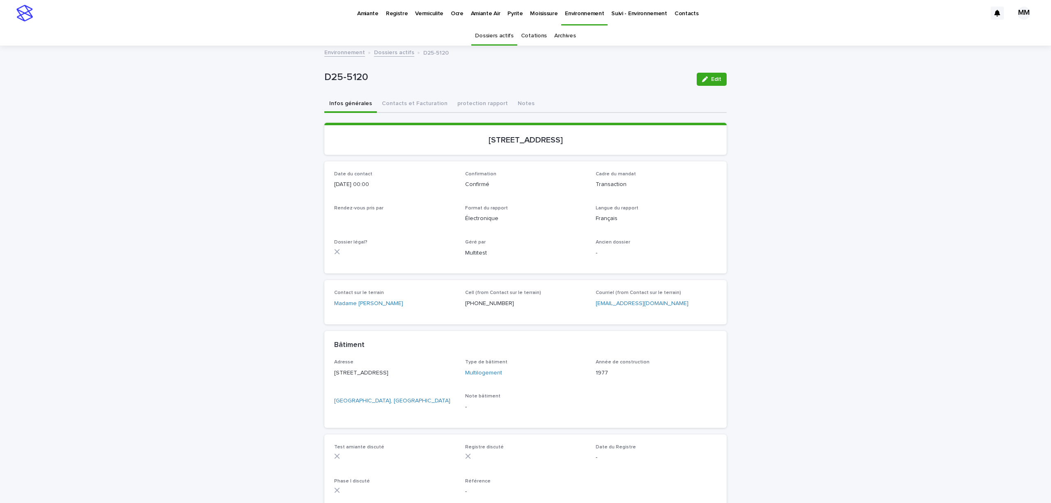
drag, startPoint x: 412, startPoint y: 104, endPoint x: 754, endPoint y: 193, distance: 353.9
click at [415, 105] on button "Contacts et Facturation" at bounding box center [415, 104] width 76 height 17
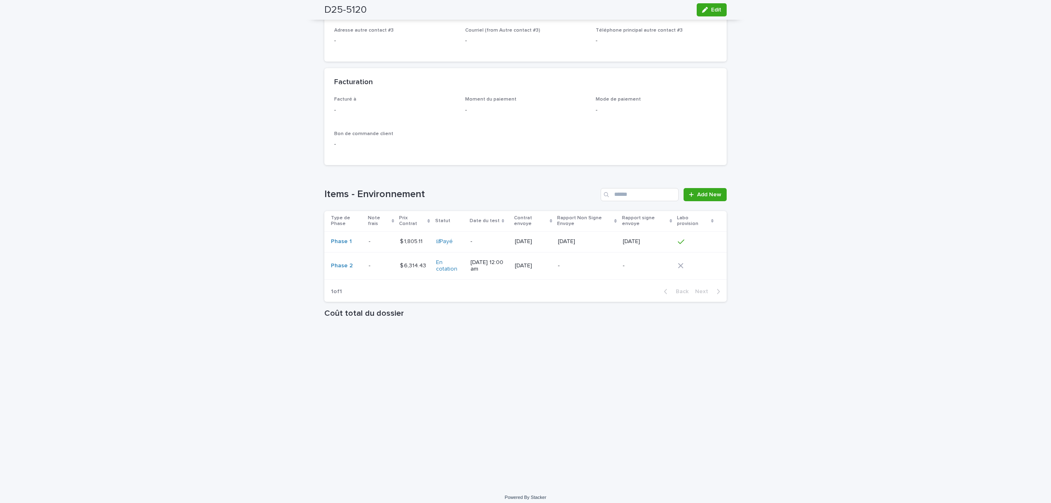
scroll to position [569, 0]
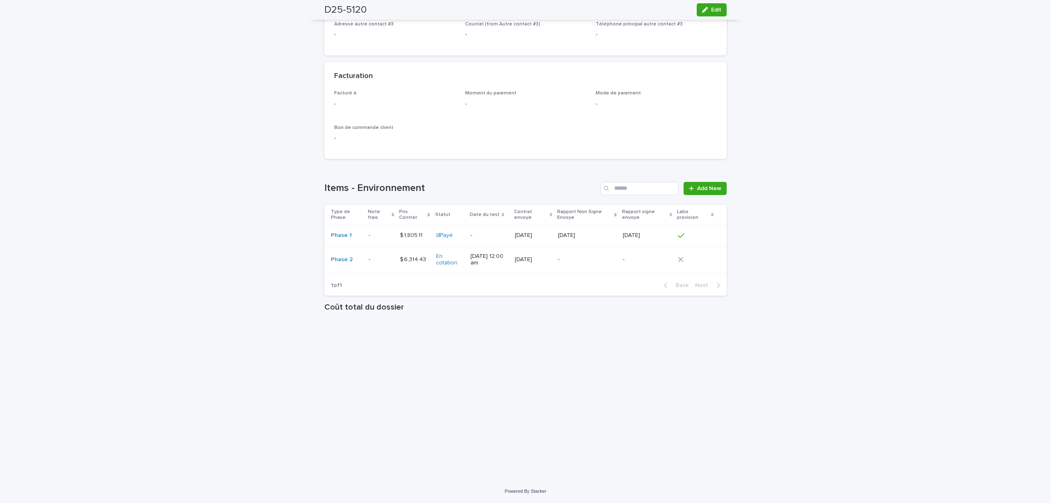
click at [604, 259] on p "-" at bounding box center [587, 259] width 58 height 7
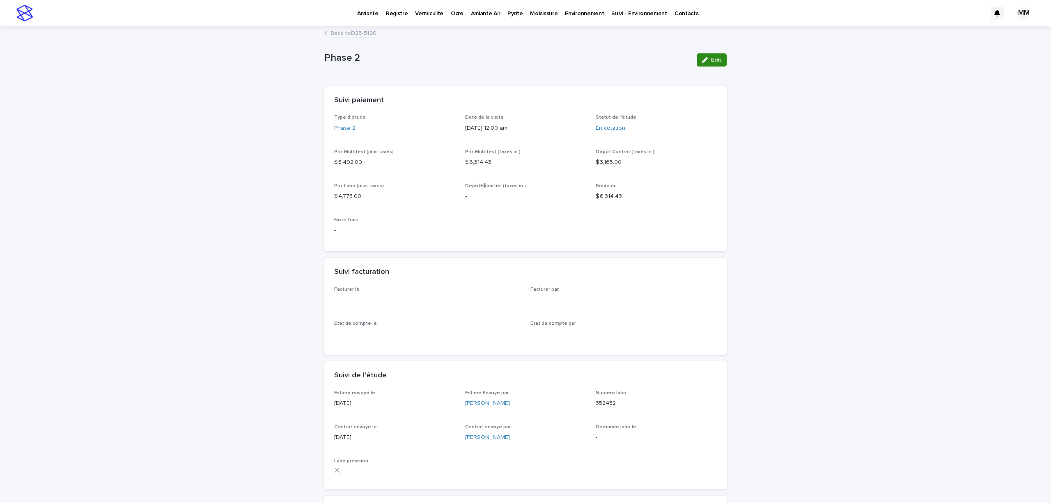
click at [713, 64] on button "Edit" at bounding box center [712, 59] width 30 height 13
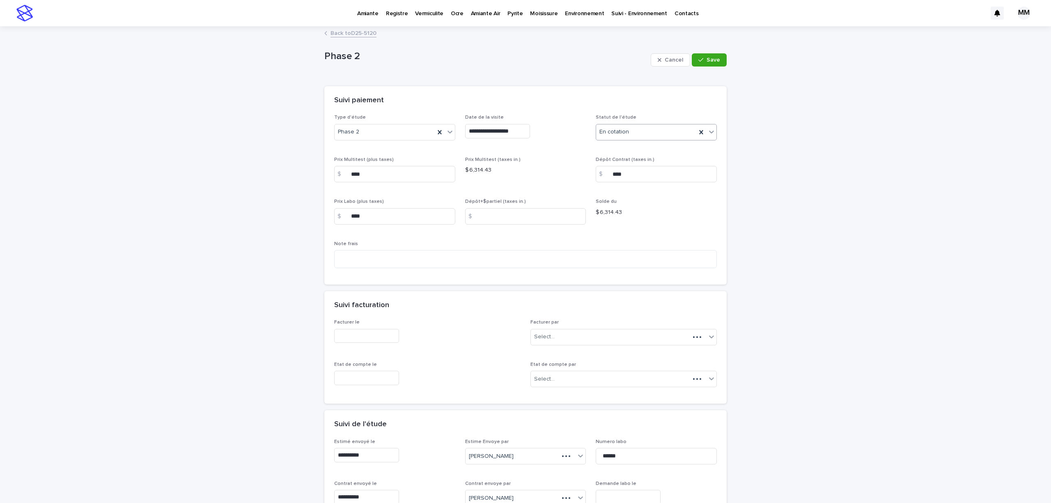
click at [642, 125] on div "En cotation" at bounding box center [656, 132] width 121 height 16
click at [612, 174] on div "‼ Signé" at bounding box center [652, 177] width 120 height 14
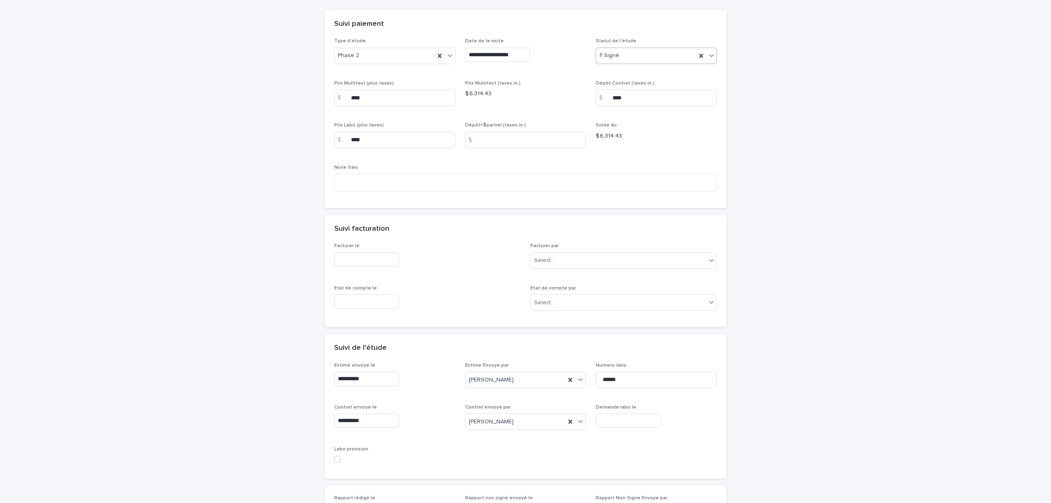
scroll to position [225, 0]
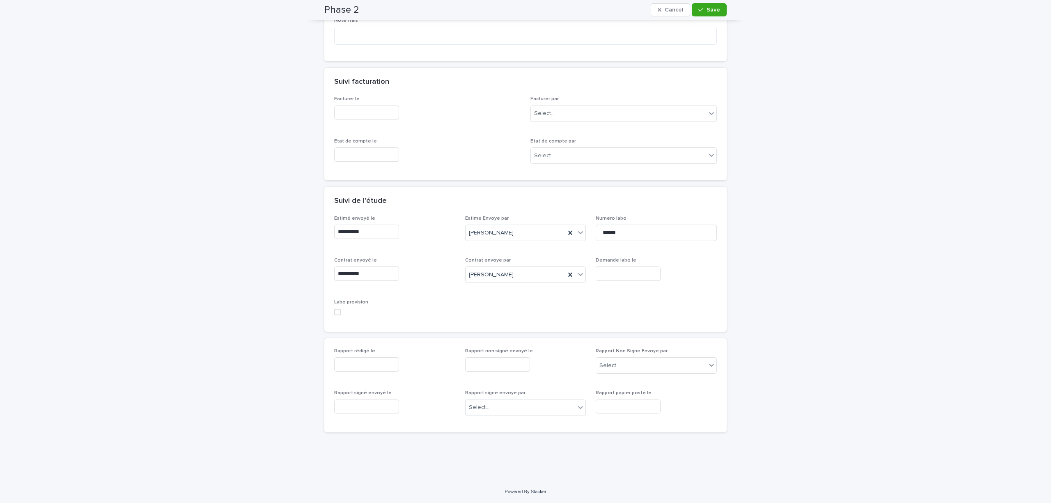
click at [634, 276] on input "text" at bounding box center [628, 274] width 65 height 14
click at [595, 209] on div "14" at bounding box center [593, 205] width 11 height 11
type input "**********"
click at [707, 7] on span "Save" at bounding box center [714, 10] width 14 height 6
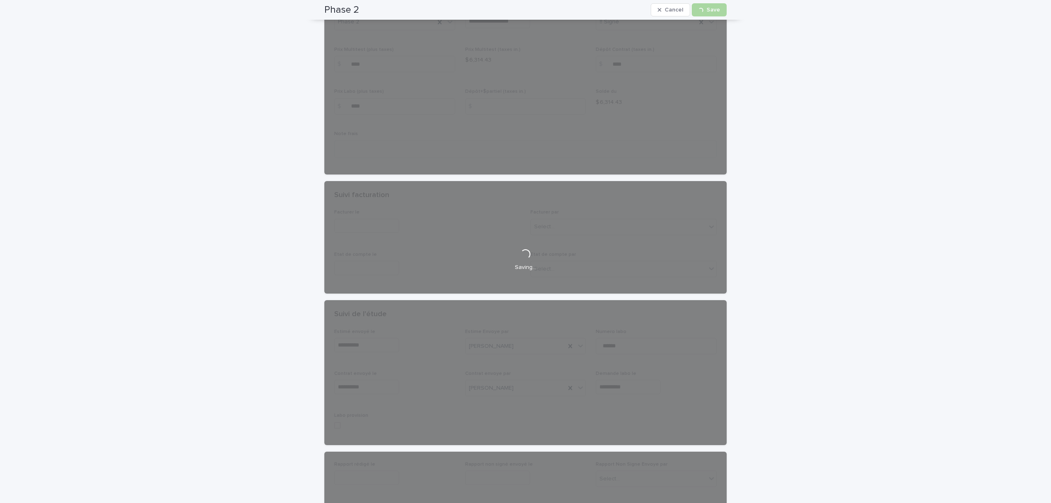
scroll to position [0, 0]
